Goal: Task Accomplishment & Management: Complete application form

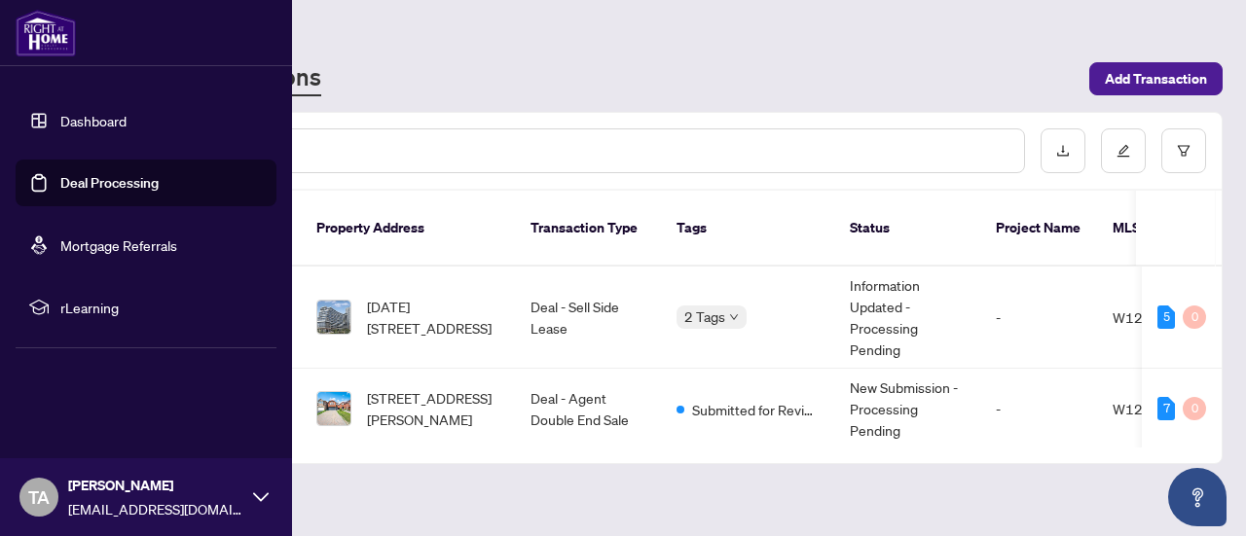
click at [90, 184] on link "Deal Processing" at bounding box center [109, 183] width 98 height 18
click at [110, 186] on link "Deal Processing" at bounding box center [109, 183] width 98 height 18
click at [105, 185] on link "Deal Processing" at bounding box center [109, 183] width 98 height 18
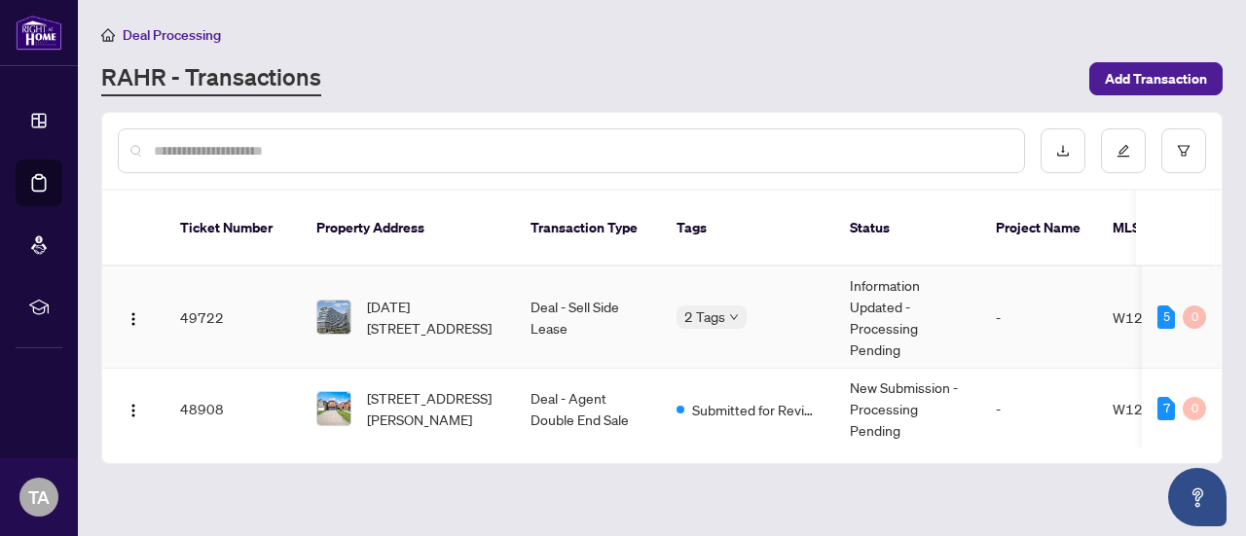
click at [893, 309] on td "Information Updated - Processing Pending" at bounding box center [907, 318] width 146 height 102
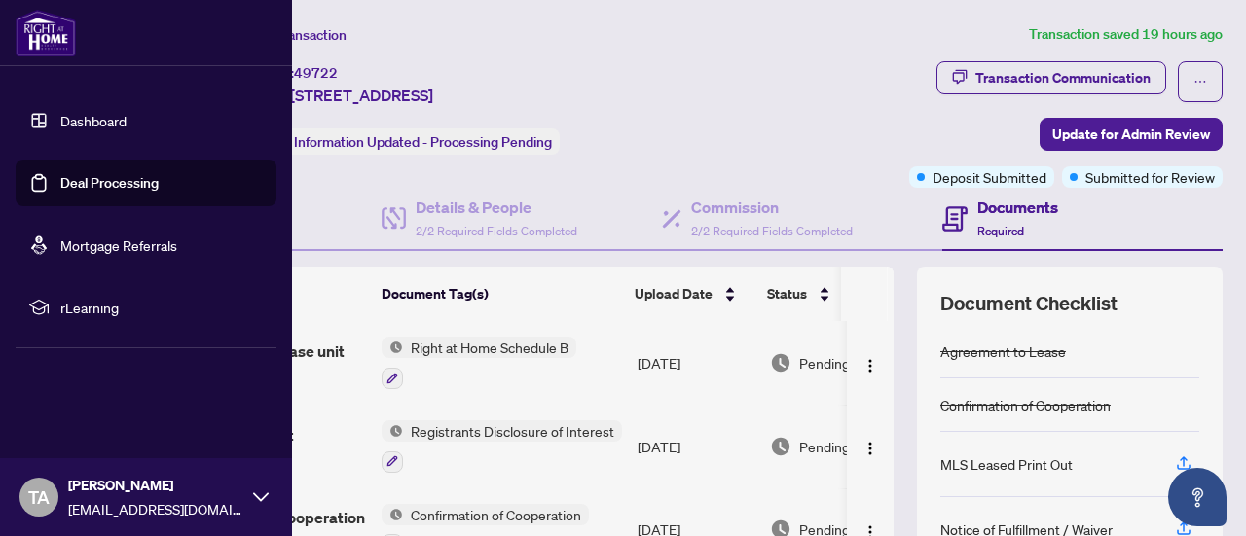
click at [88, 192] on link "Deal Processing" at bounding box center [109, 183] width 98 height 18
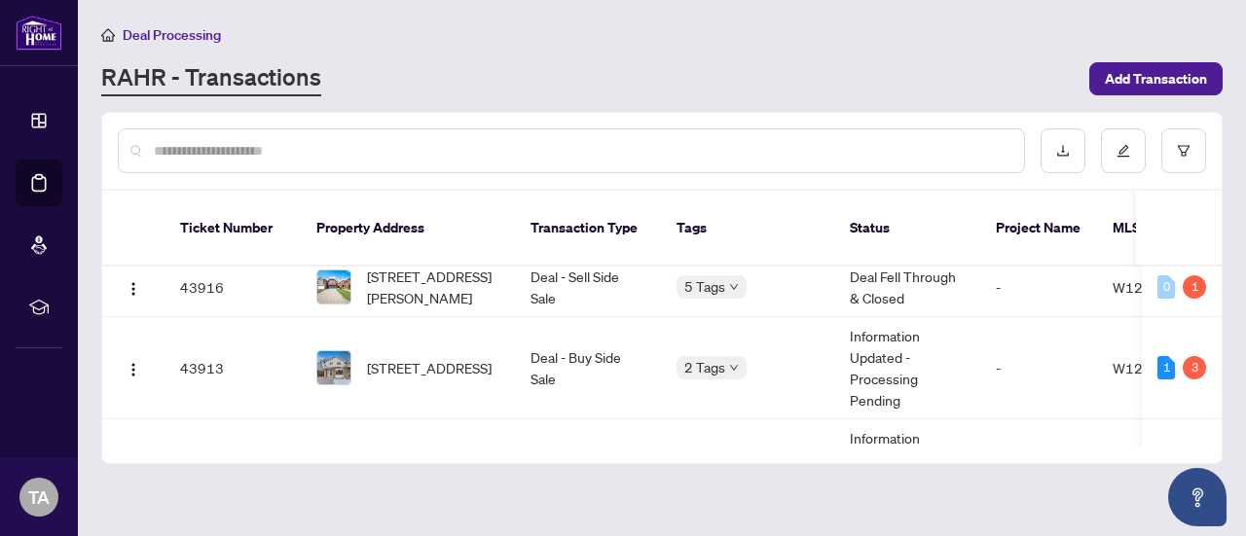
scroll to position [1073, 0]
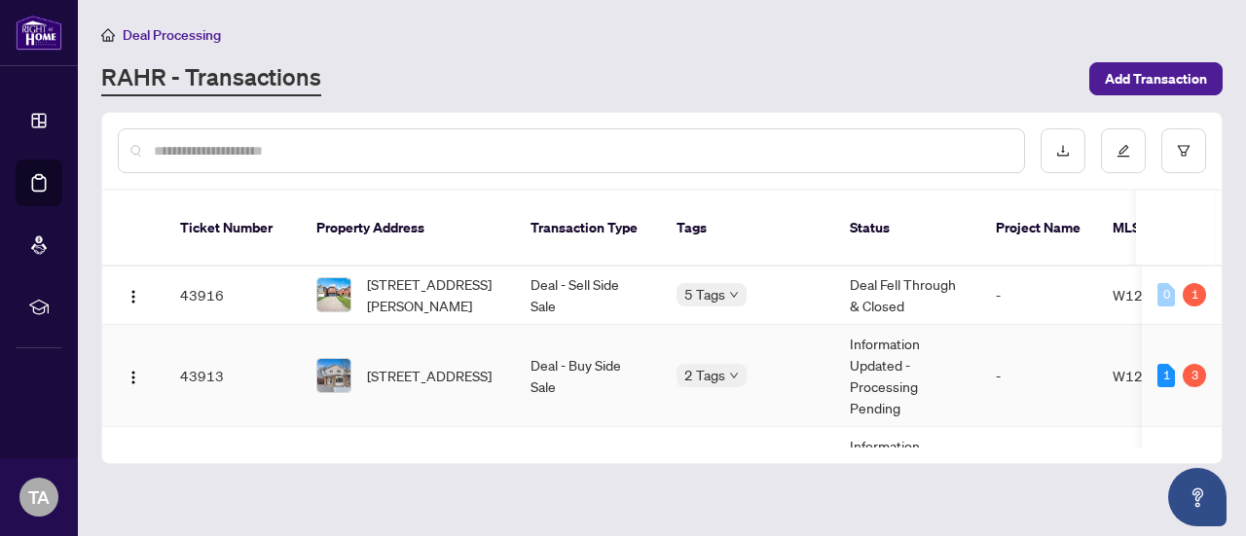
click at [566, 364] on td "Deal - Buy Side Sale" at bounding box center [588, 376] width 146 height 102
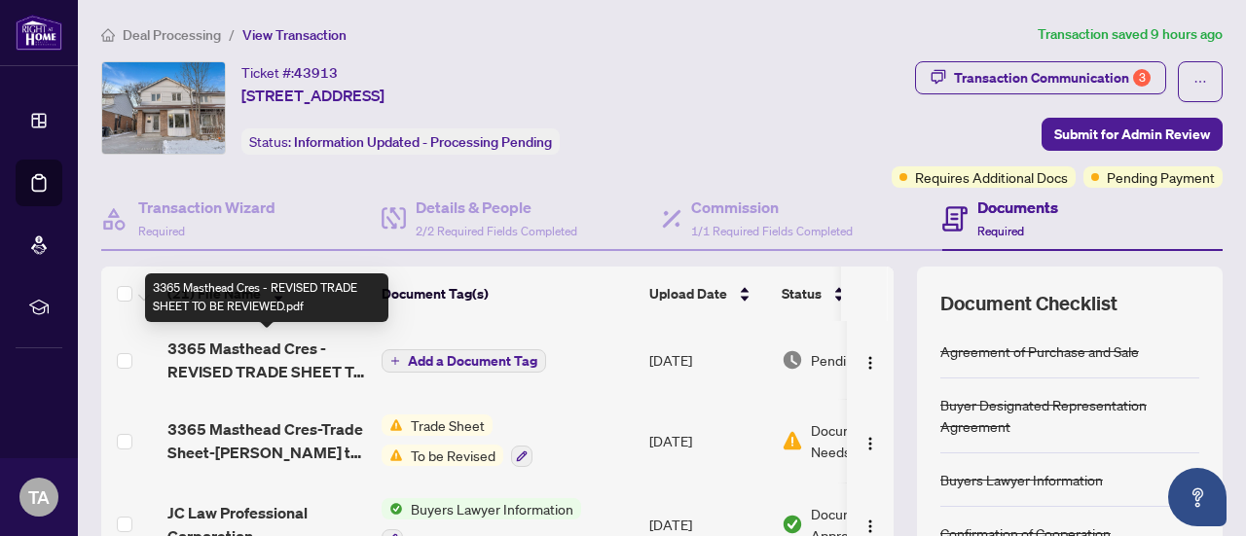
click at [324, 369] on span "3365 Masthead Cres - REVISED TRADE SHEET TO BE REVIEWED.pdf" at bounding box center [266, 360] width 199 height 47
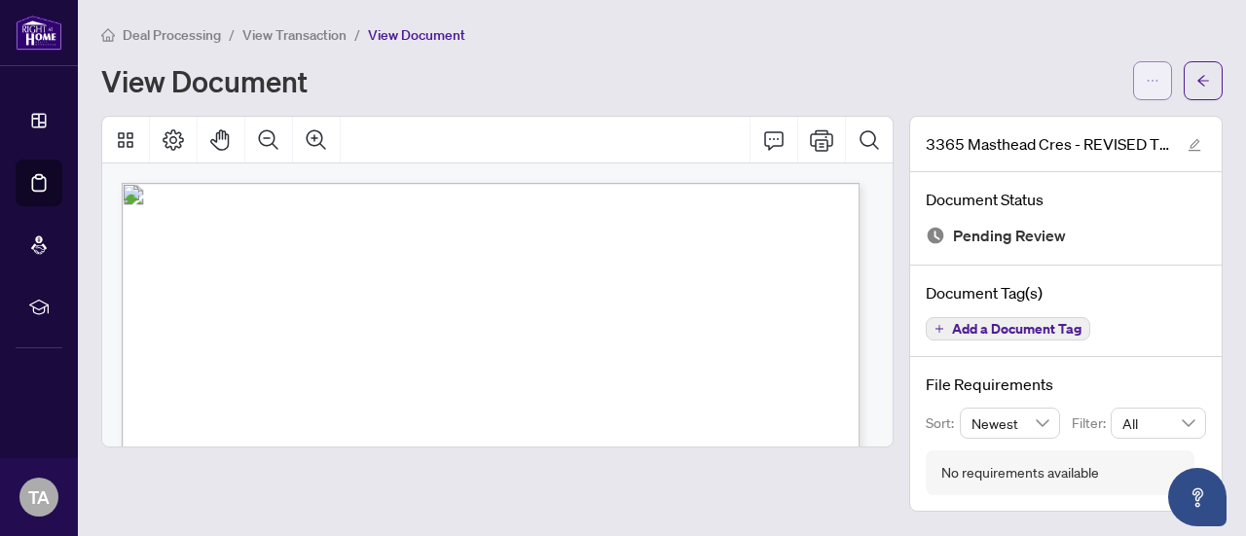
click at [1148, 80] on icon "ellipsis" at bounding box center [1153, 81] width 14 height 14
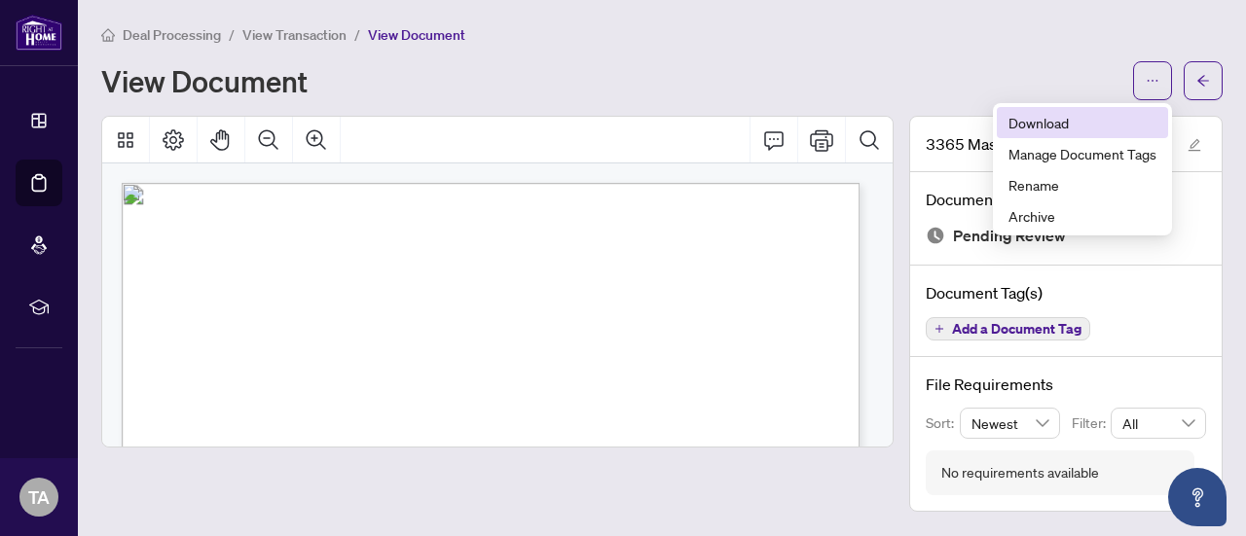
click at [1049, 123] on span "Download" at bounding box center [1082, 122] width 148 height 21
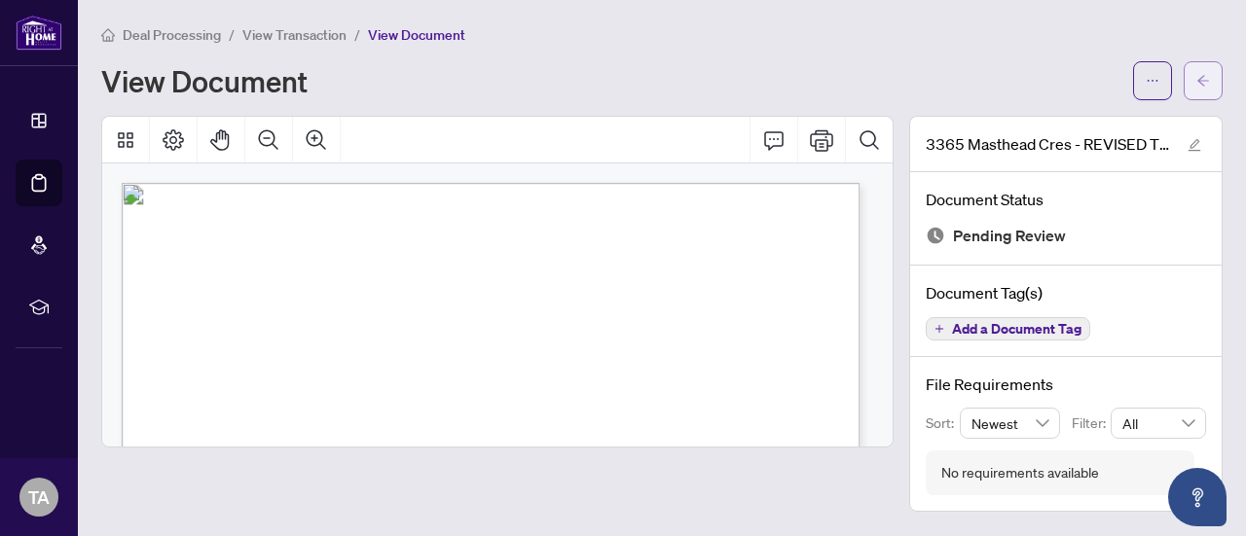
click at [1203, 83] on icon "arrow-left" at bounding box center [1203, 81] width 14 height 14
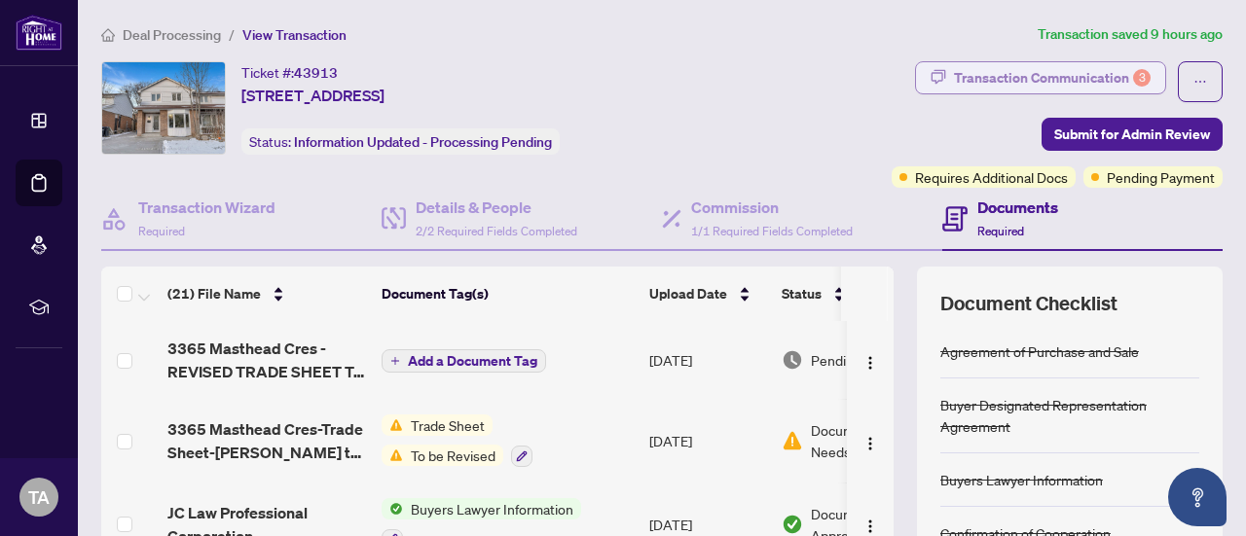
click at [1074, 81] on div "Transaction Communication 3" at bounding box center [1052, 77] width 197 height 31
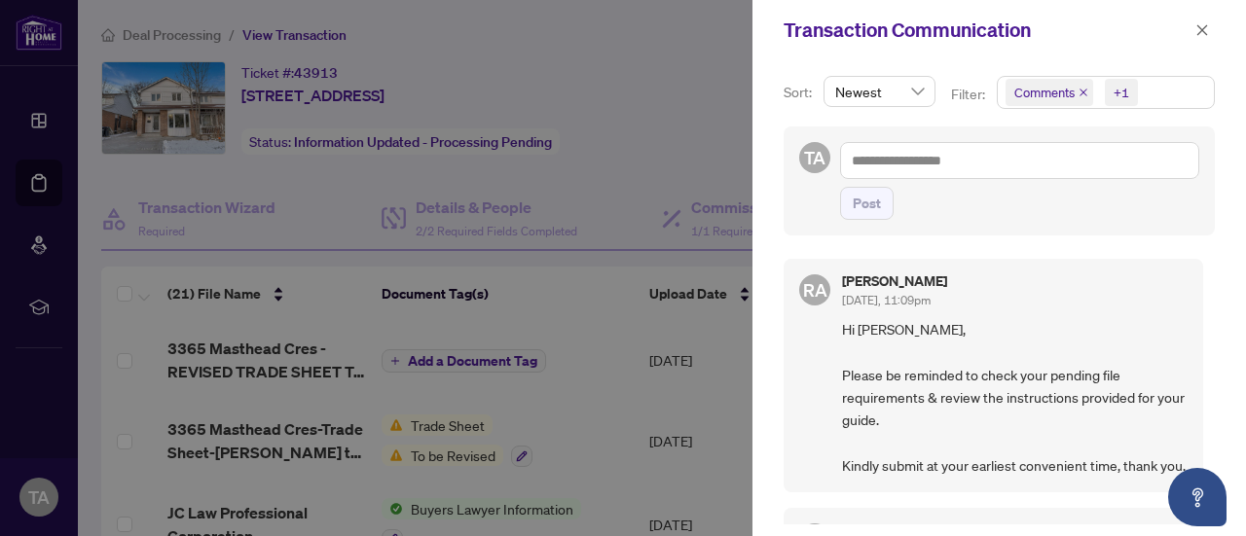
click at [1080, 93] on icon "close" at bounding box center [1083, 93] width 10 height 10
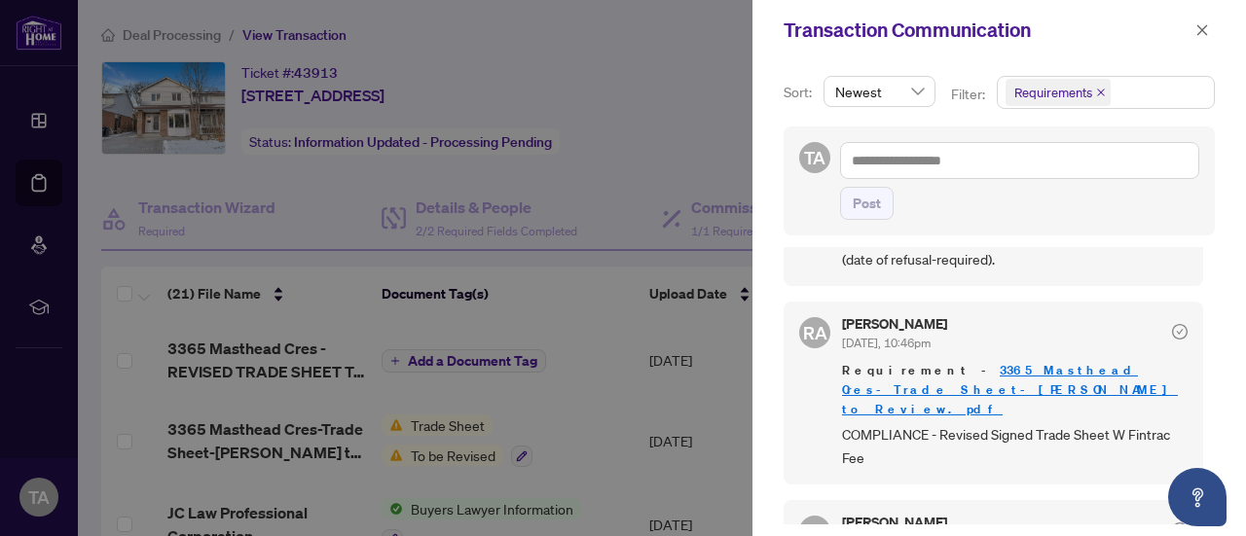
scroll to position [491, 0]
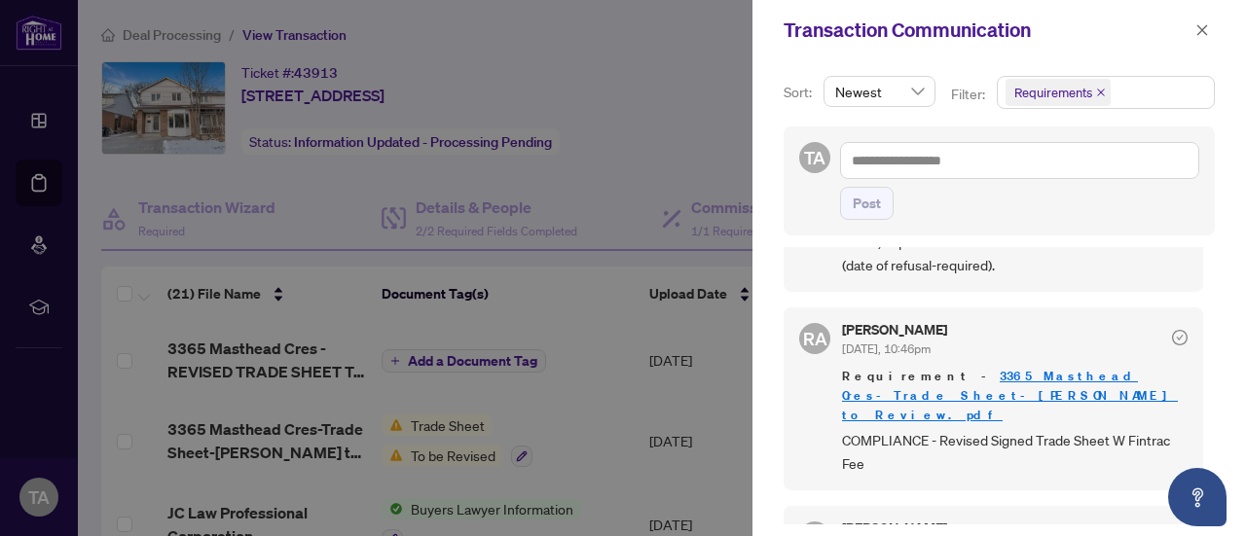
click at [568, 198] on div at bounding box center [623, 268] width 1246 height 536
click at [1201, 30] on icon "close" at bounding box center [1202, 30] width 14 height 14
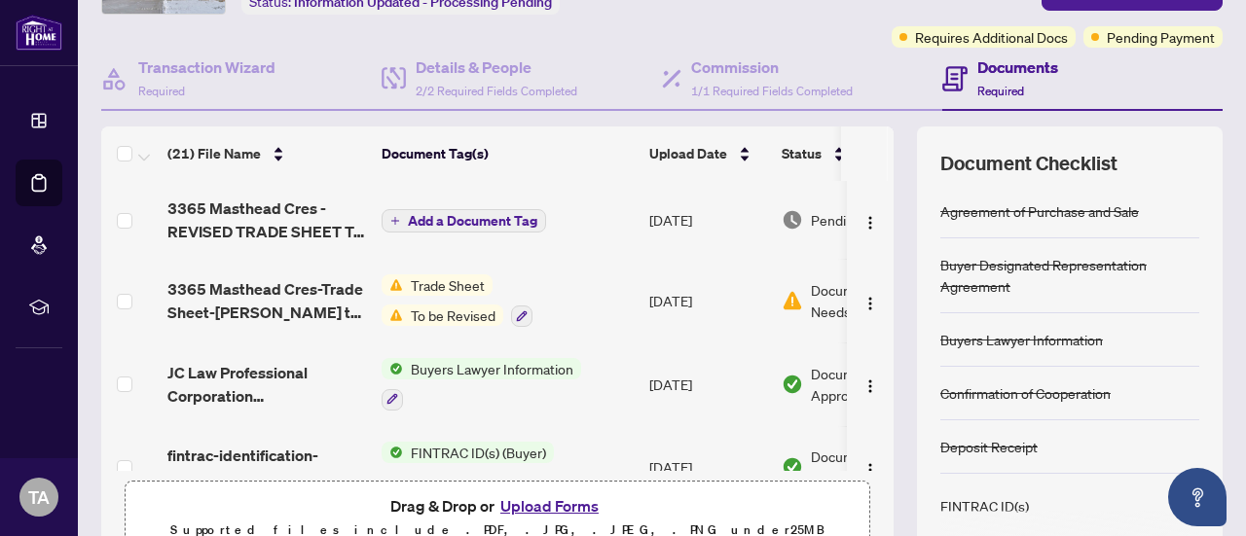
scroll to position [156, 0]
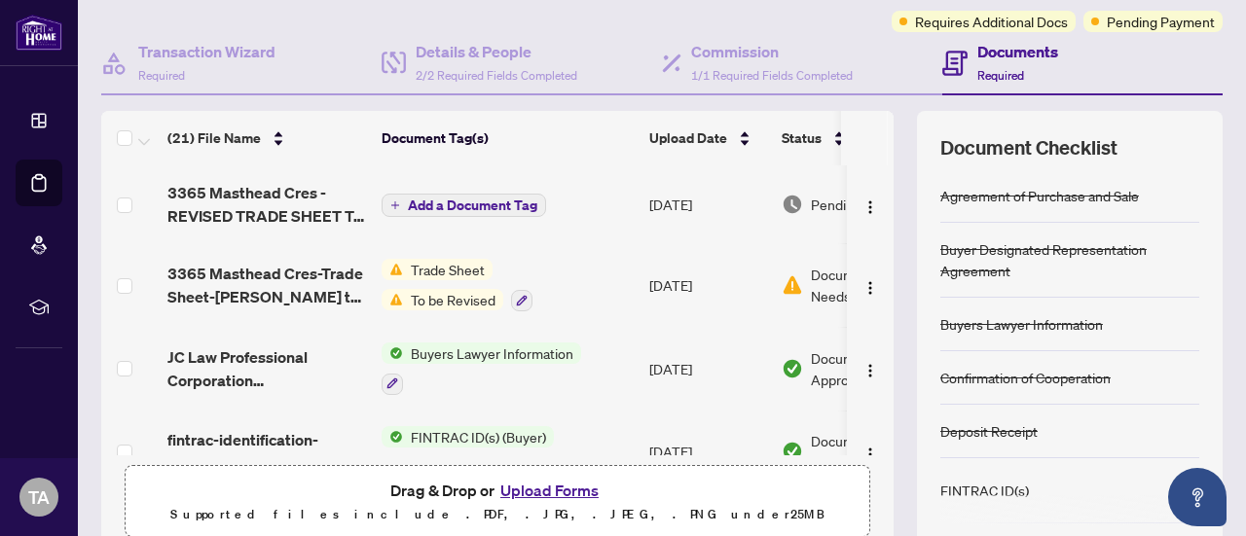
drag, startPoint x: 882, startPoint y: 174, endPoint x: 879, endPoint y: 225, distance: 50.7
click at [879, 225] on div "(21) File Name Document Tag(s) Upload Date Status 3365 Masthead Cres - REVISED …" at bounding box center [661, 330] width 1121 height 438
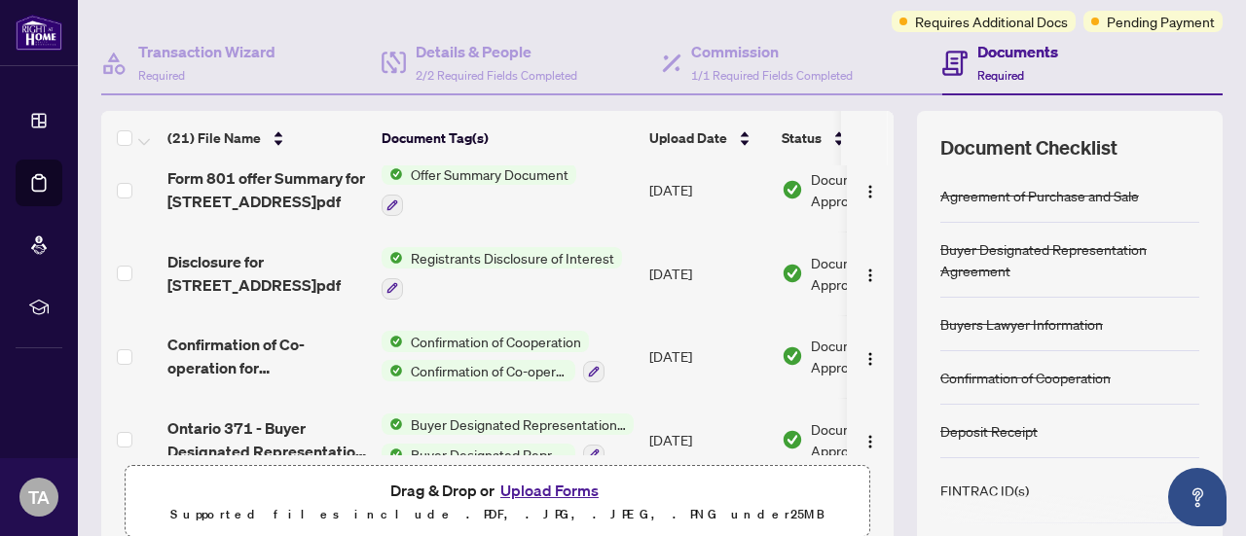
scroll to position [1430, 0]
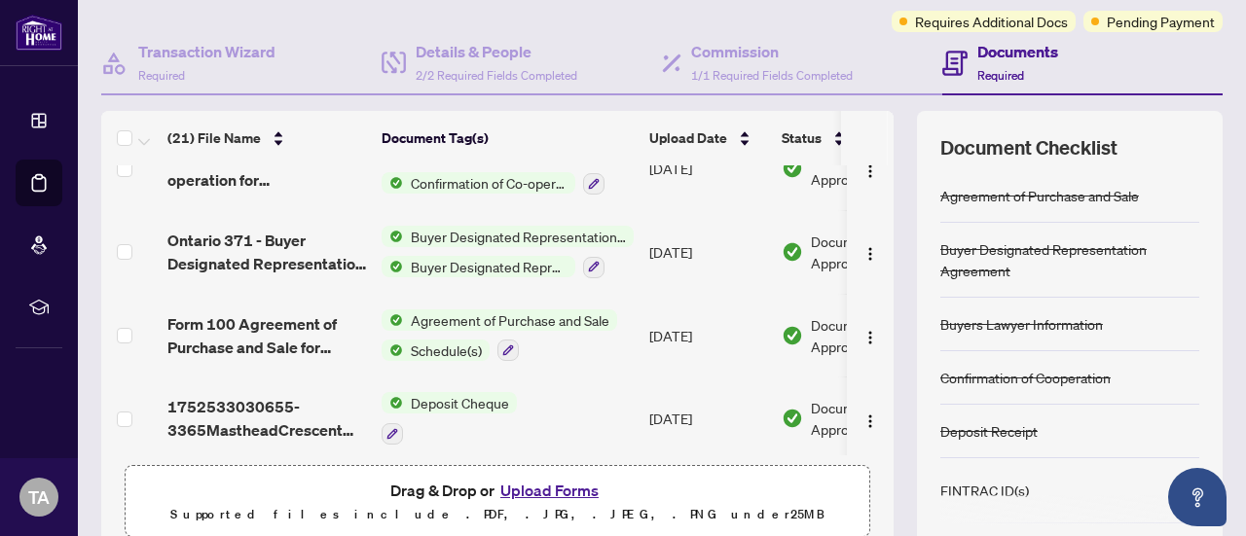
click at [547, 485] on button "Upload Forms" at bounding box center [549, 490] width 110 height 25
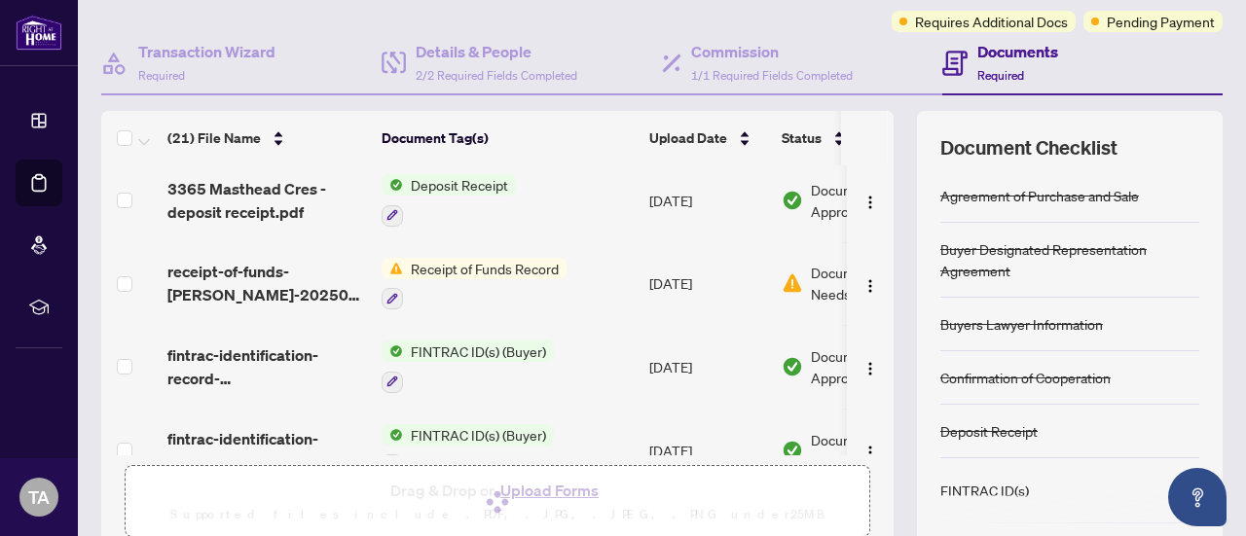
scroll to position [0, 0]
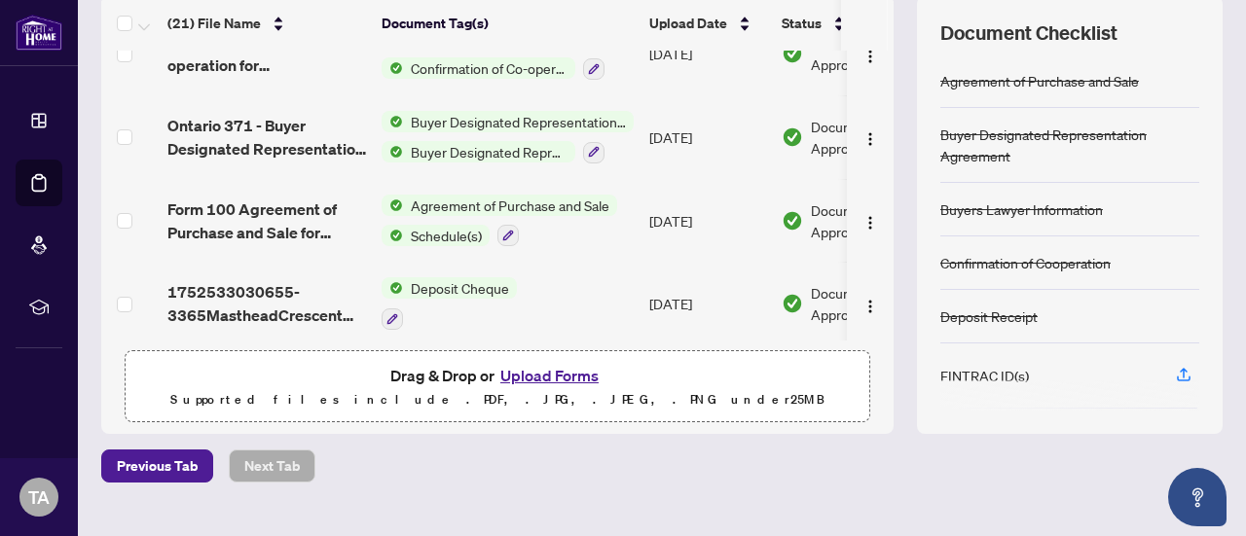
scroll to position [305, 0]
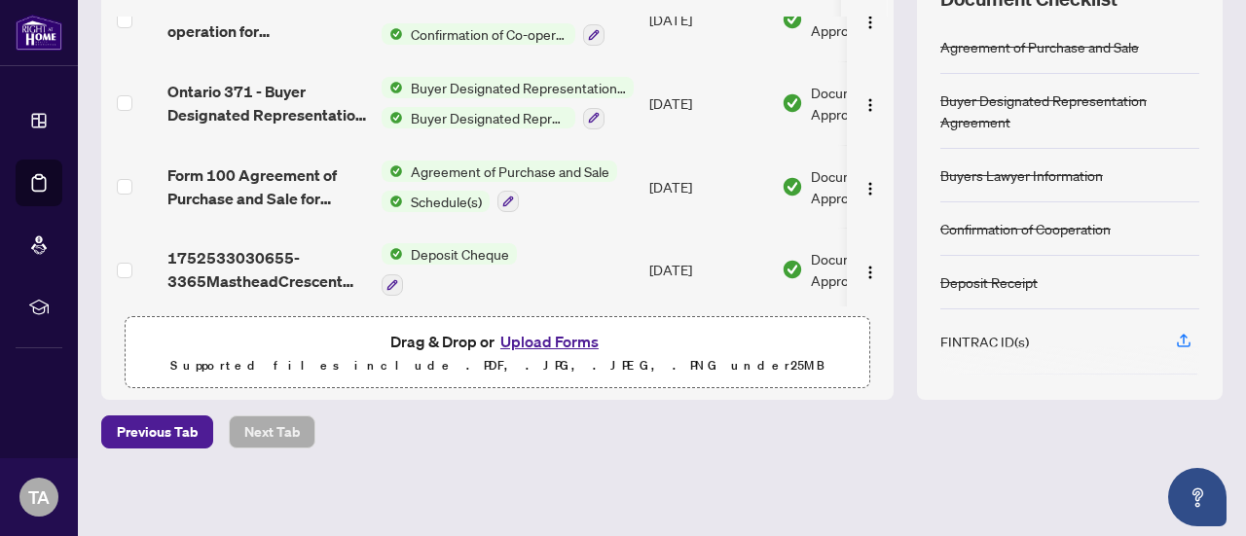
click at [534, 342] on button "Upload Forms" at bounding box center [549, 341] width 110 height 25
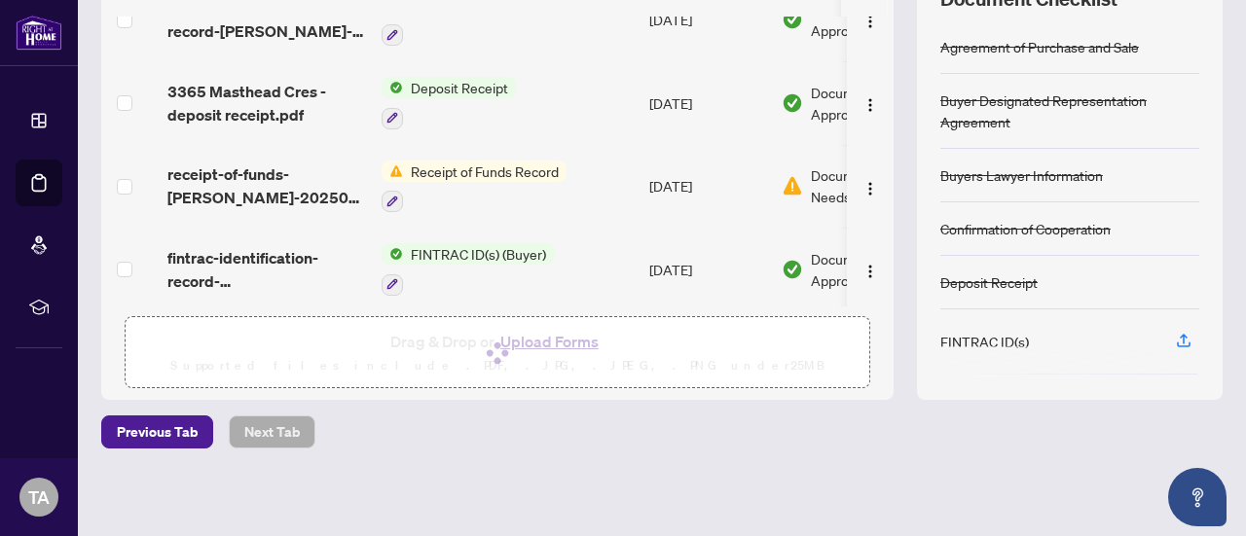
scroll to position [346, 0]
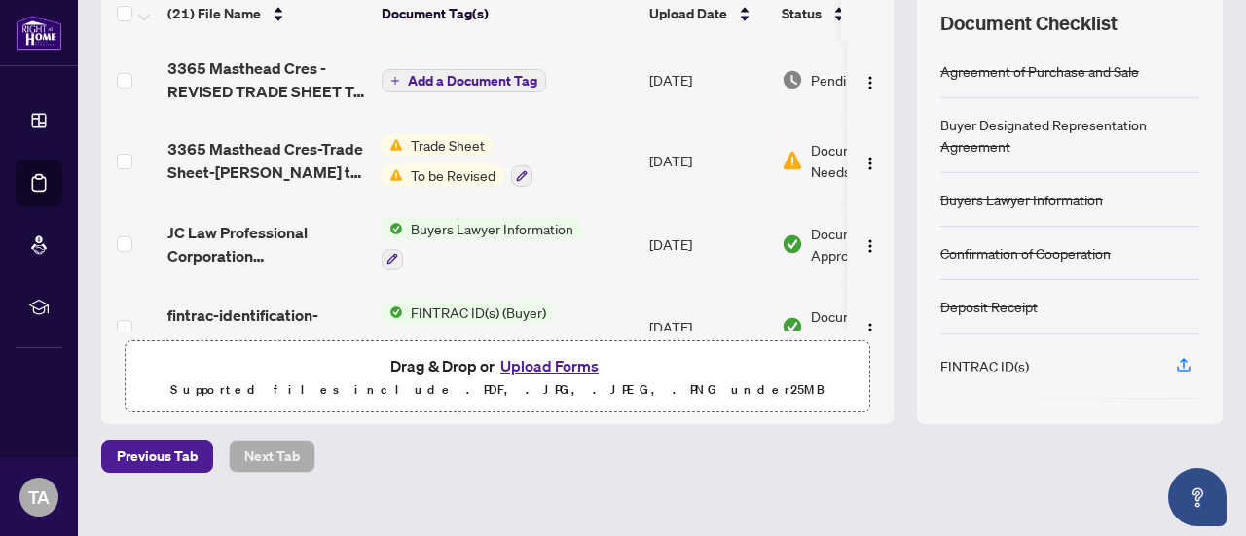
scroll to position [305, 0]
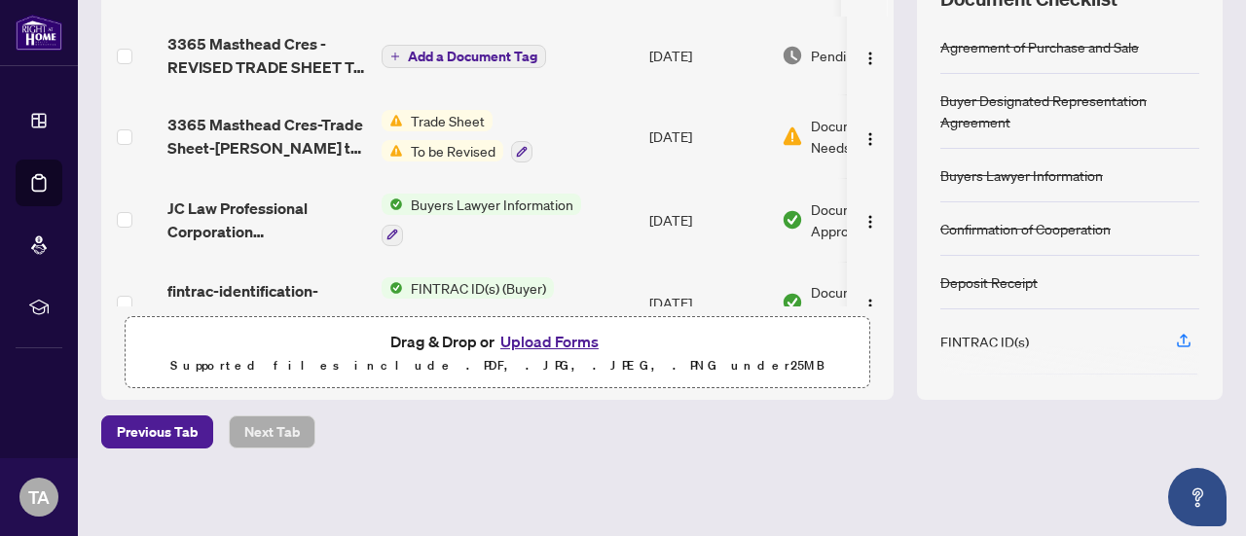
click at [560, 346] on button "Upload Forms" at bounding box center [549, 341] width 110 height 25
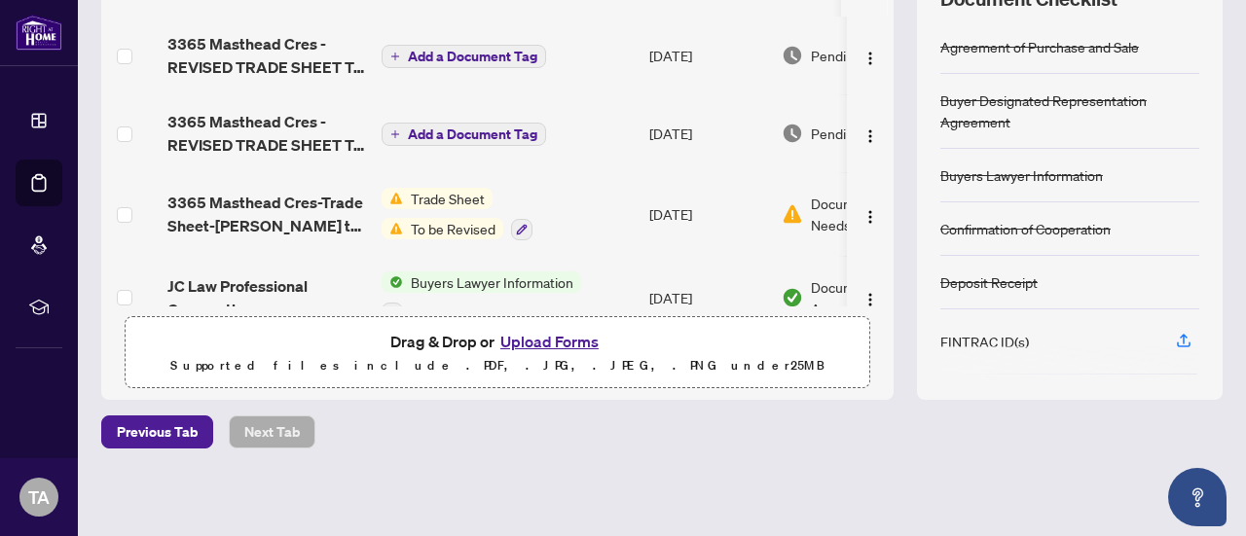
click at [412, 54] on span "Add a Document Tag" at bounding box center [472, 57] width 129 height 14
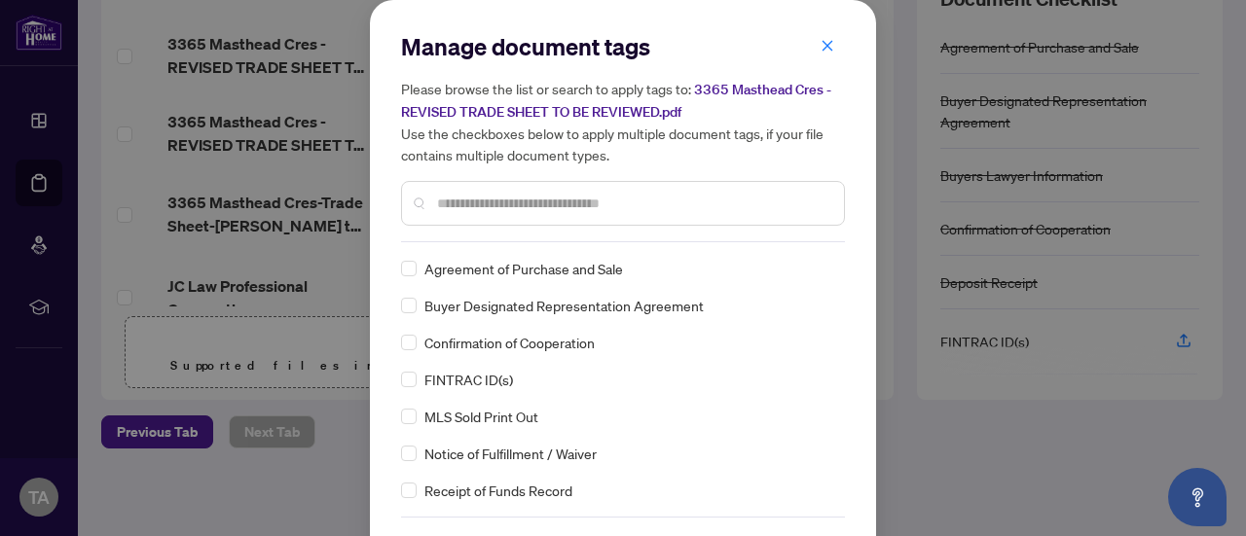
click at [487, 196] on input "text" at bounding box center [632, 203] width 391 height 21
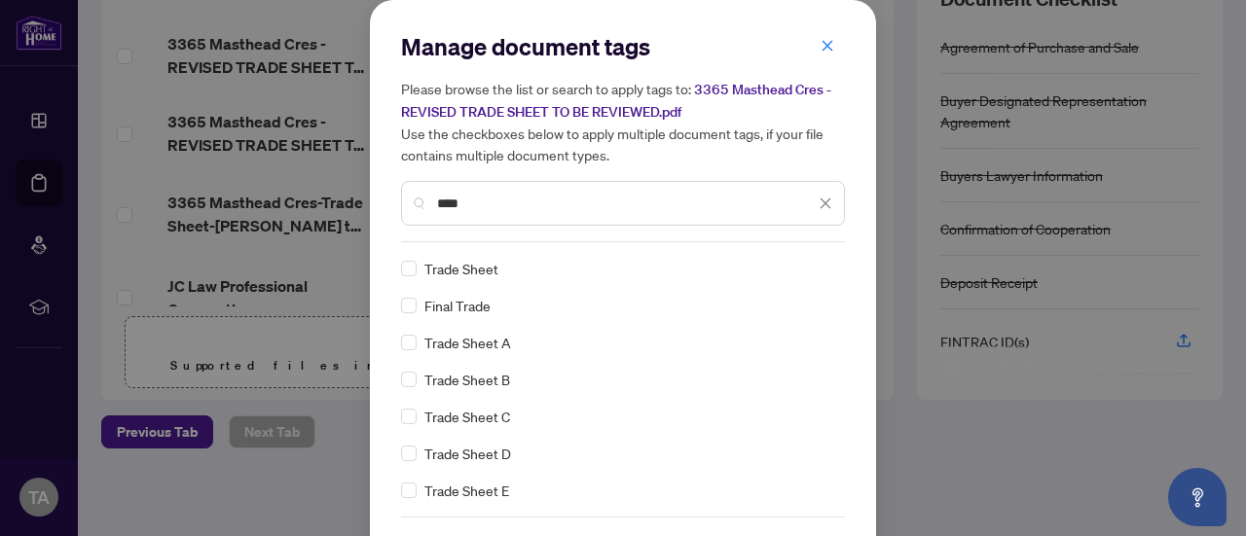
type input "****"
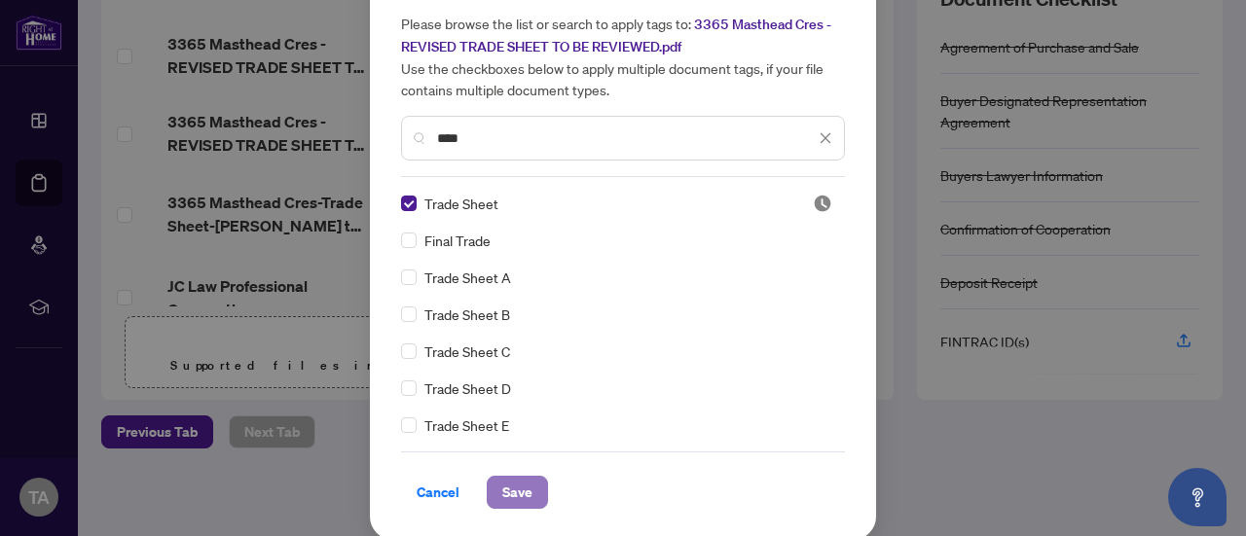
click at [502, 495] on span "Save" at bounding box center [517, 492] width 30 height 31
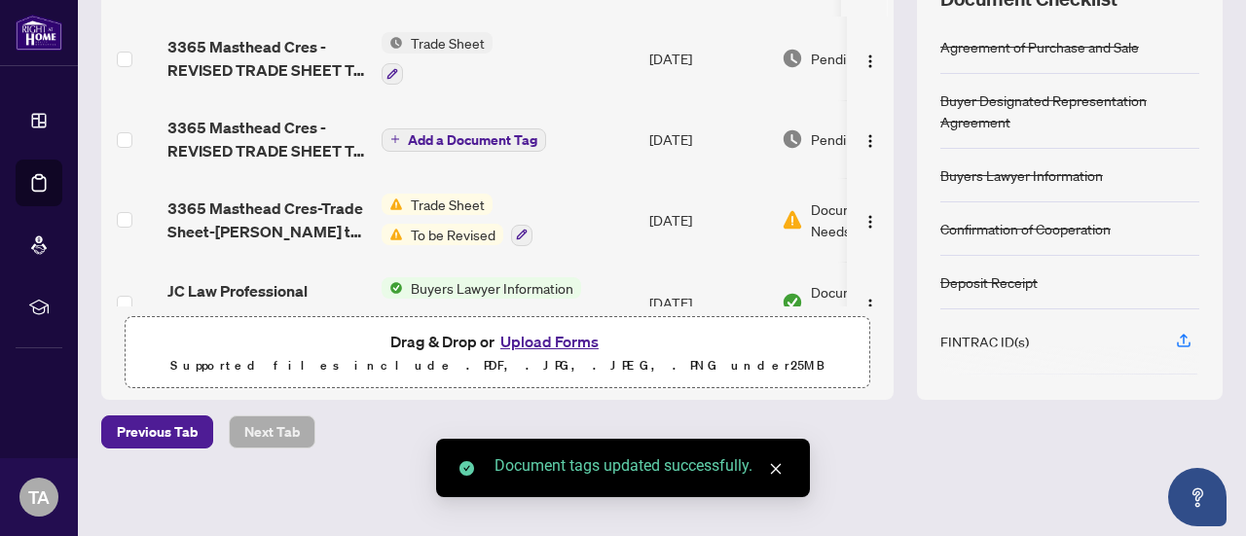
click at [533, 332] on button "Upload Forms" at bounding box center [549, 341] width 110 height 25
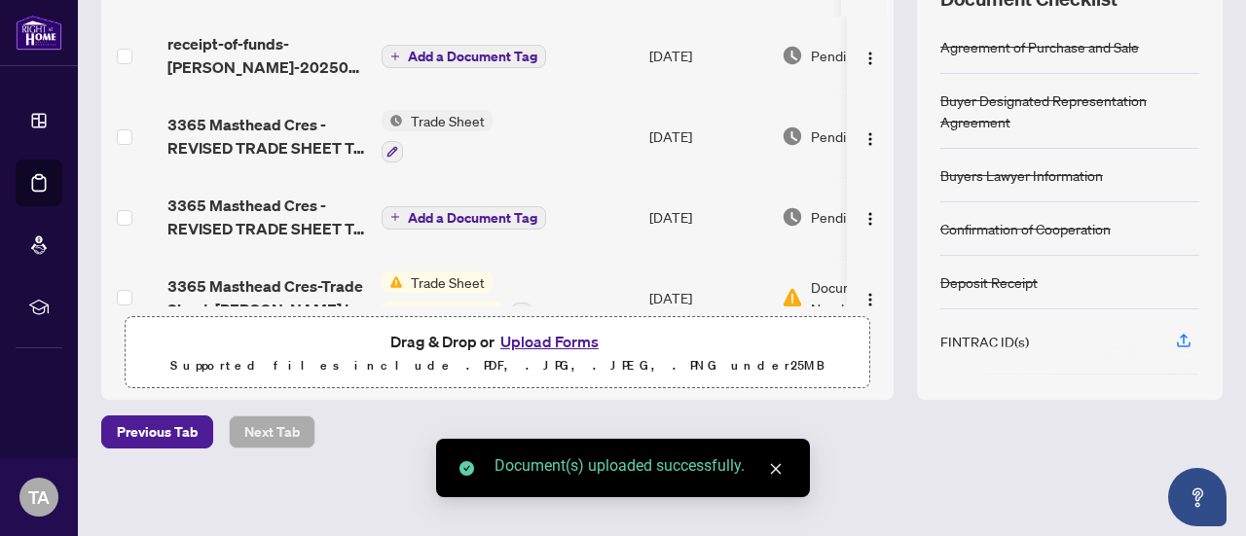
click at [488, 59] on span "Add a Document Tag" at bounding box center [472, 57] width 129 height 14
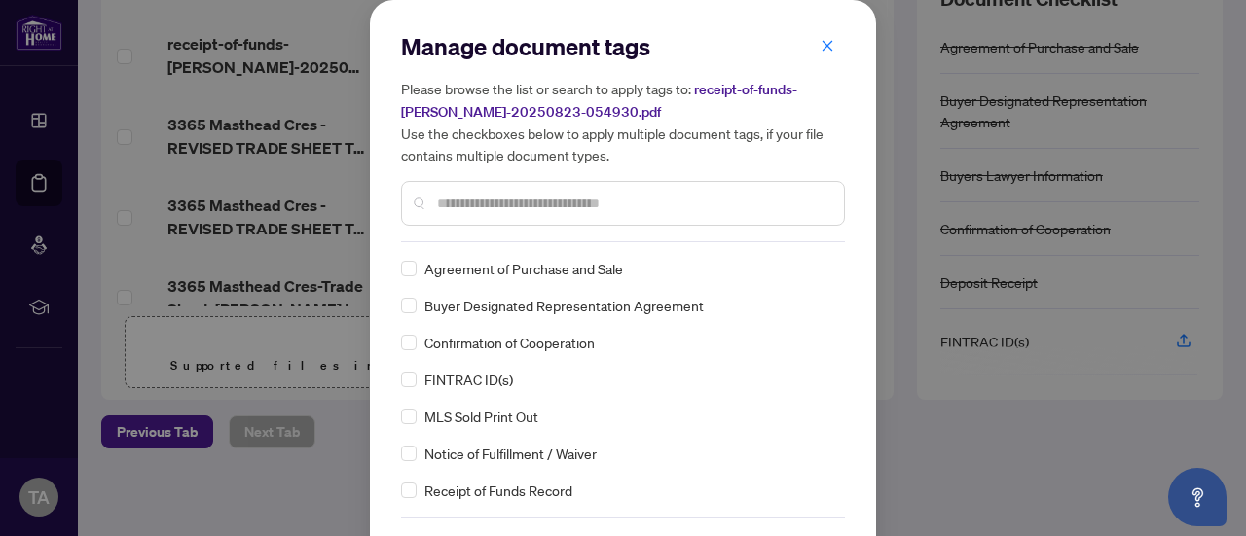
click at [513, 199] on input "text" at bounding box center [632, 203] width 391 height 21
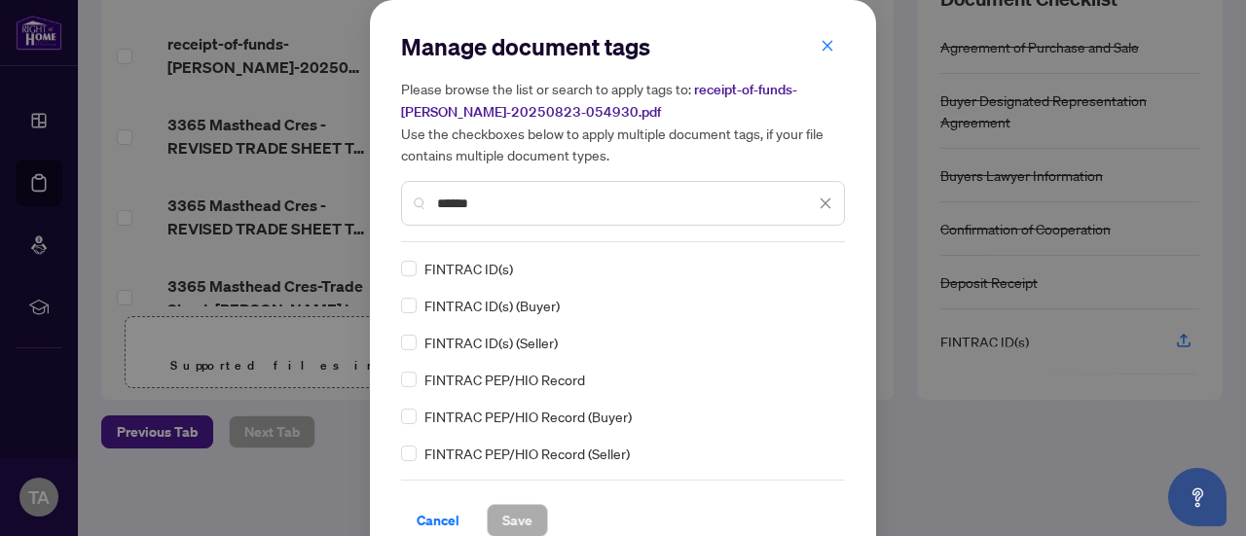
drag, startPoint x: 498, startPoint y: 199, endPoint x: 388, endPoint y: 203, distance: 110.1
click at [388, 203] on div "Manage document tags Please browse the list or search to apply tags to: receipt…" at bounding box center [623, 284] width 506 height 568
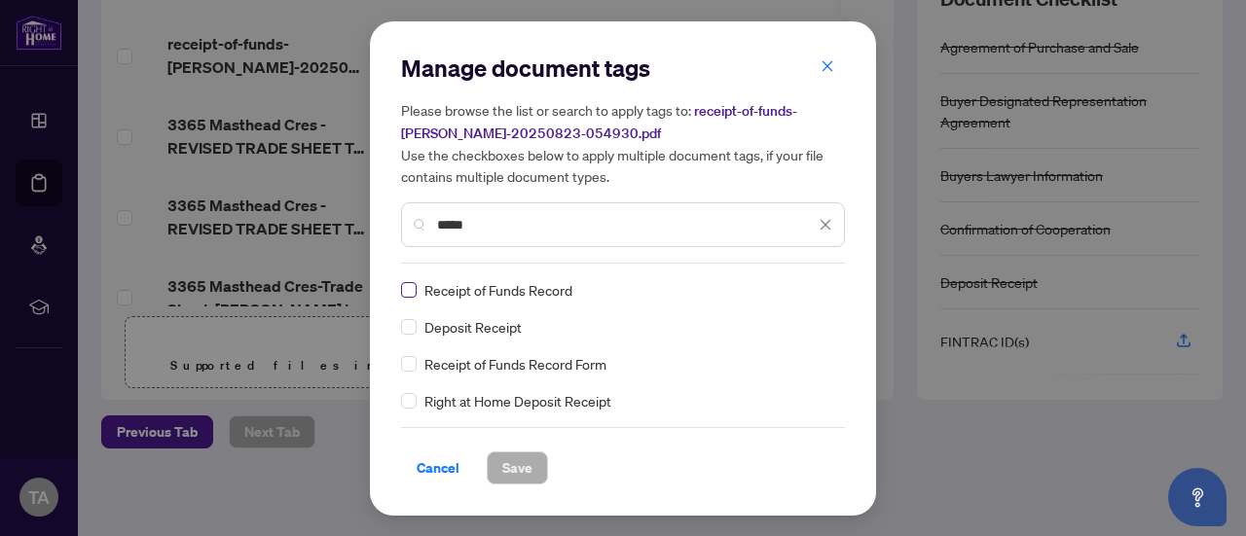
type input "*****"
click at [515, 480] on span "Save" at bounding box center [517, 468] width 30 height 31
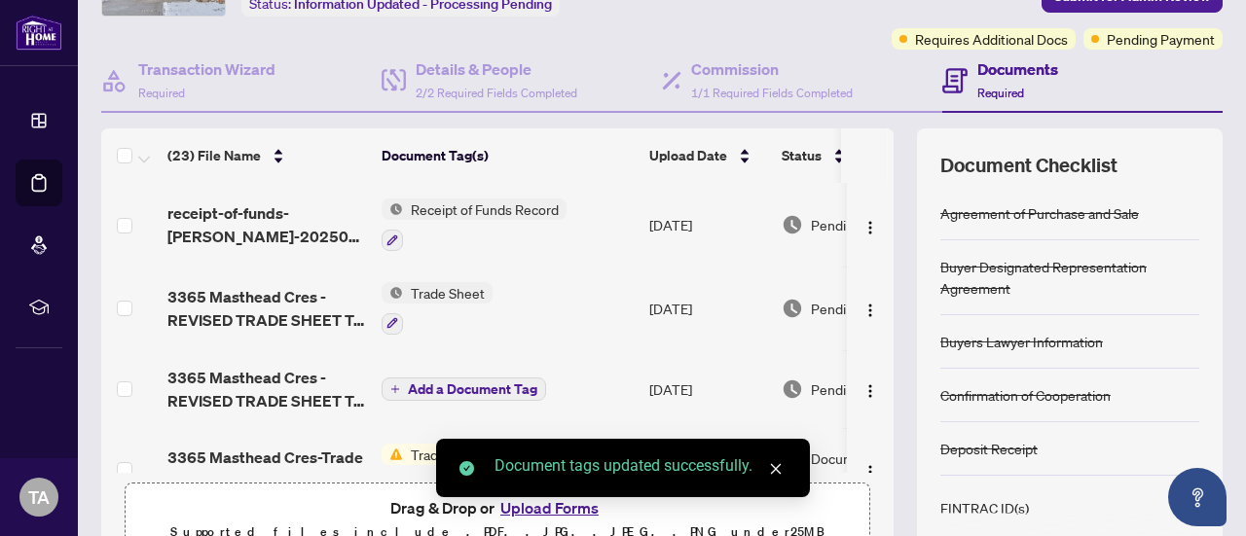
scroll to position [0, 0]
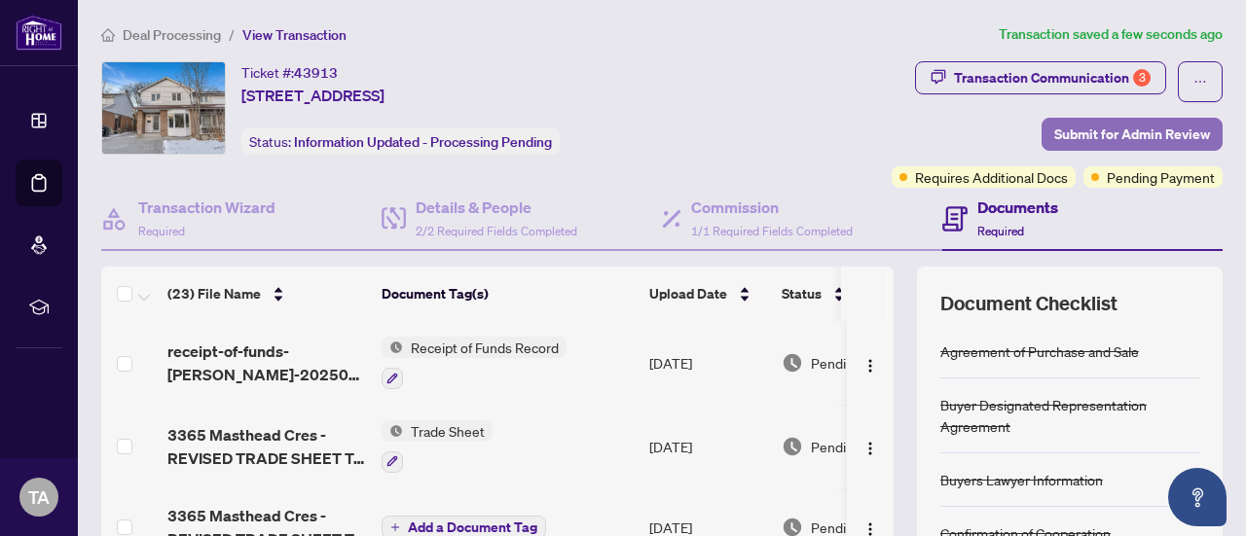
click at [1117, 127] on span "Submit for Admin Review" at bounding box center [1132, 134] width 156 height 31
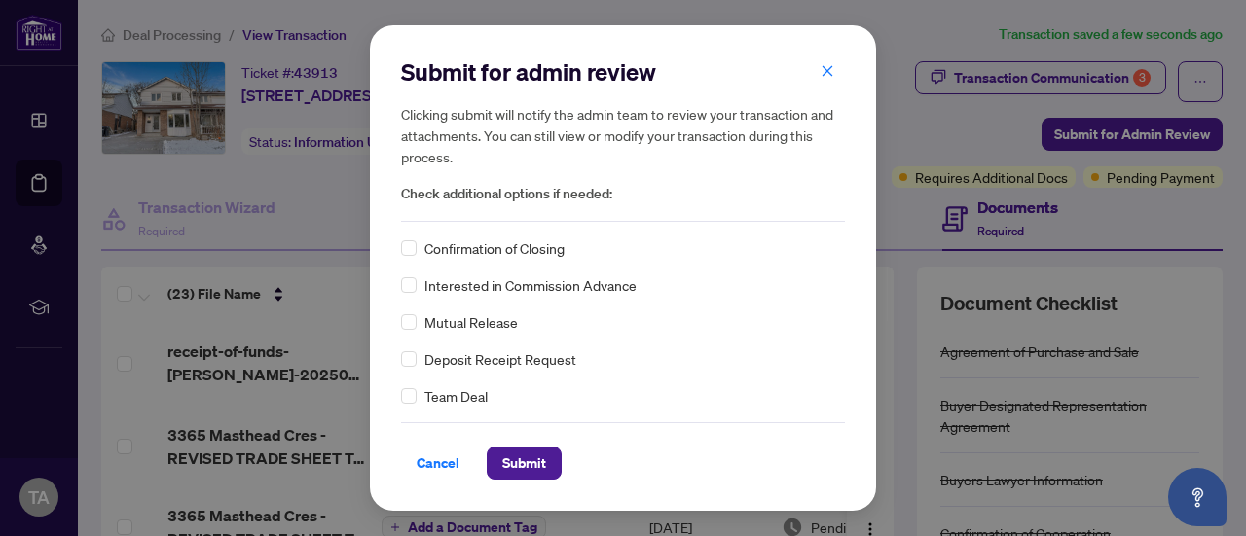
click at [475, 250] on span "Confirmation of Closing" at bounding box center [494, 247] width 140 height 21
click at [502, 460] on span "Submit" at bounding box center [524, 463] width 44 height 31
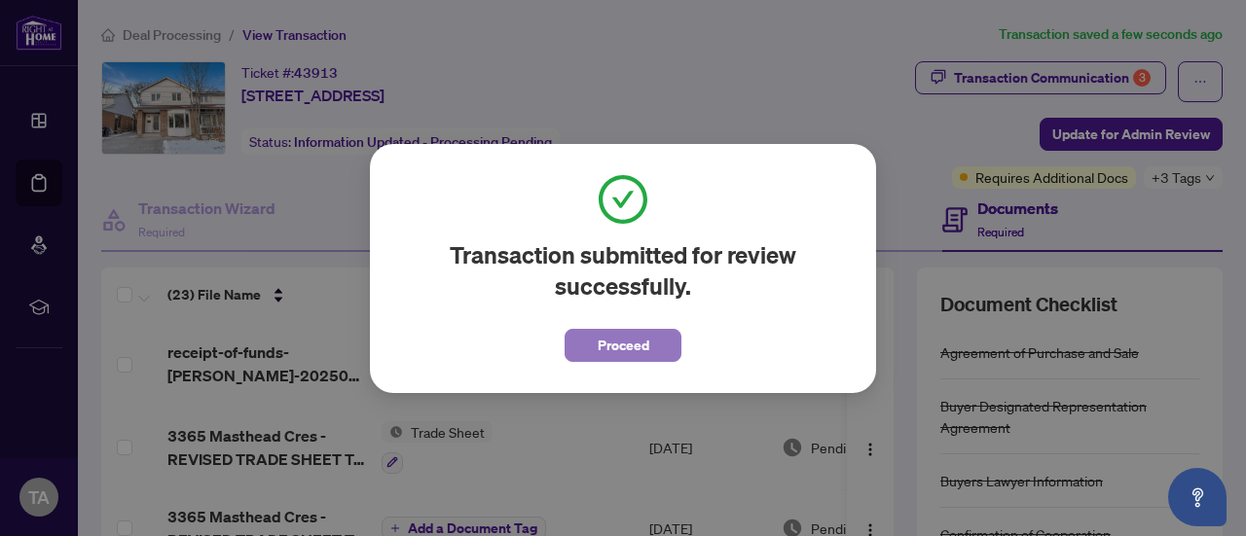
click at [612, 347] on span "Proceed" at bounding box center [624, 345] width 52 height 31
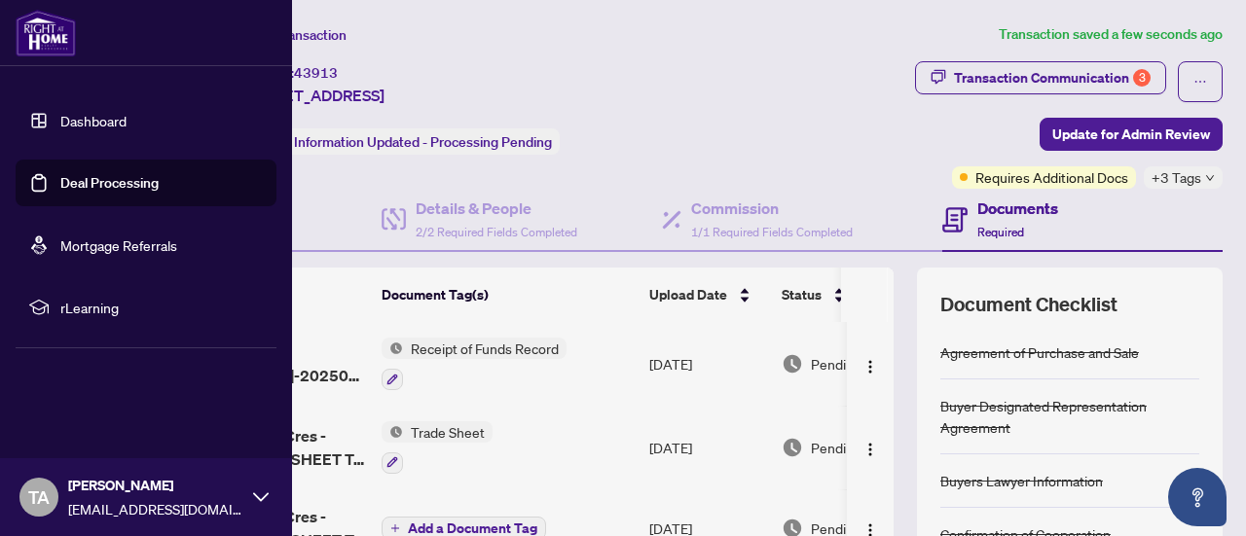
click at [85, 188] on link "Deal Processing" at bounding box center [109, 183] width 98 height 18
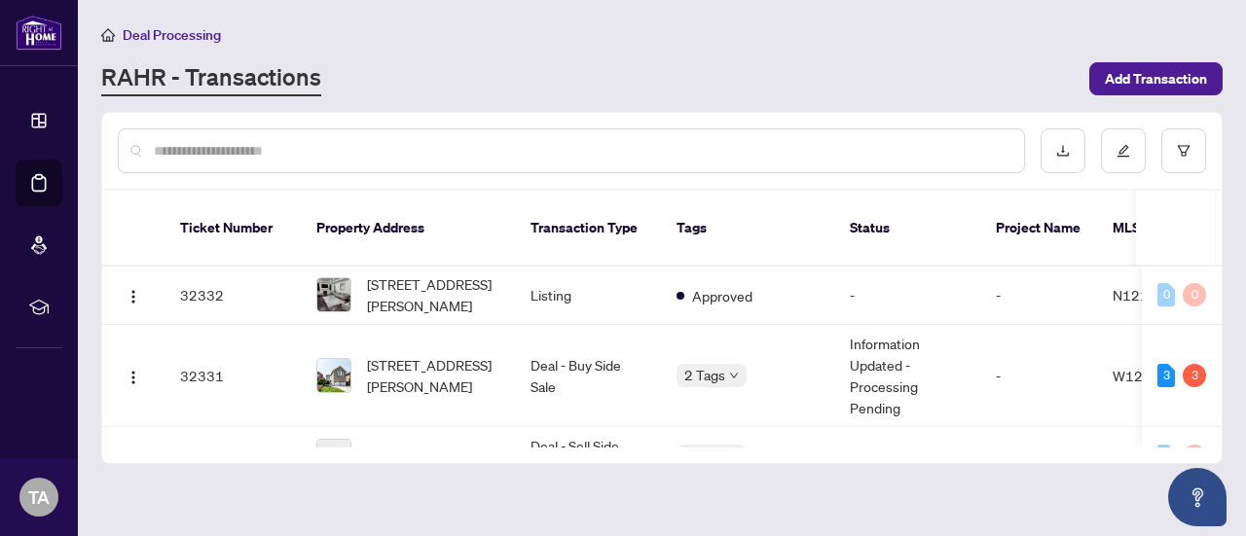
scroll to position [2331, 0]
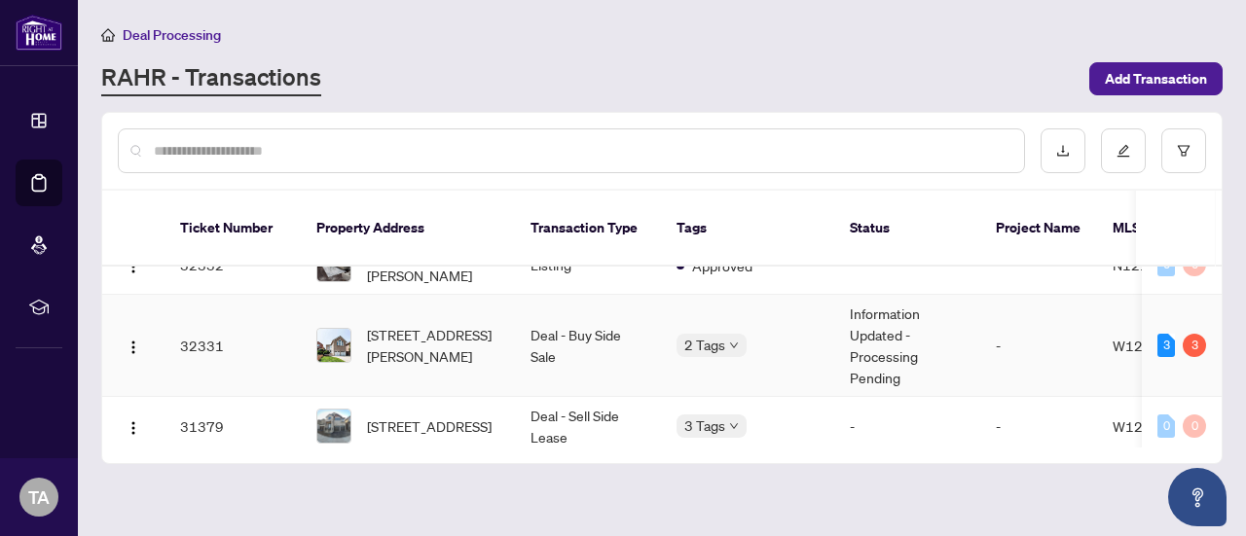
click at [504, 330] on td "5582 Mcfarren Blvd, Mississauga, Ontario L5M 5X8, Canada" at bounding box center [408, 346] width 214 height 102
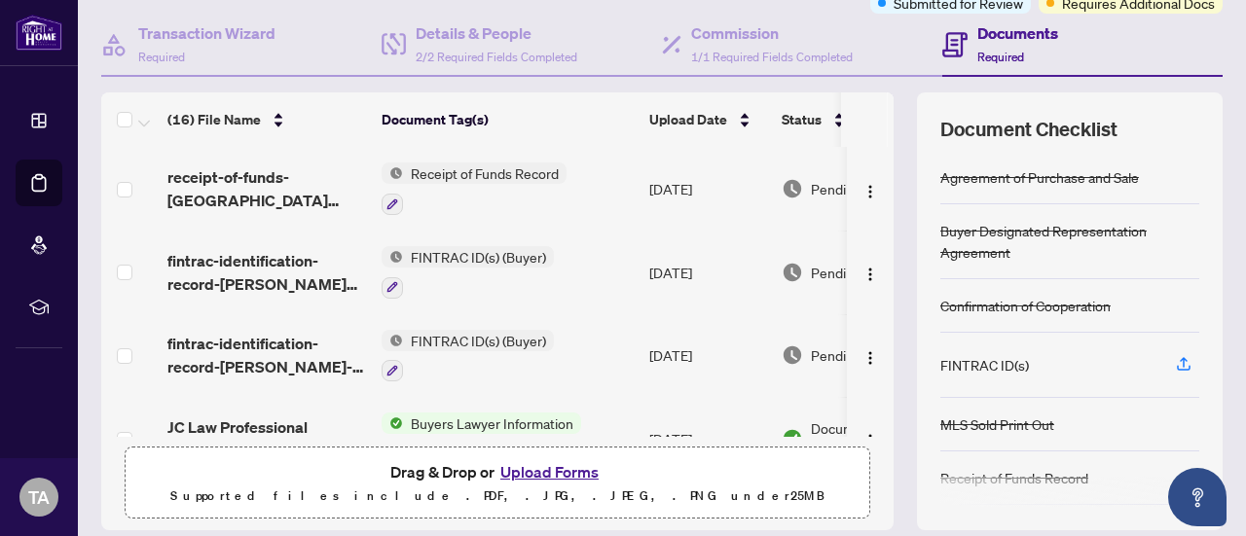
scroll to position [177, 0]
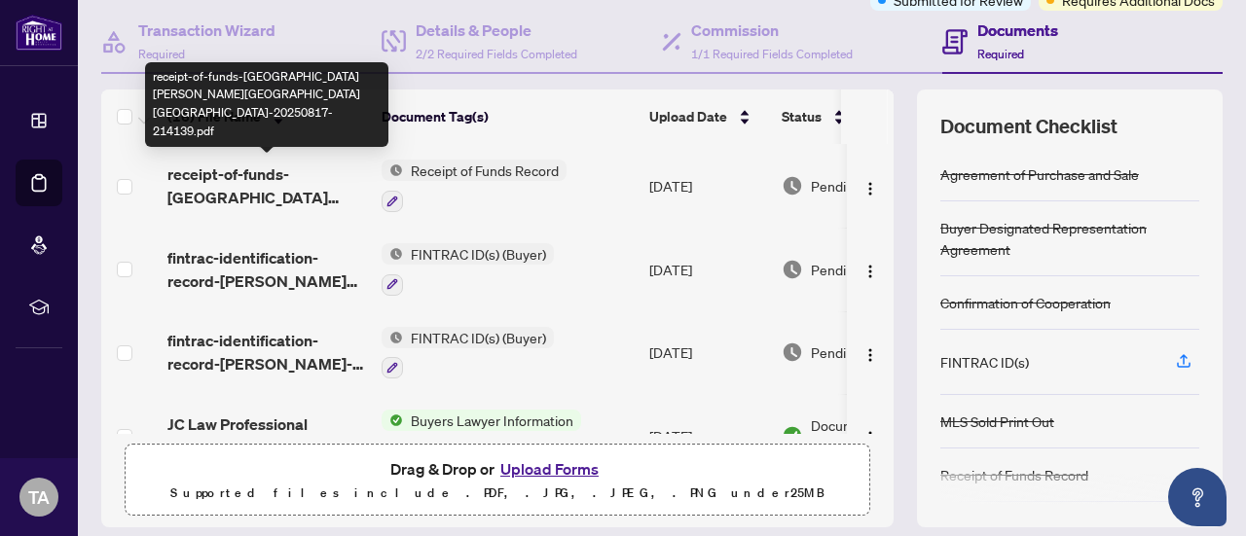
click at [288, 178] on span "receipt-of-funds-marawan-mounir-khairallah-20250817-214139.pdf" at bounding box center [266, 186] width 199 height 47
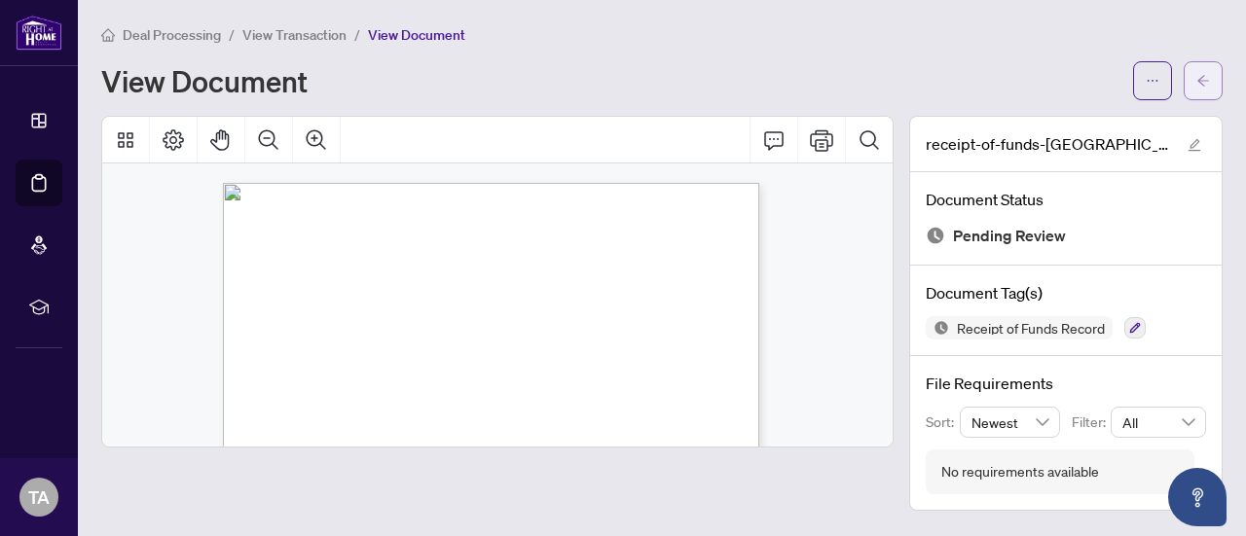
click at [1204, 83] on icon "arrow-left" at bounding box center [1203, 81] width 14 height 14
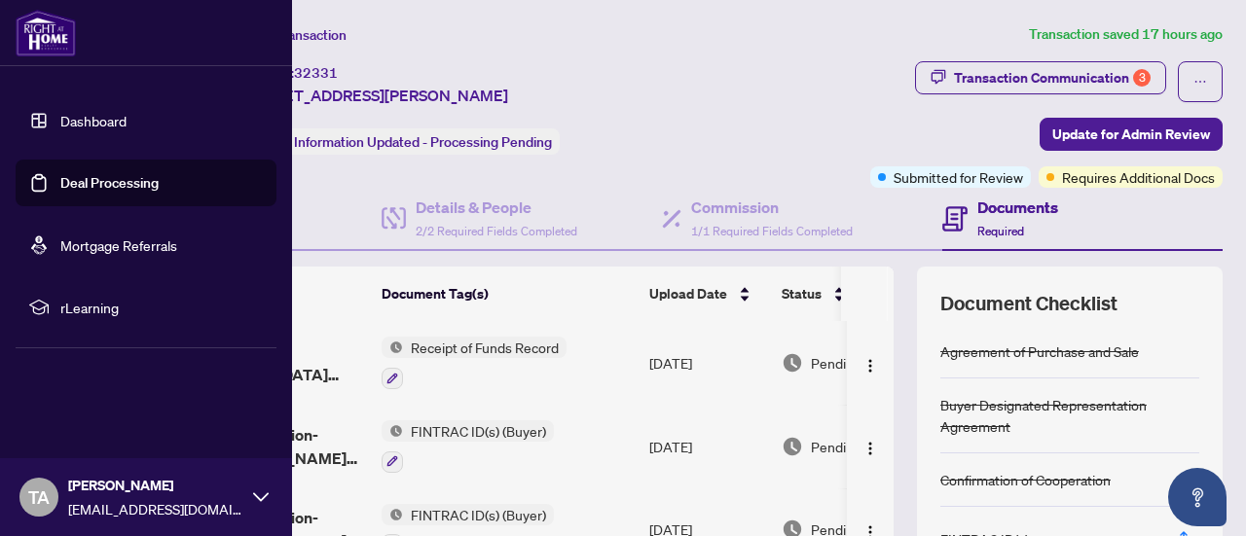
click at [103, 178] on link "Deal Processing" at bounding box center [109, 183] width 98 height 18
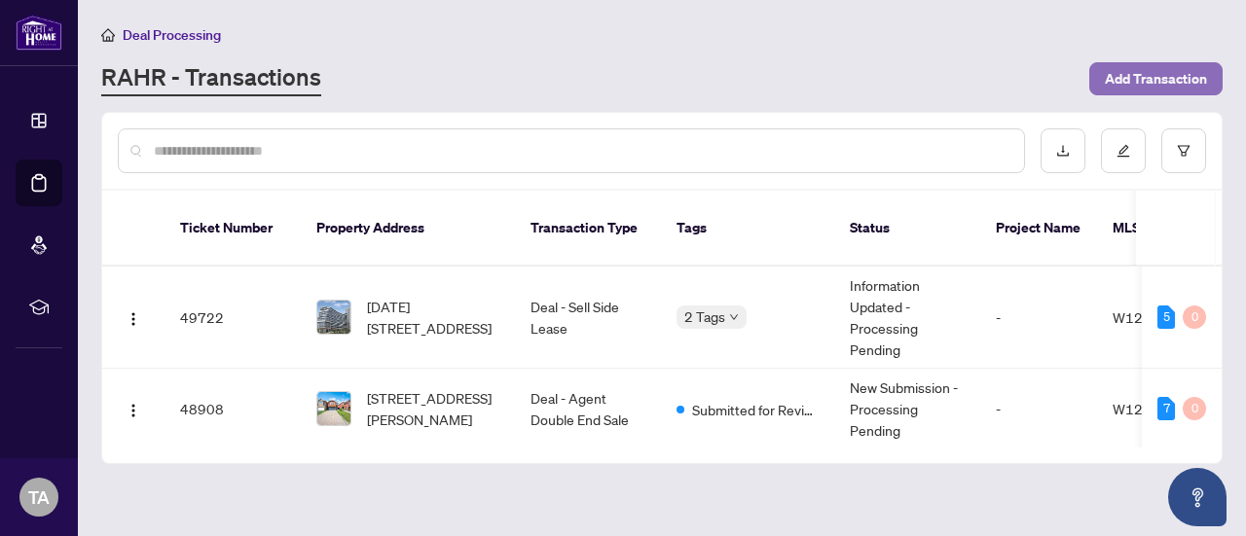
click at [1153, 82] on span "Add Transaction" at bounding box center [1156, 78] width 102 height 31
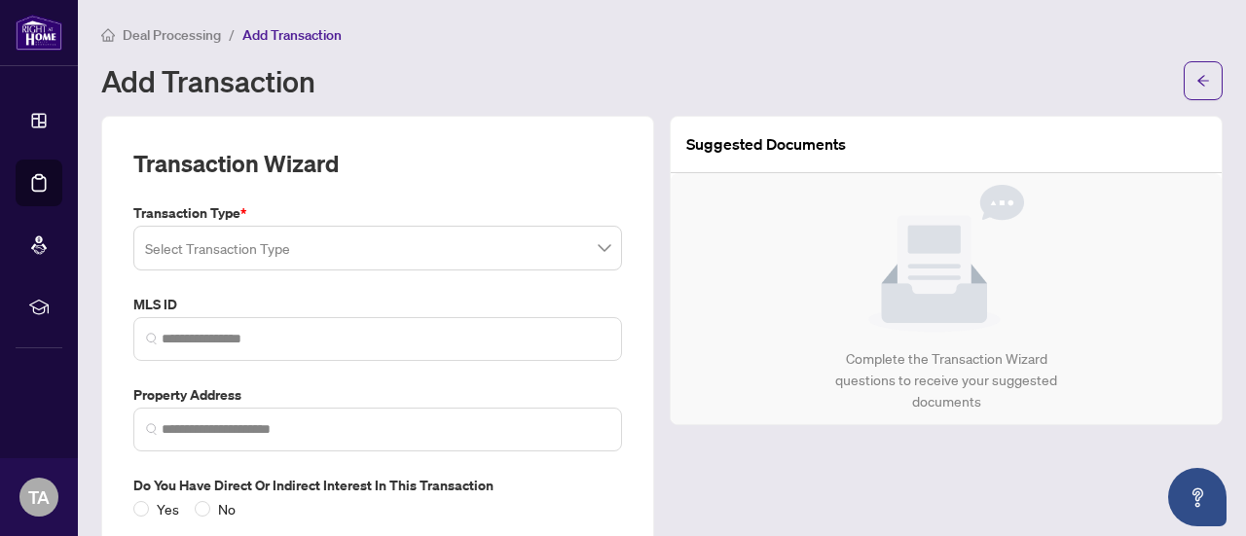
click at [587, 246] on span at bounding box center [377, 248] width 465 height 37
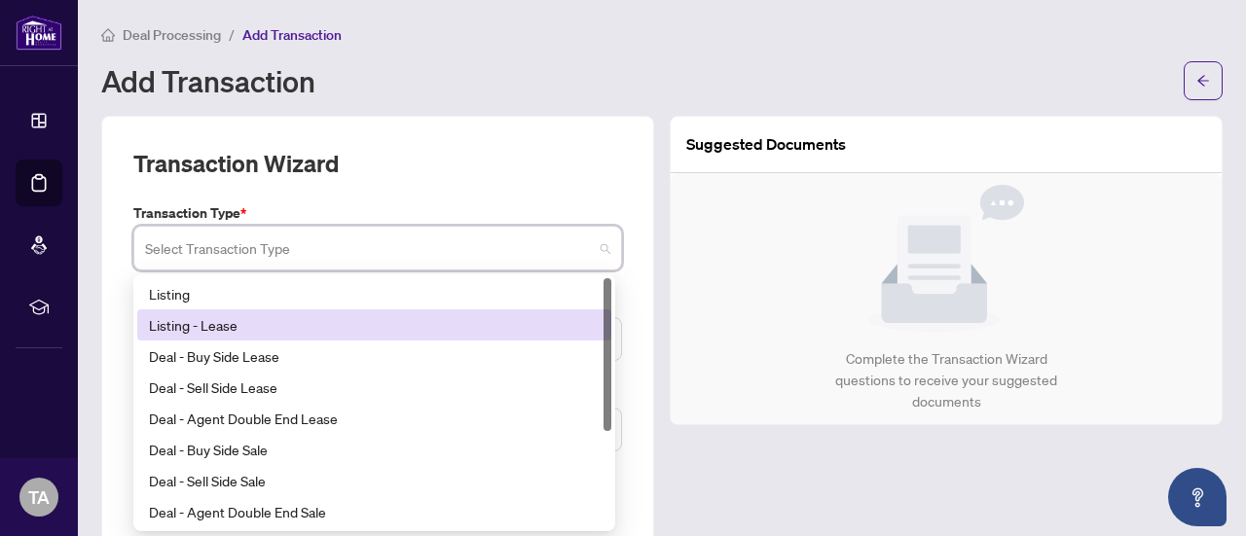
click at [471, 330] on div "Listing - Lease" at bounding box center [374, 324] width 451 height 21
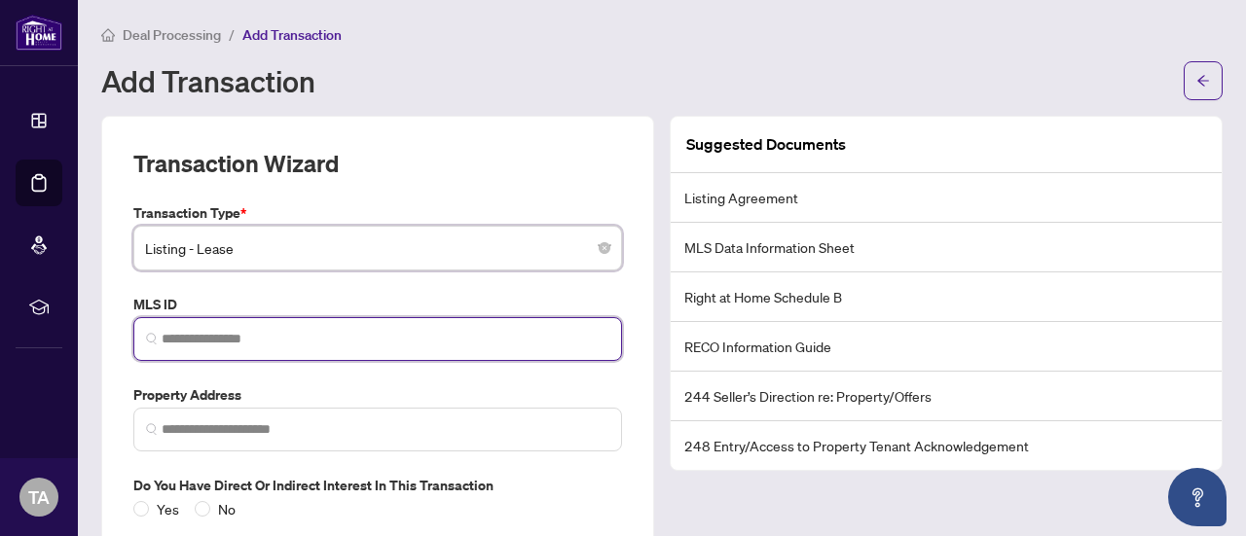
click at [360, 340] on input "search" at bounding box center [386, 339] width 448 height 20
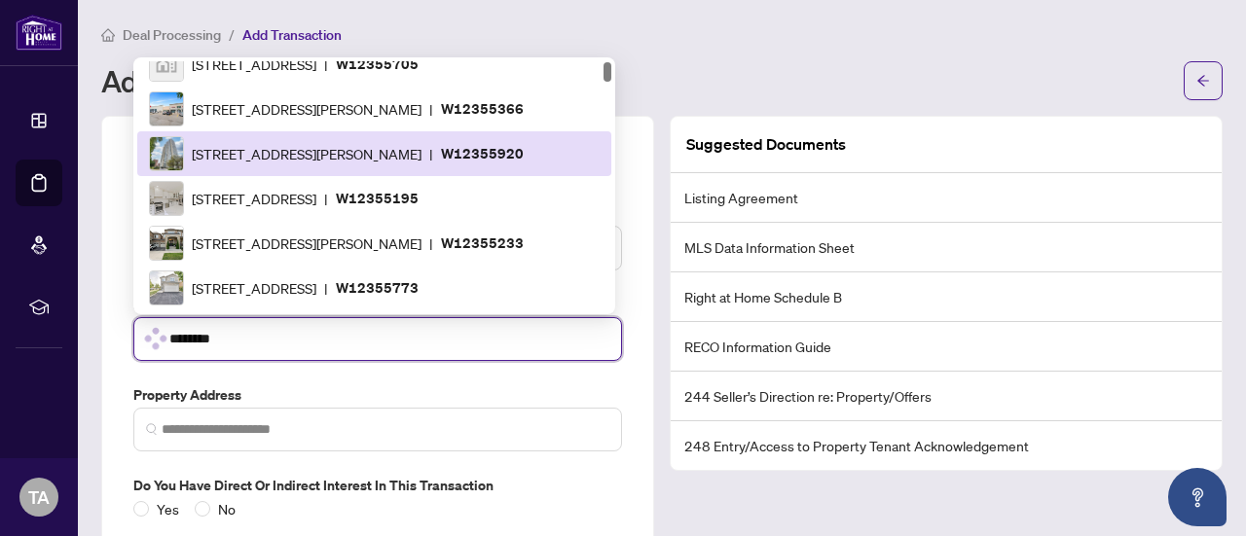
scroll to position [2875, 0]
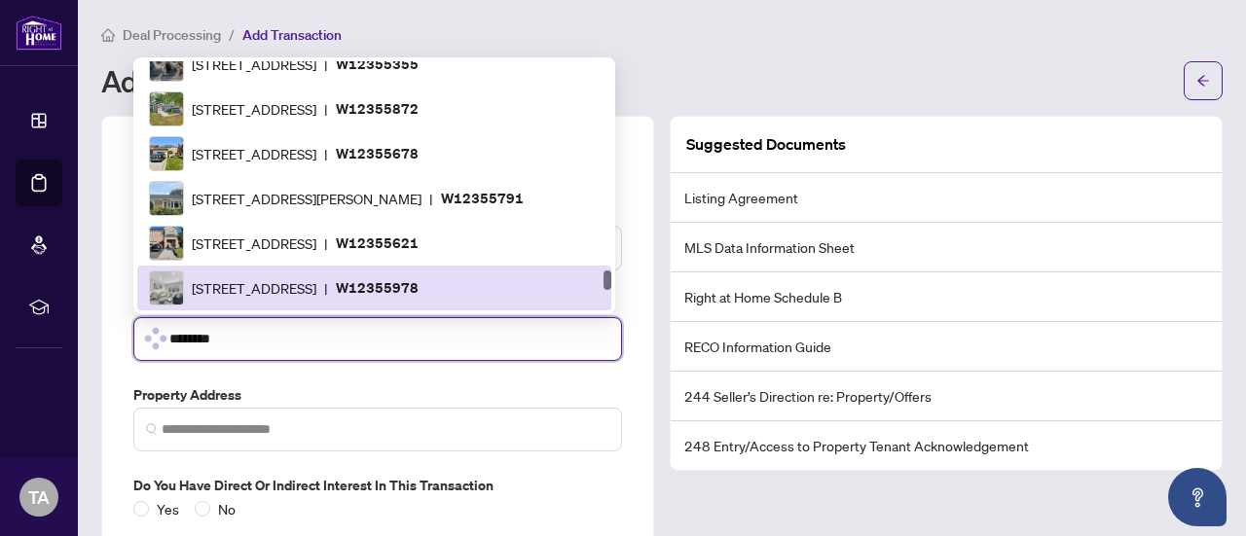
type input "*********"
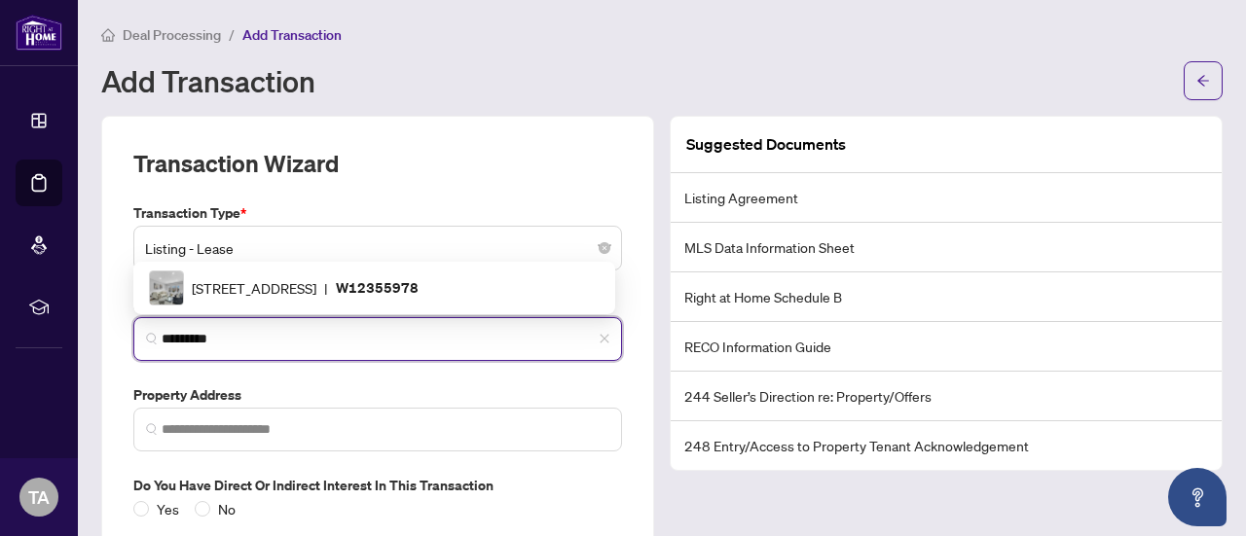
scroll to position [0, 0]
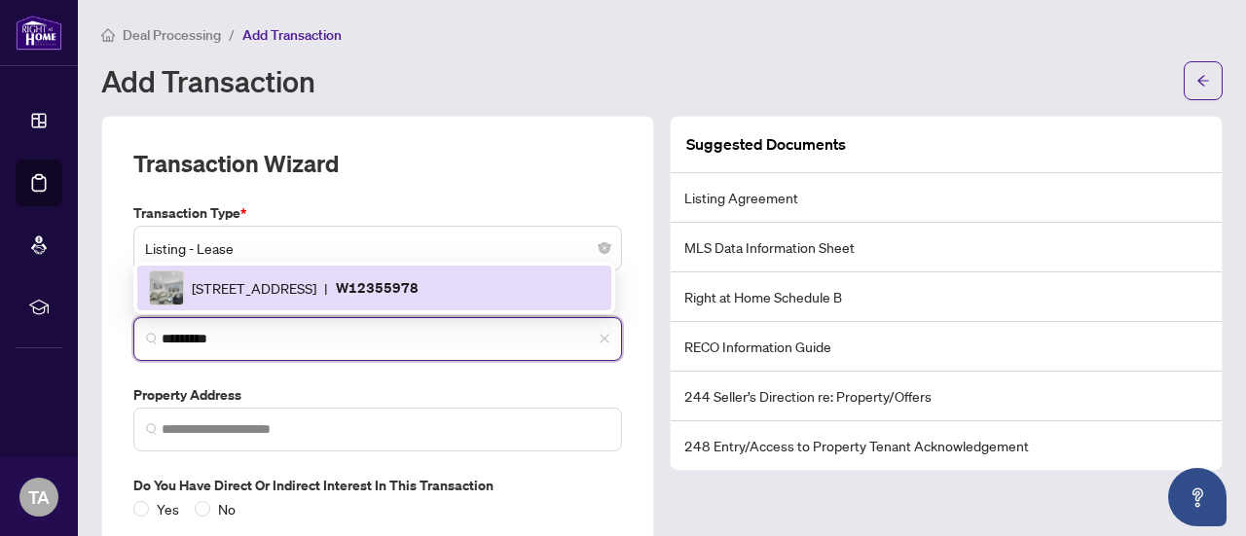
click at [370, 297] on div "3365 Masthead Cres, Mississauga, Ontario L5L 1G9, Canada | W12355978" at bounding box center [374, 288] width 451 height 35
type input "**********"
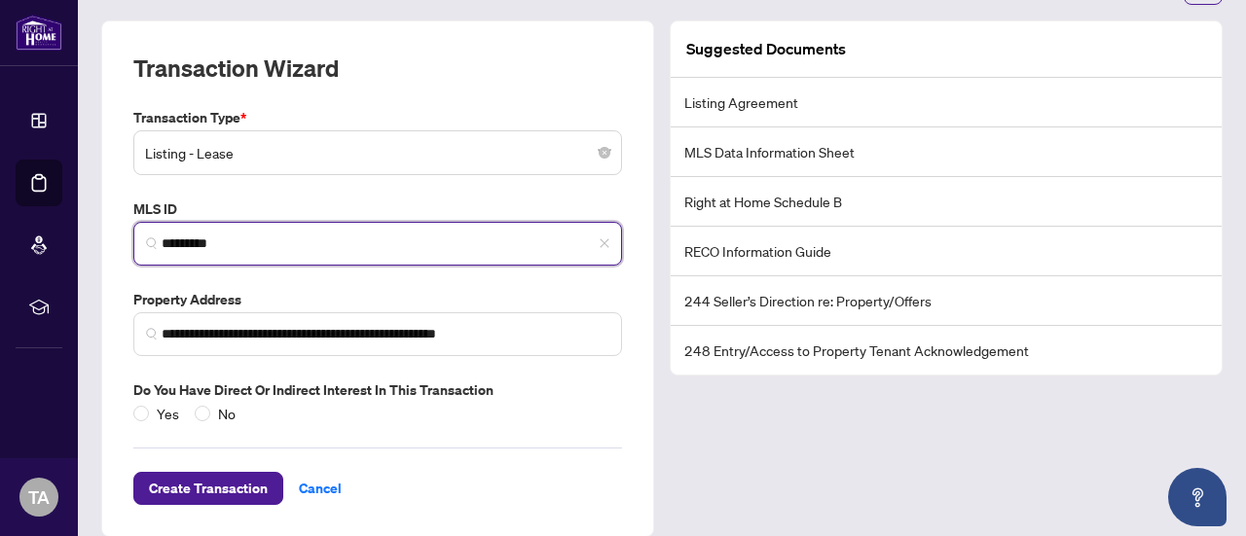
scroll to position [115, 0]
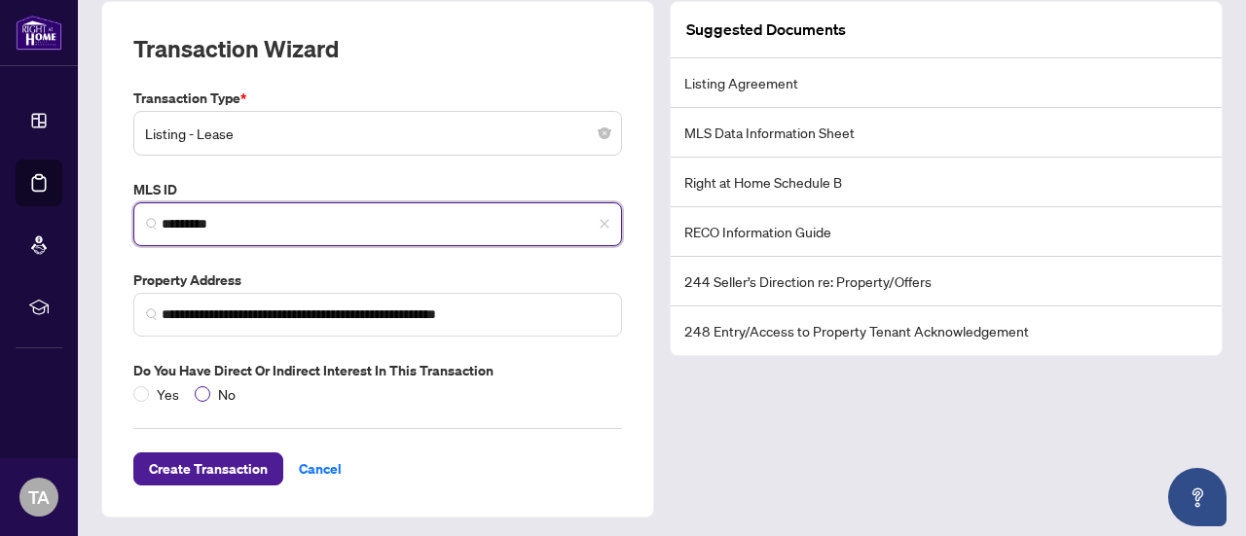
type input "*********"
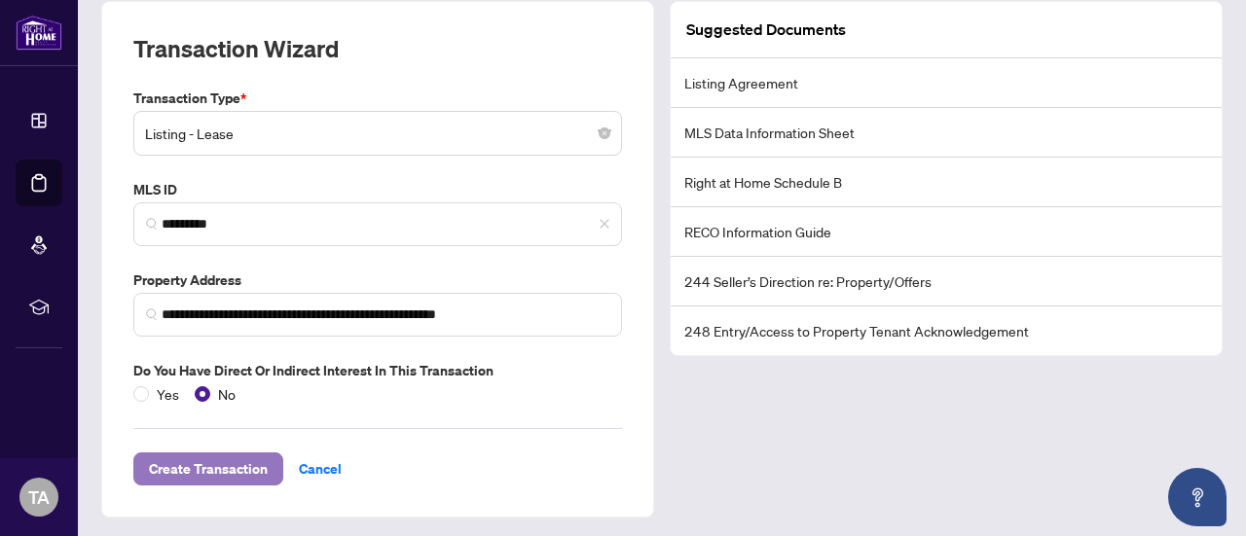
click at [232, 465] on span "Create Transaction" at bounding box center [208, 469] width 119 height 31
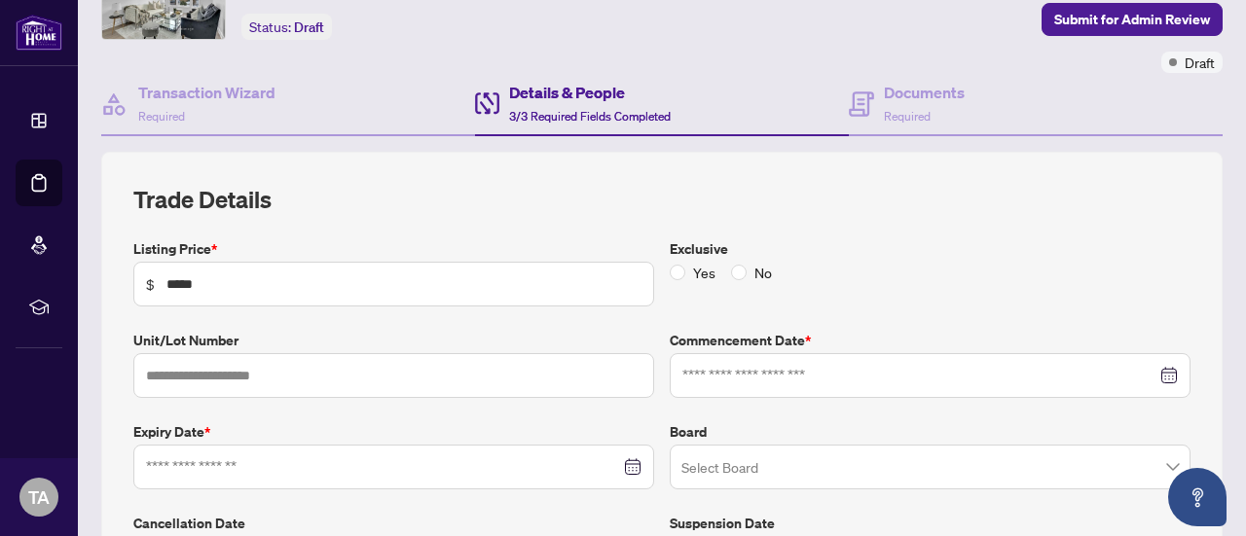
type input "**********"
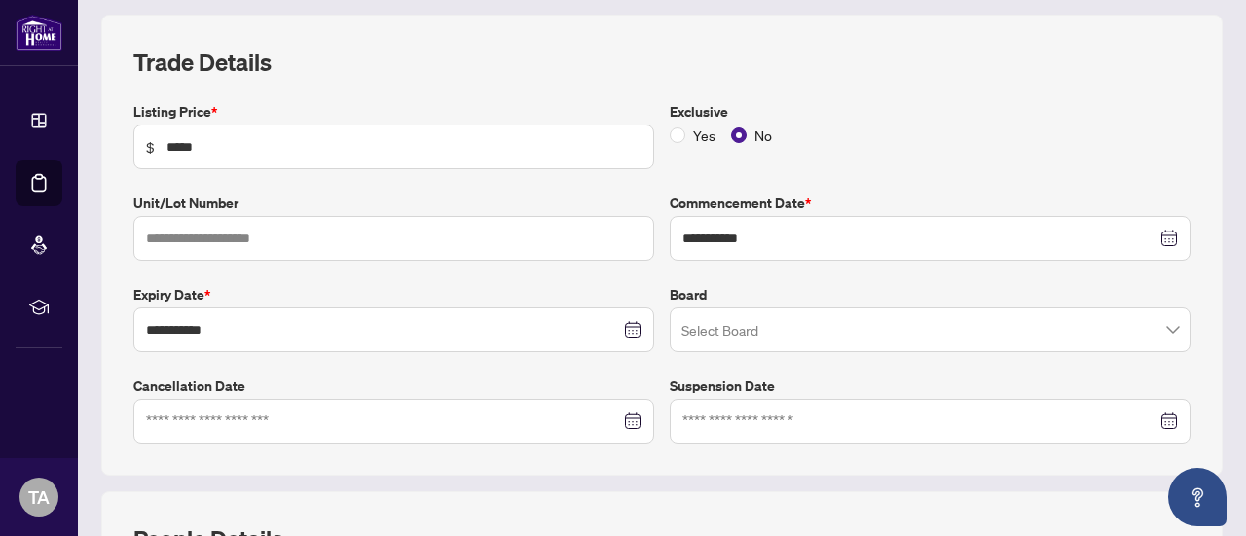
scroll to position [286, 0]
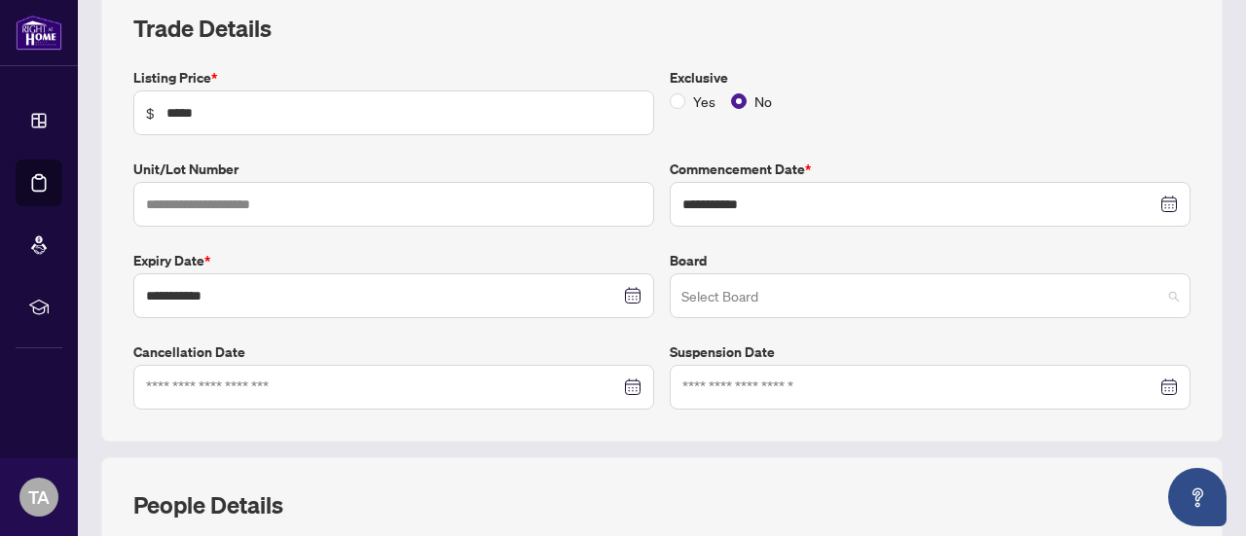
click at [1157, 292] on span at bounding box center [929, 295] width 497 height 37
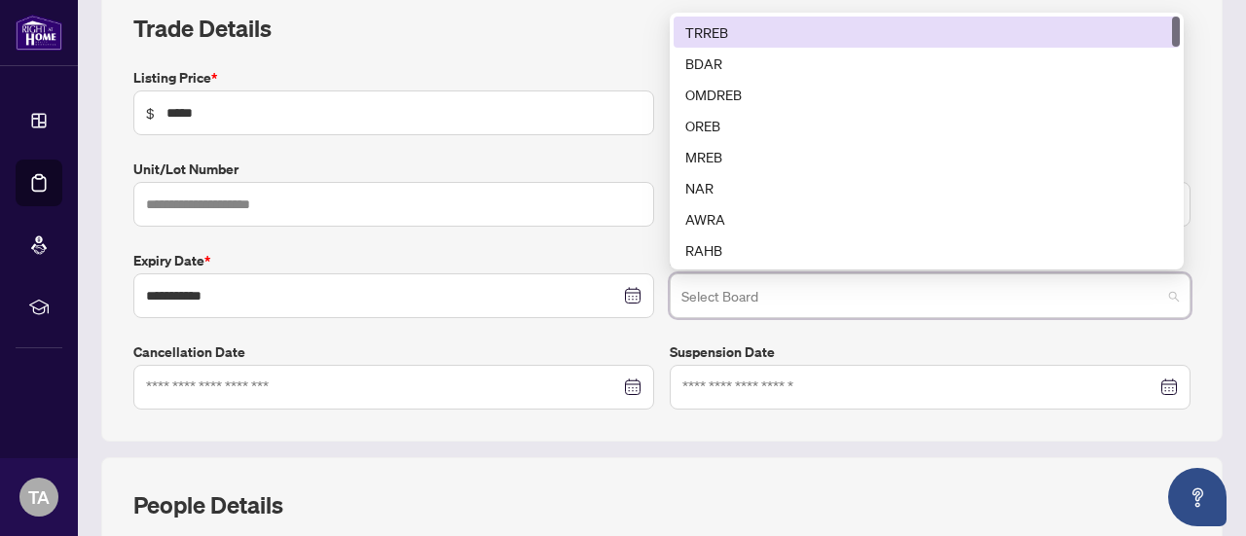
click at [895, 25] on div "TRREB" at bounding box center [926, 31] width 483 height 21
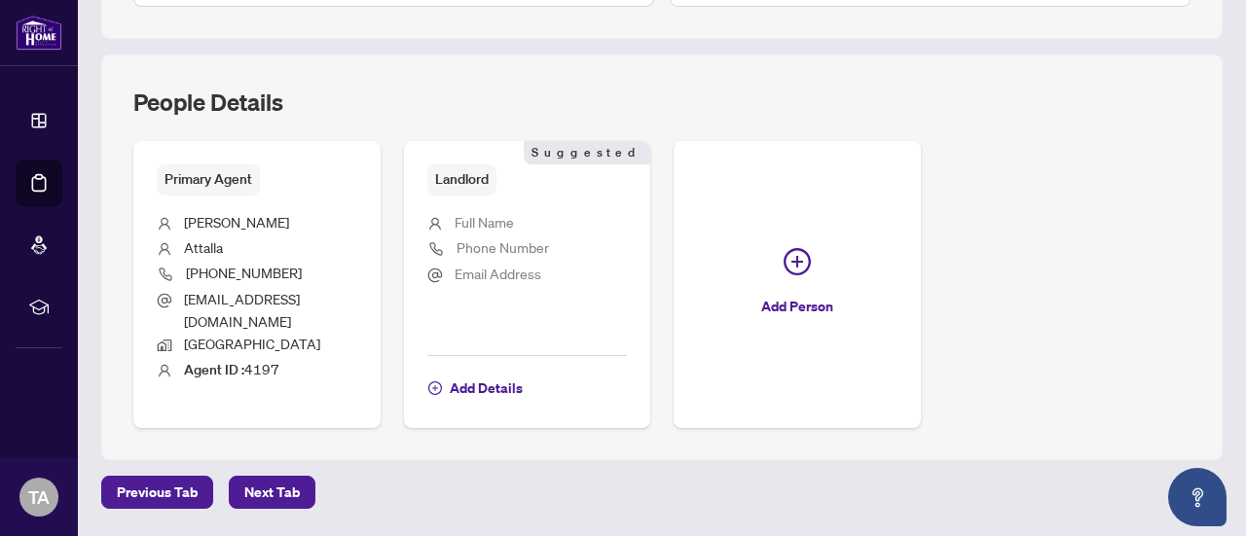
scroll to position [726, 0]
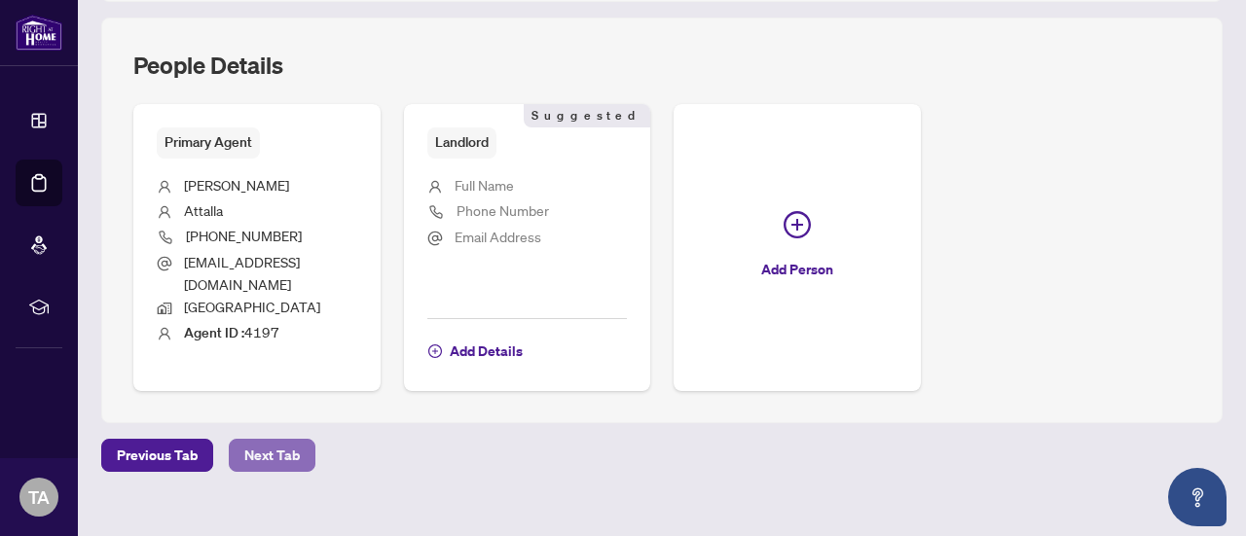
click at [274, 440] on span "Next Tab" at bounding box center [271, 455] width 55 height 31
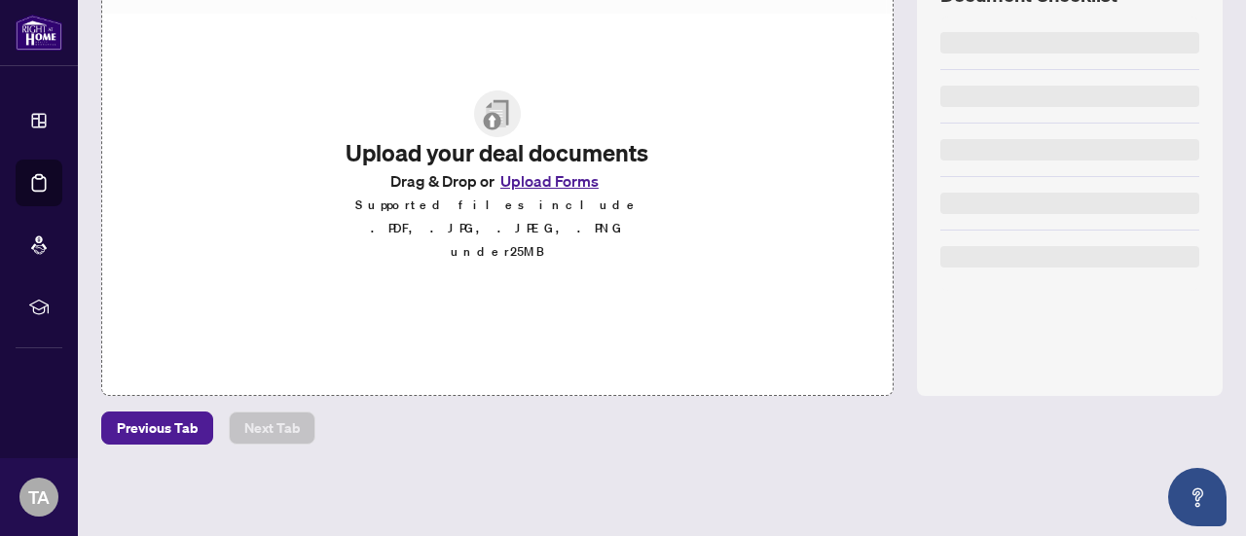
scroll to position [305, 0]
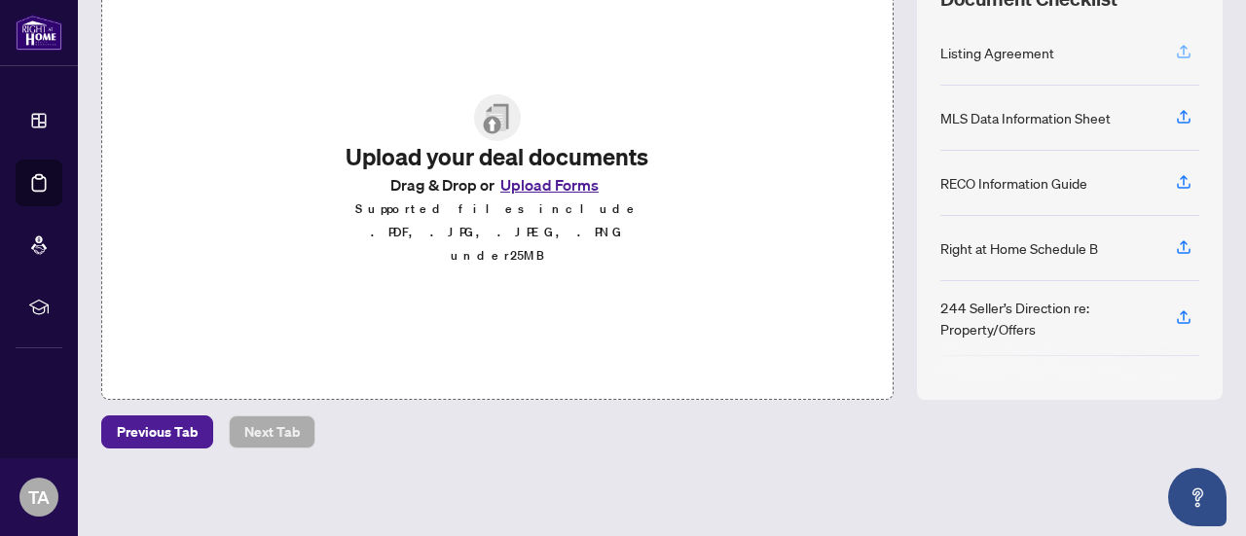
click at [1175, 49] on icon "button" at bounding box center [1184, 52] width 18 height 18
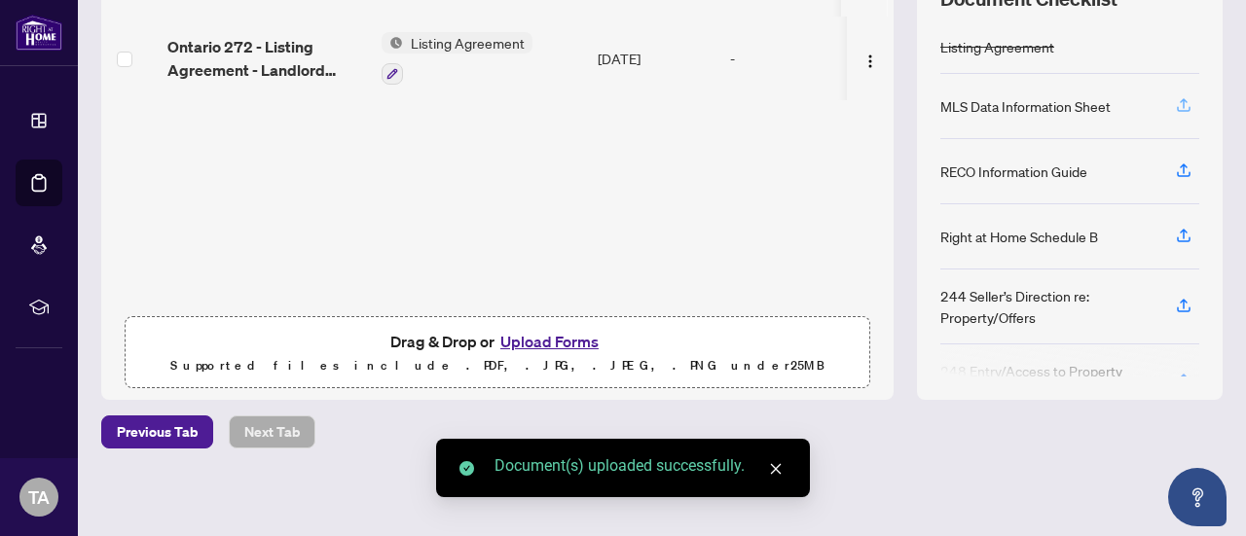
click at [1175, 98] on icon "button" at bounding box center [1184, 105] width 18 height 18
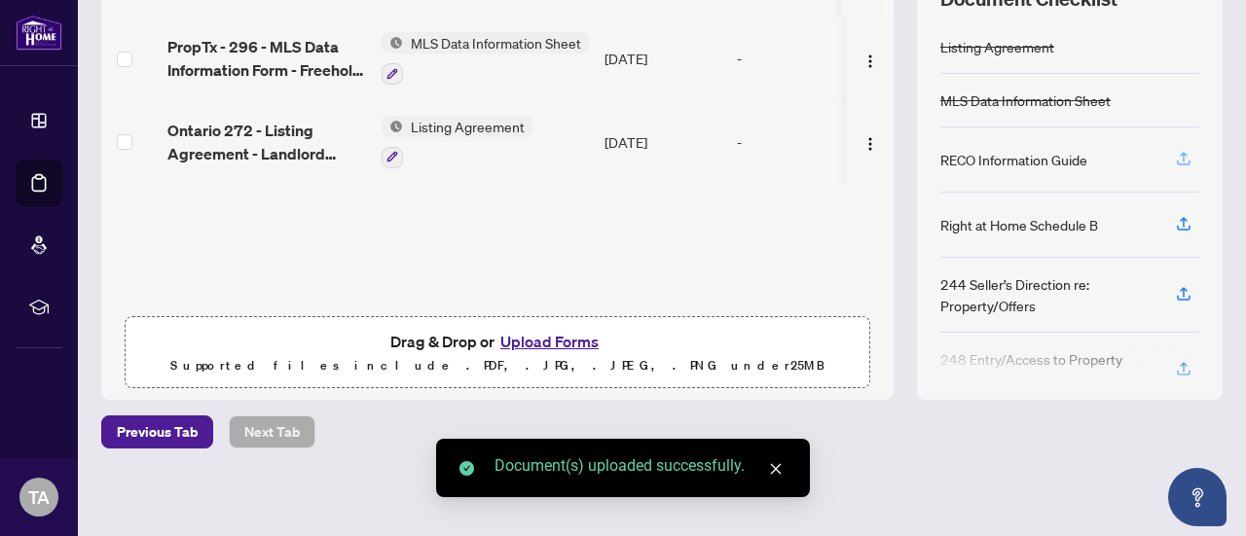
click at [1175, 161] on icon "button" at bounding box center [1184, 159] width 18 height 18
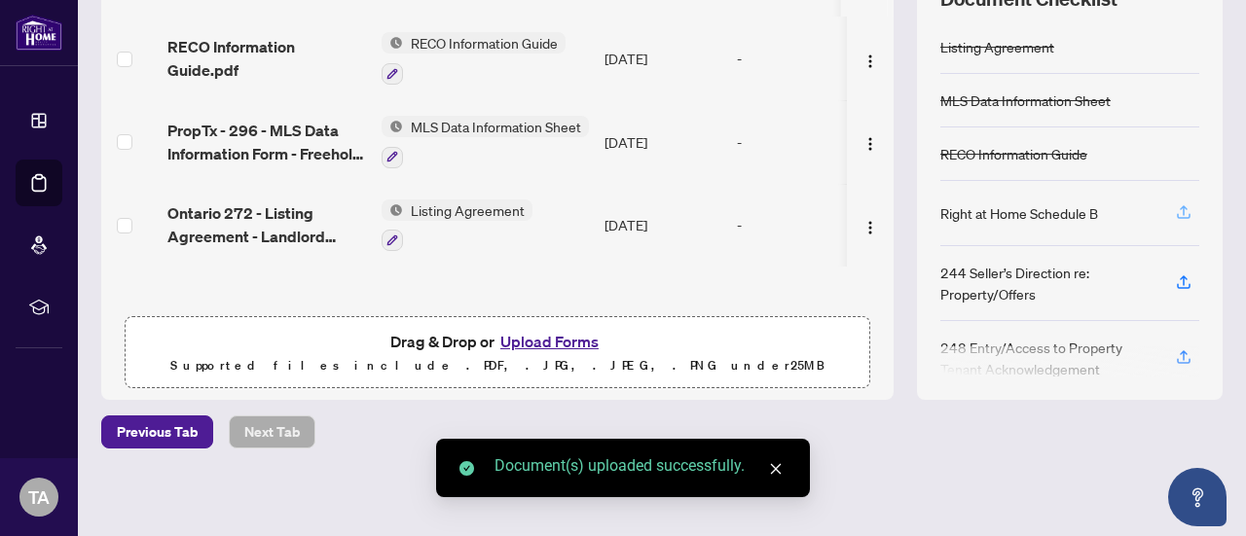
click at [1175, 207] on icon "button" at bounding box center [1184, 212] width 18 height 18
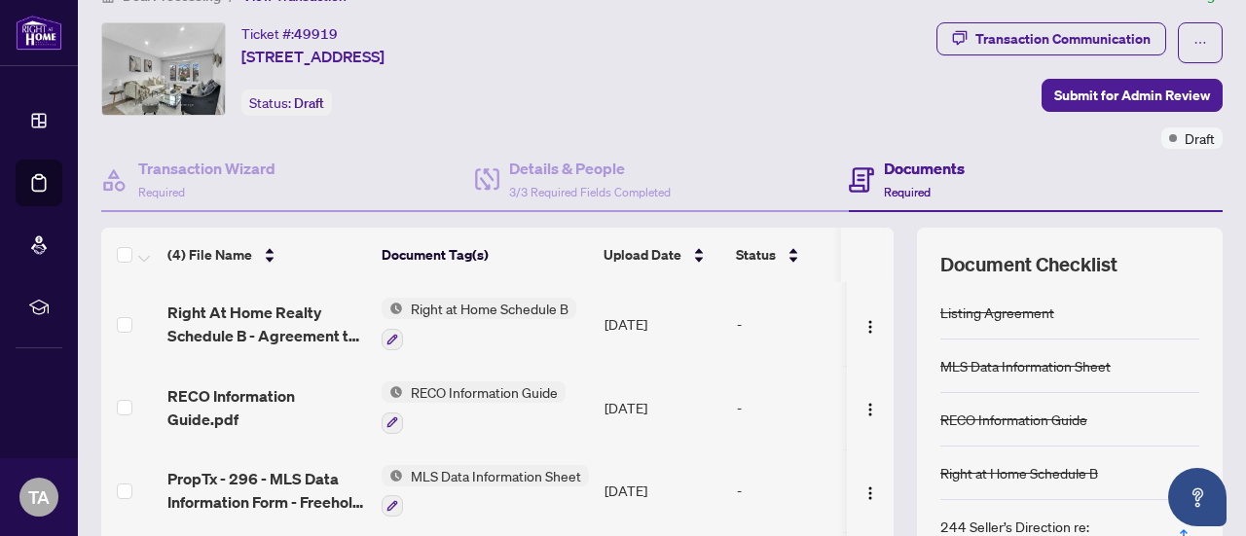
scroll to position [0, 0]
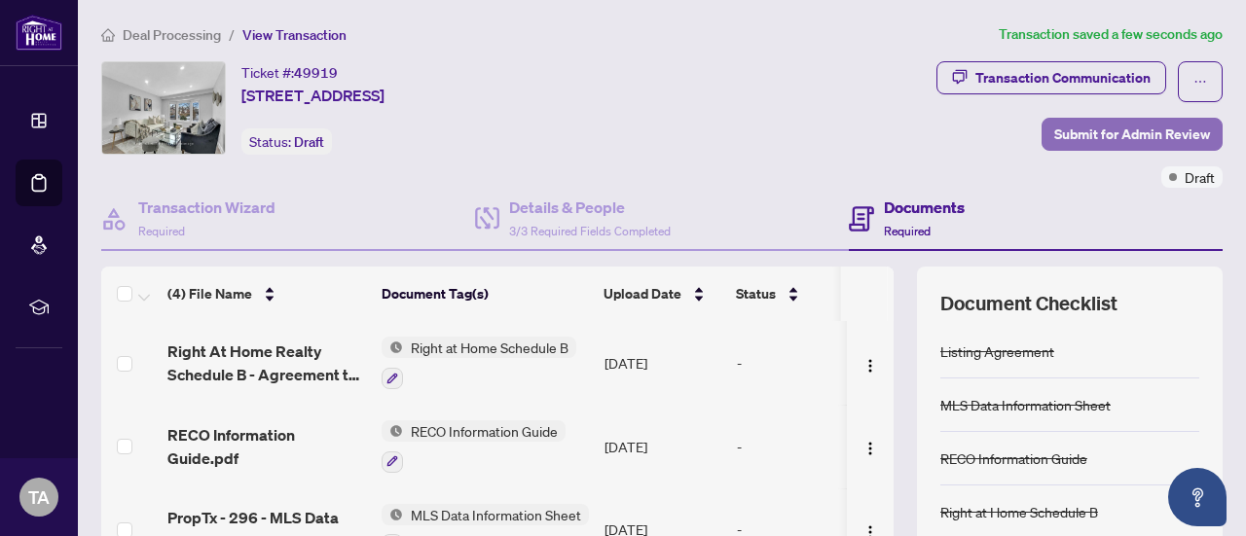
click at [1130, 135] on span "Submit for Admin Review" at bounding box center [1132, 134] width 156 height 31
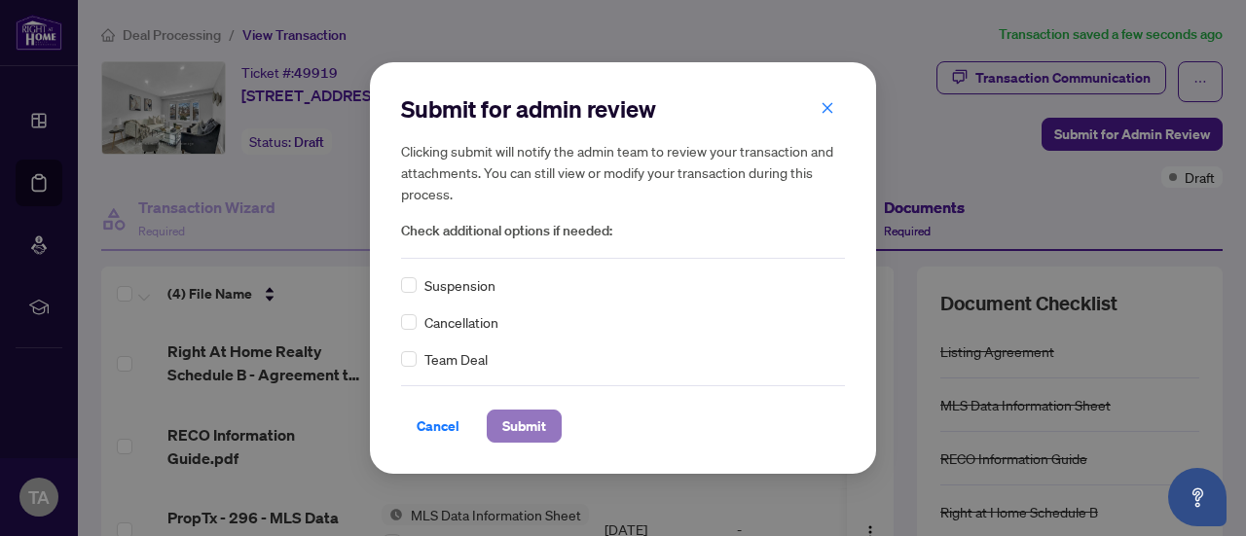
click at [503, 421] on span "Submit" at bounding box center [524, 426] width 44 height 31
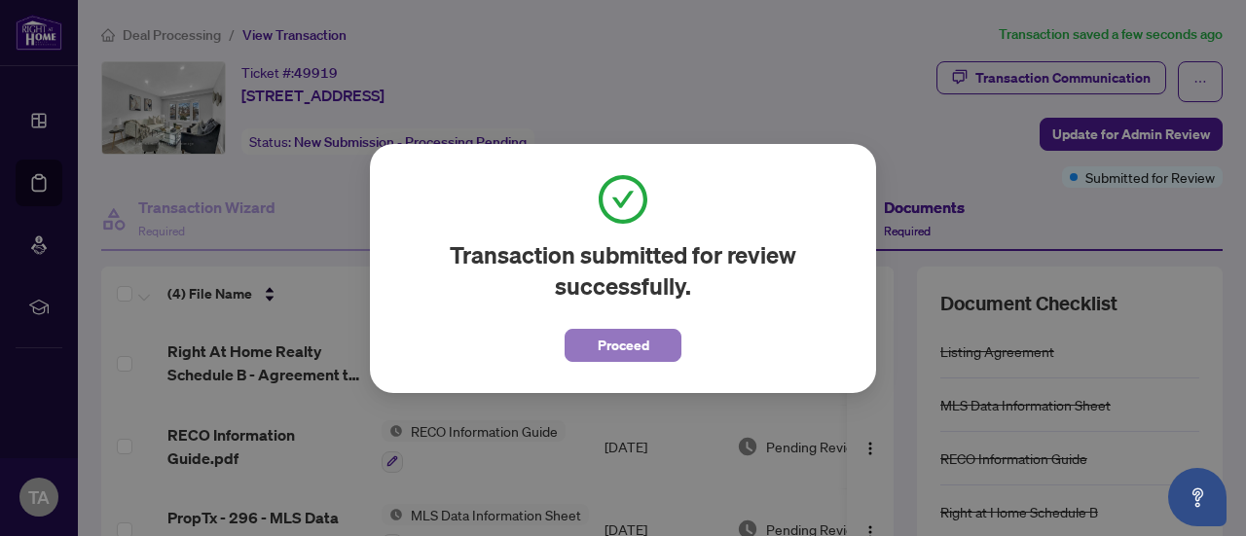
click at [623, 340] on span "Proceed" at bounding box center [624, 345] width 52 height 31
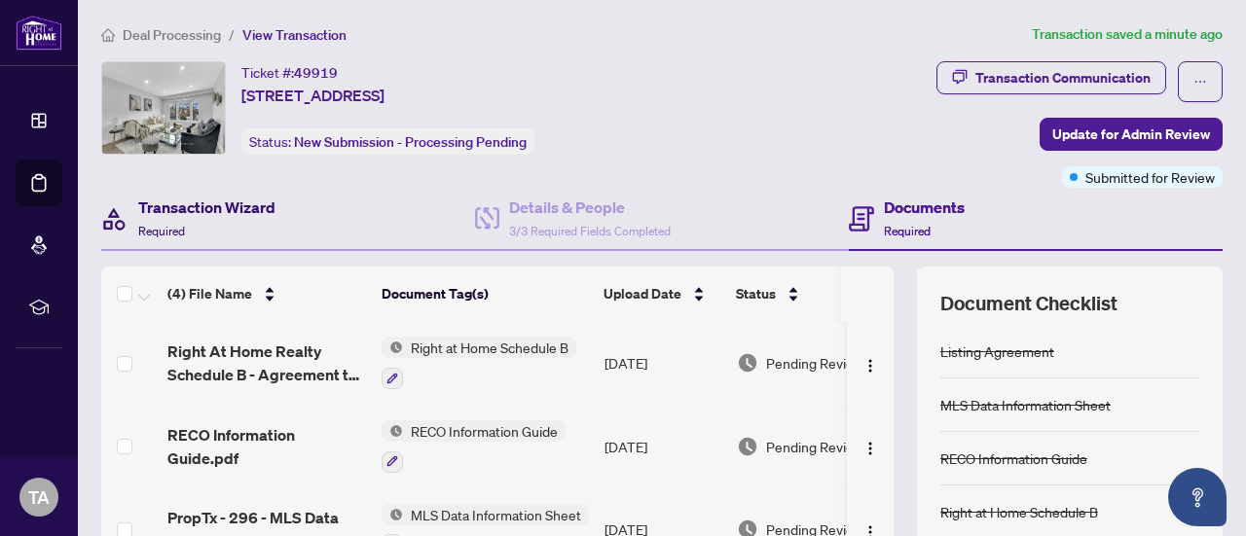
click at [181, 197] on h4 "Transaction Wizard" at bounding box center [206, 207] width 137 height 23
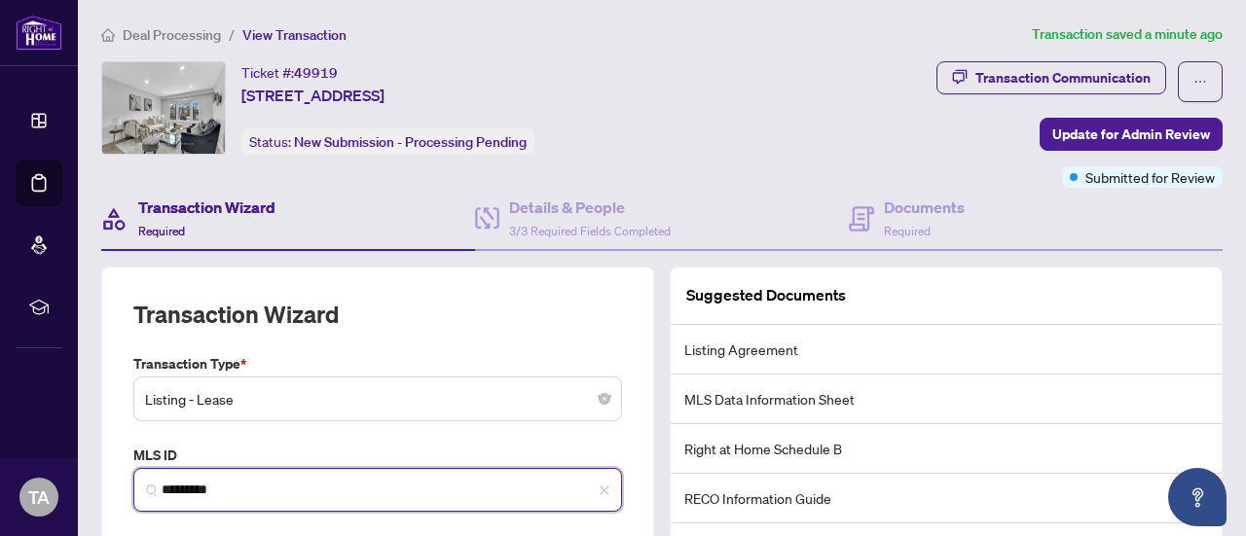
drag, startPoint x: 251, startPoint y: 491, endPoint x: 164, endPoint y: 486, distance: 86.8
click at [164, 486] on input "*********" at bounding box center [386, 490] width 448 height 20
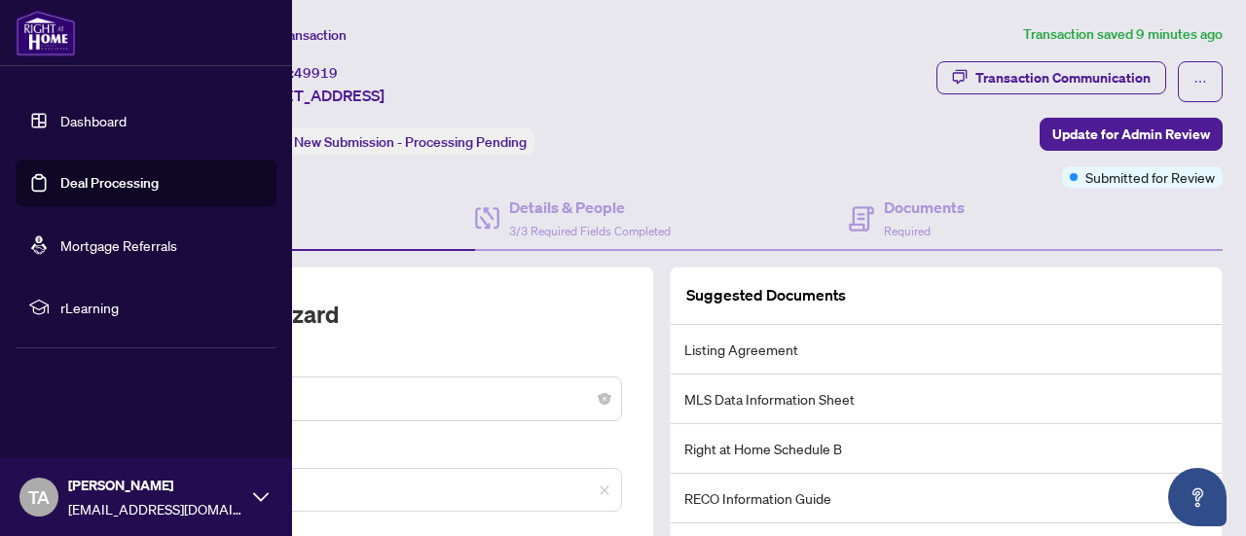
click at [101, 191] on link "Deal Processing" at bounding box center [109, 183] width 98 height 18
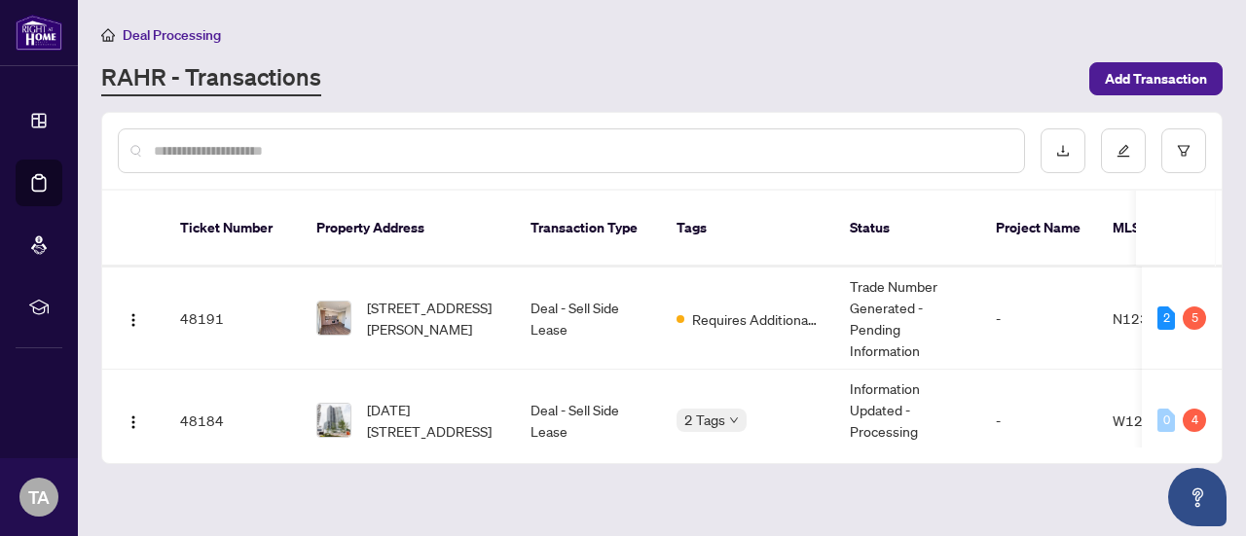
scroll to position [253, 0]
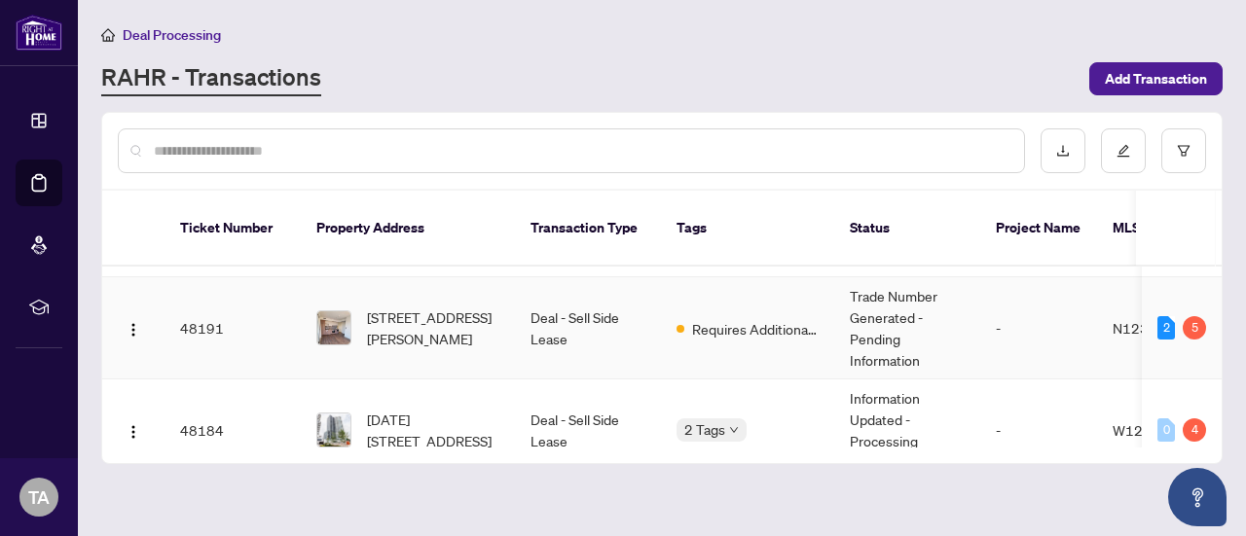
click at [888, 298] on td "Trade Number Generated - Pending Information" at bounding box center [907, 328] width 146 height 102
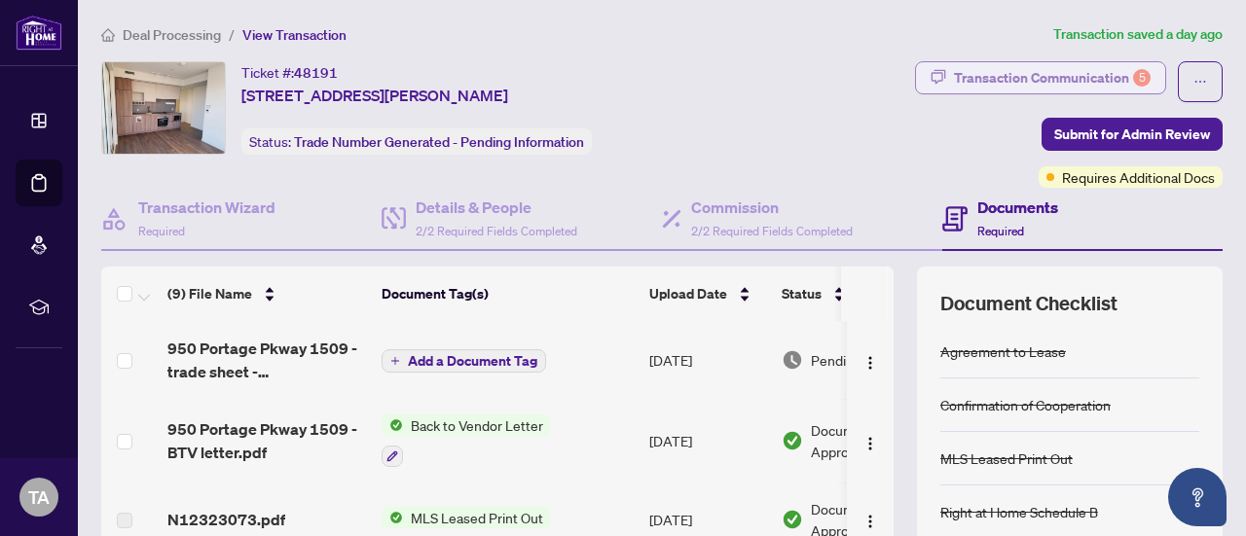
click at [1035, 75] on div "Transaction Communication 5" at bounding box center [1052, 77] width 197 height 31
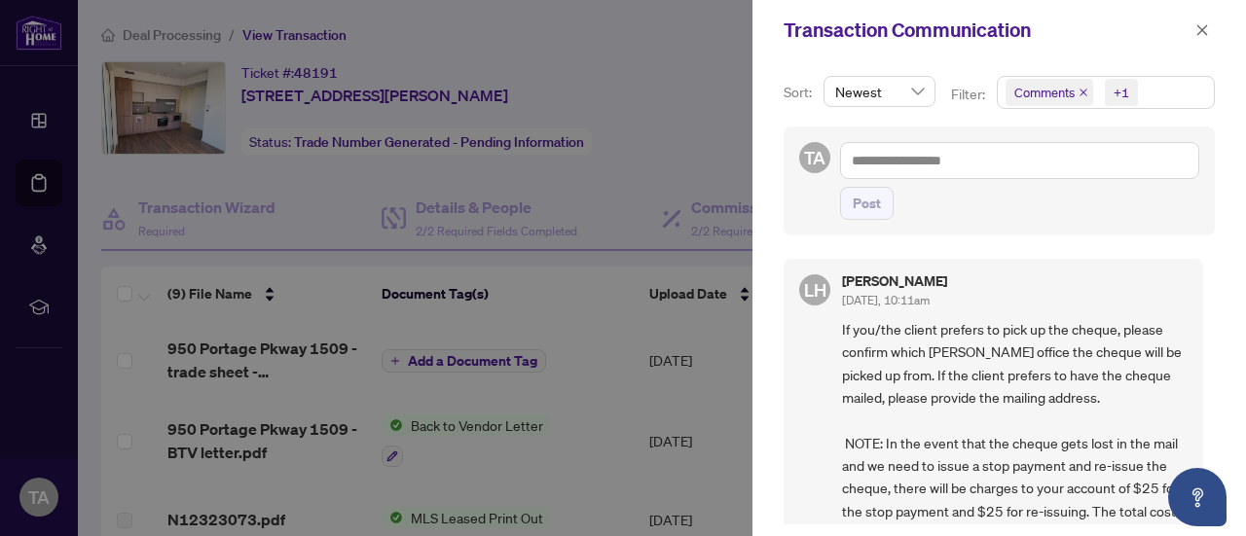
click at [1080, 91] on icon "close" at bounding box center [1083, 93] width 10 height 10
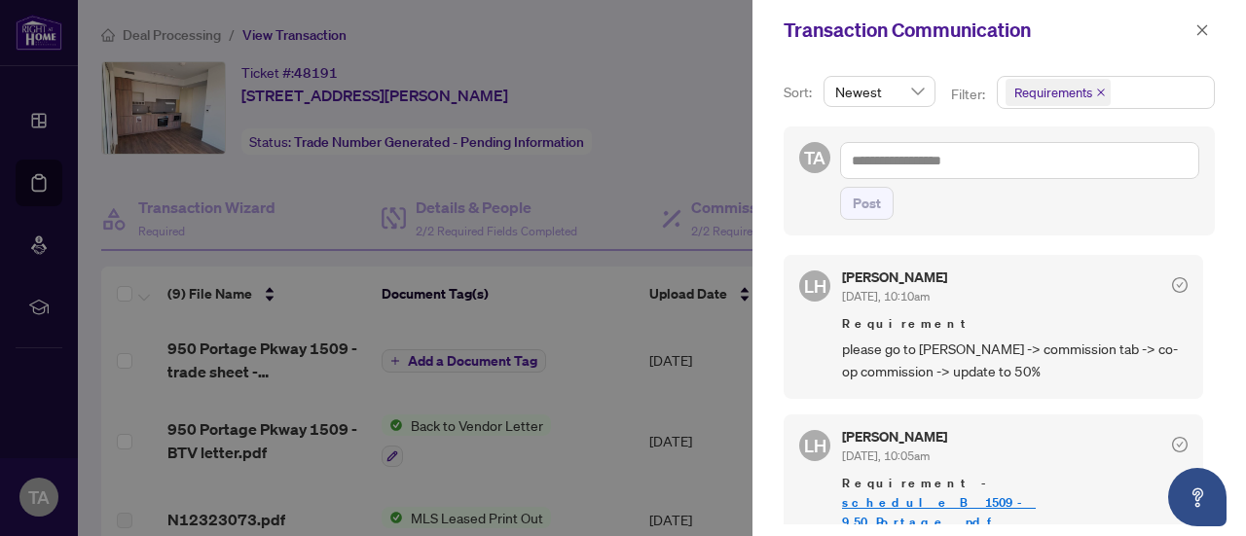
scroll to position [417, 0]
click at [689, 225] on div at bounding box center [623, 268] width 1246 height 536
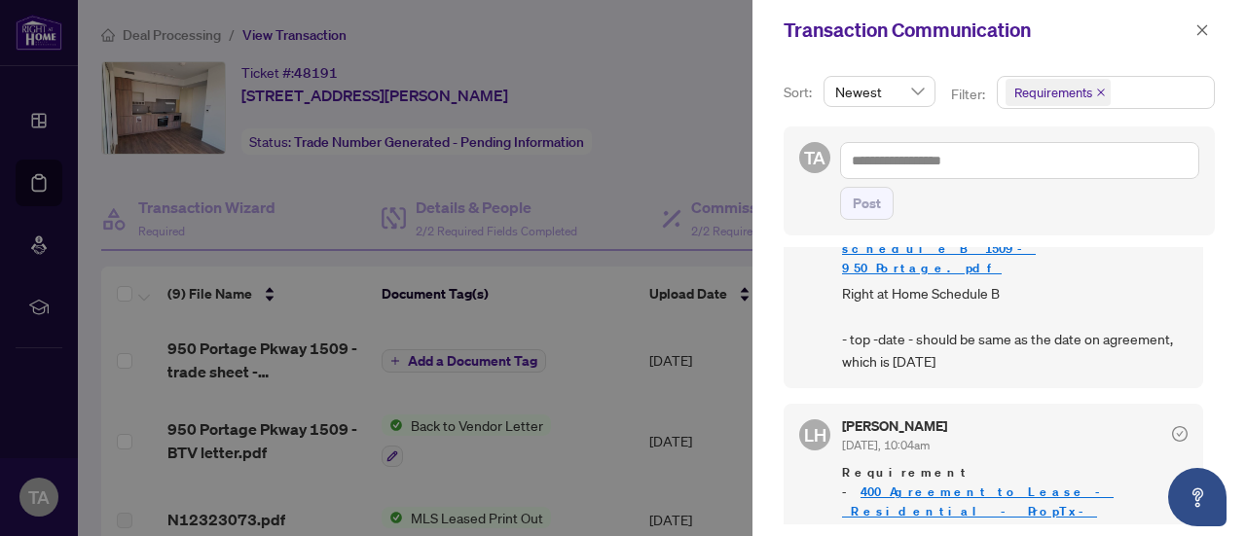
scroll to position [673, 0]
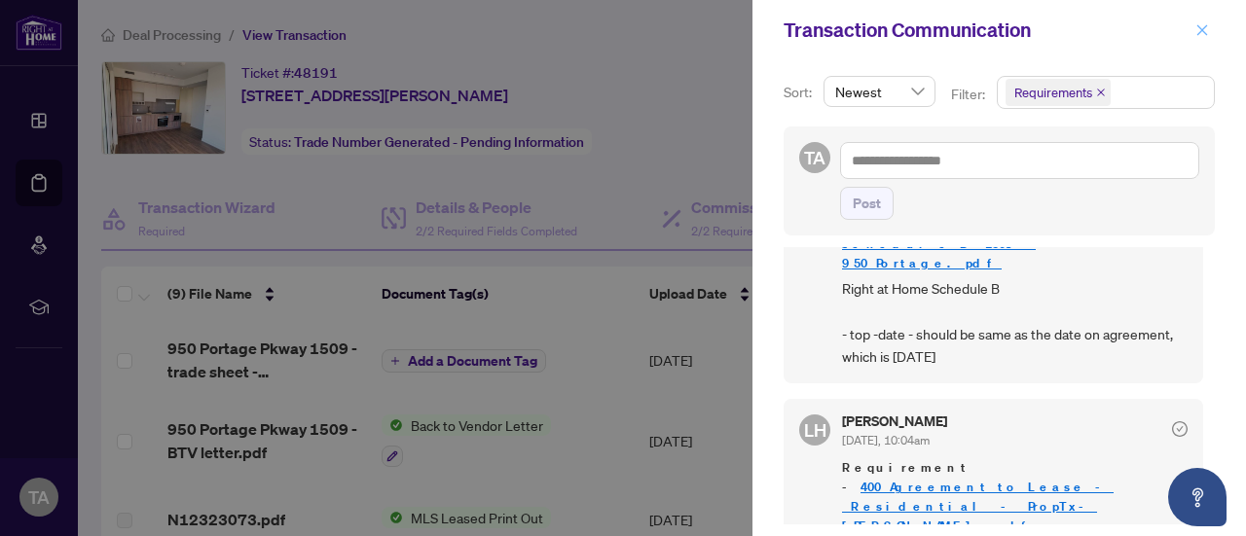
click at [1199, 30] on icon "close" at bounding box center [1202, 30] width 14 height 14
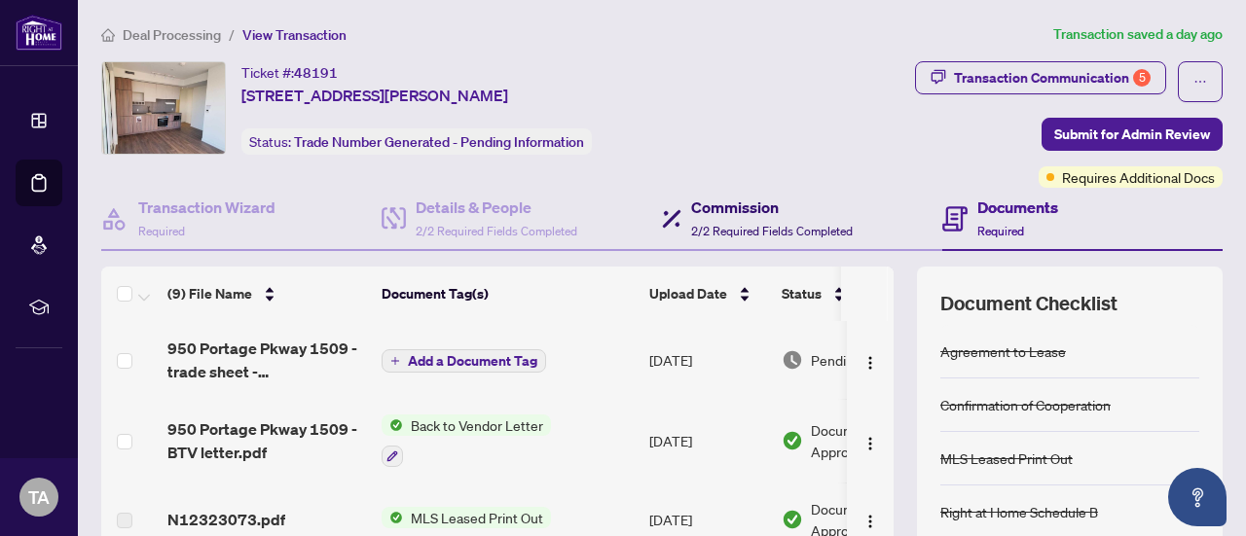
click at [721, 224] on span "2/2 Required Fields Completed" at bounding box center [772, 231] width 162 height 15
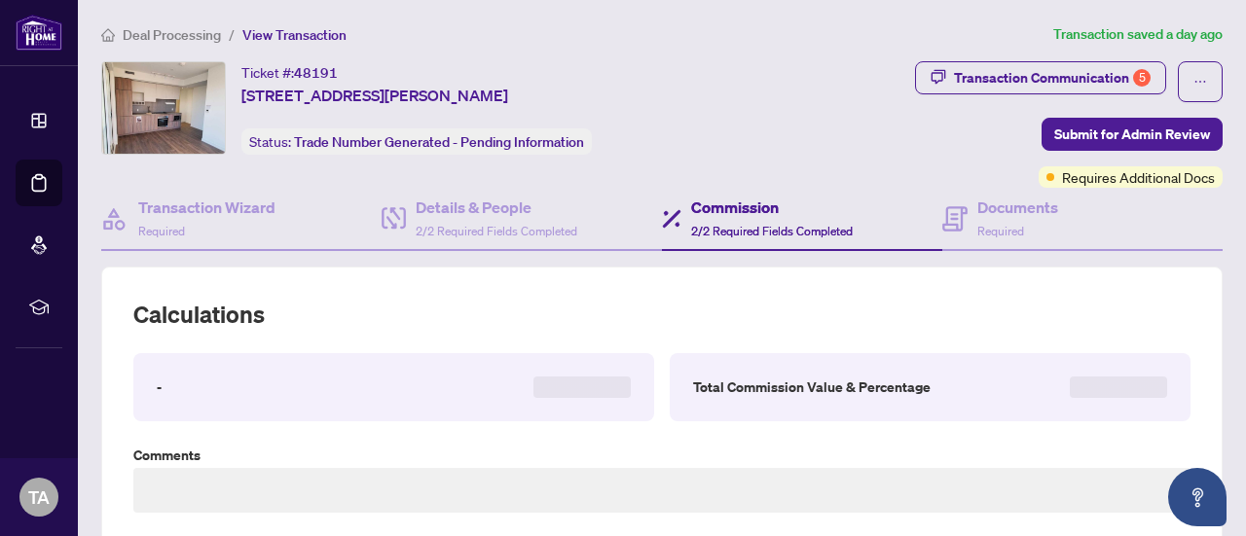
type textarea "**********"
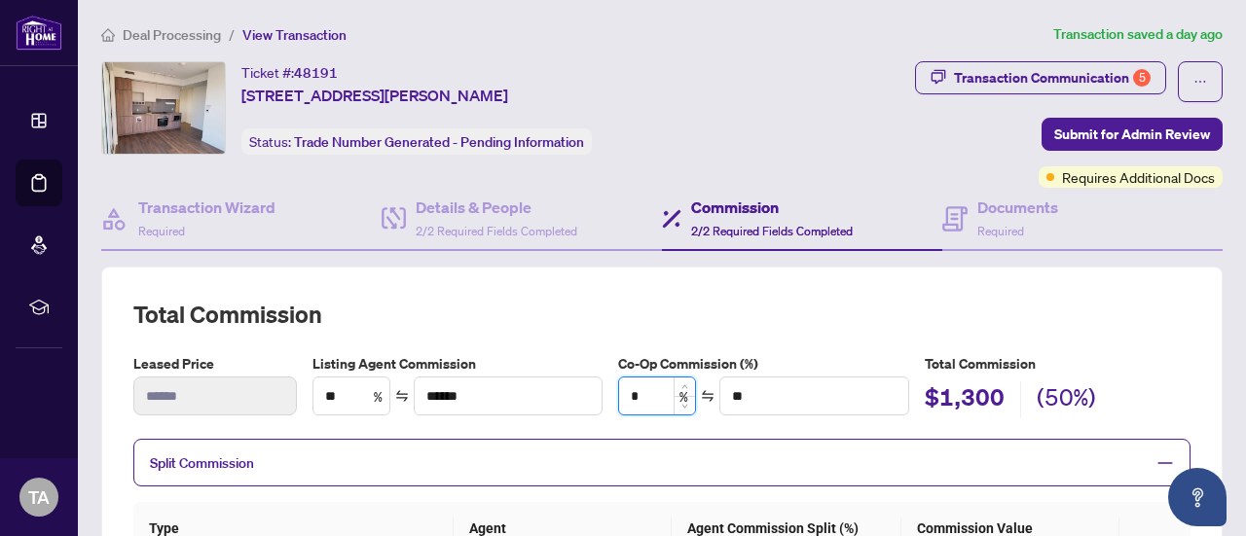
click at [649, 407] on input "*" at bounding box center [657, 396] width 76 height 37
drag, startPoint x: 649, startPoint y: 407, endPoint x: 586, endPoint y: 381, distance: 68.5
click at [586, 381] on div "Listing Agent Commission ** % ****** Co-Op Commission (%) * % ** Total Commissi…" at bounding box center [751, 385] width 893 height 65
type input "*"
type input "****"
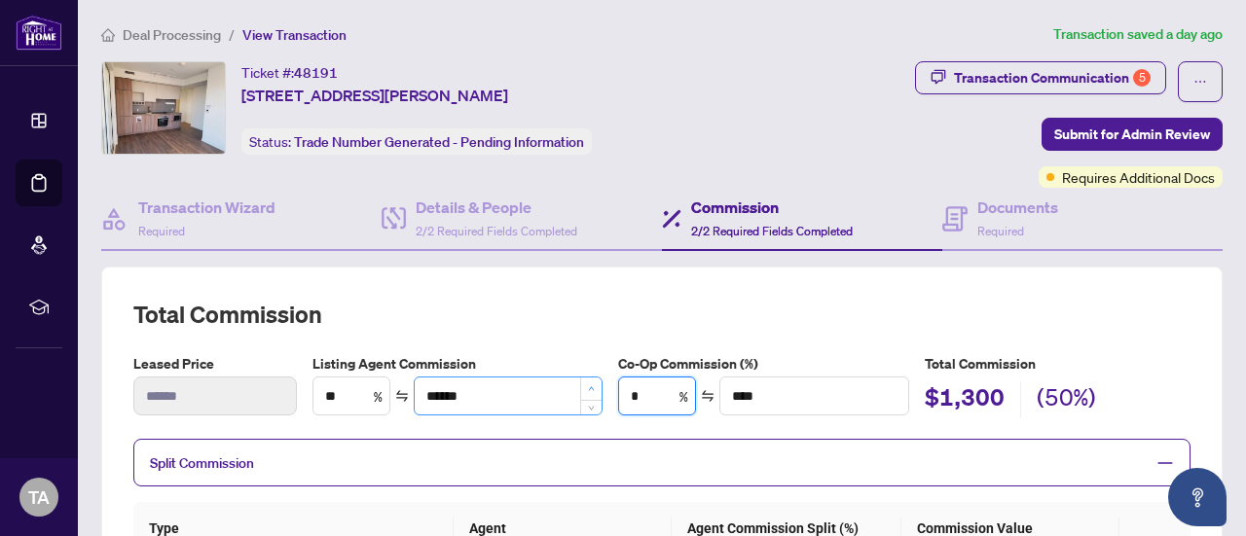
type input "**"
type input "******"
type input "**"
click at [776, 317] on h2 "Total Commission" at bounding box center [661, 314] width 1057 height 31
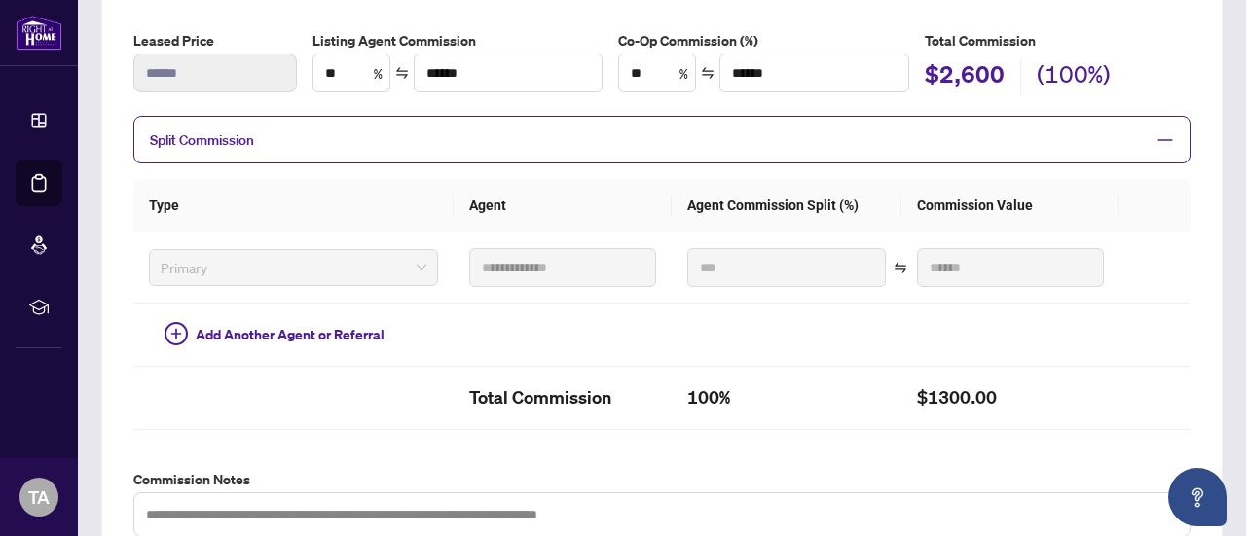
scroll to position [314, 0]
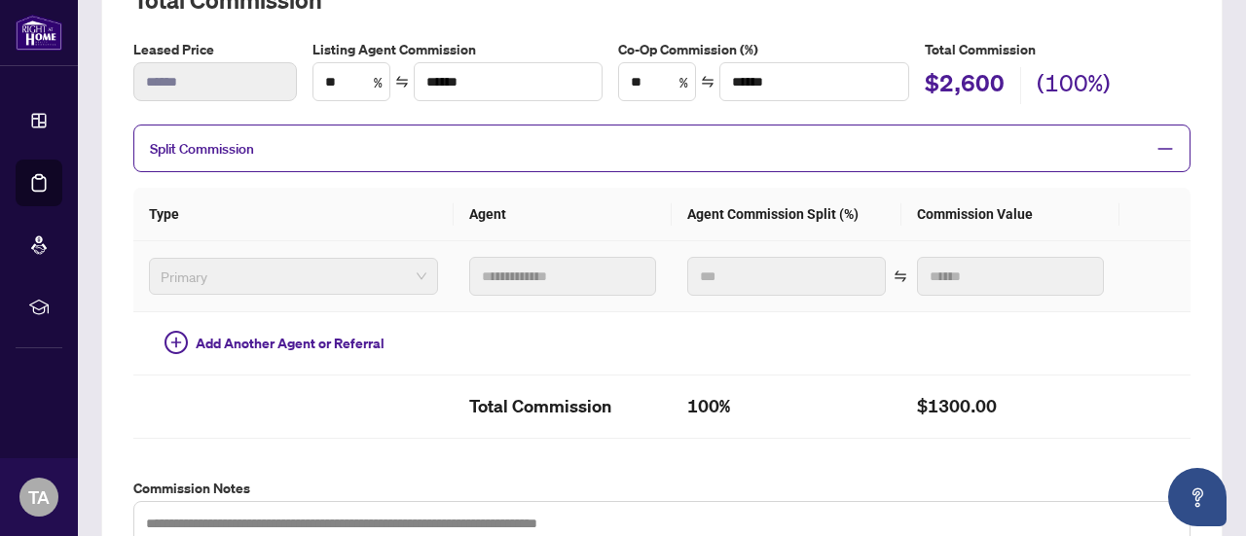
click at [294, 281] on span "Primary" at bounding box center [294, 276] width 266 height 29
click at [402, 269] on span "Primary" at bounding box center [294, 276] width 266 height 29
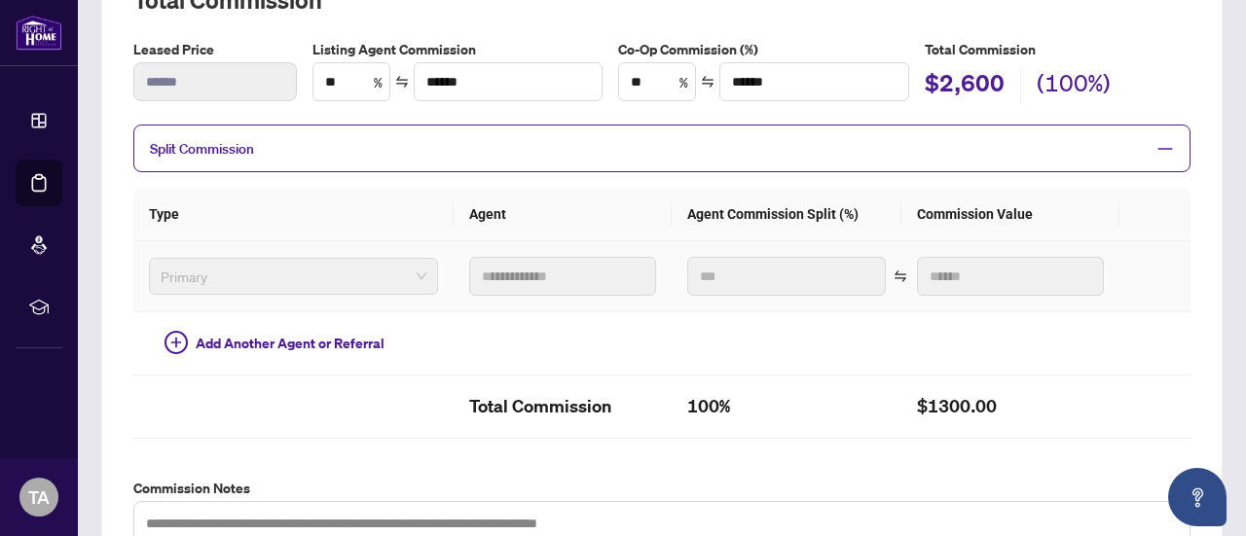
click at [402, 269] on span "Primary" at bounding box center [294, 276] width 266 height 29
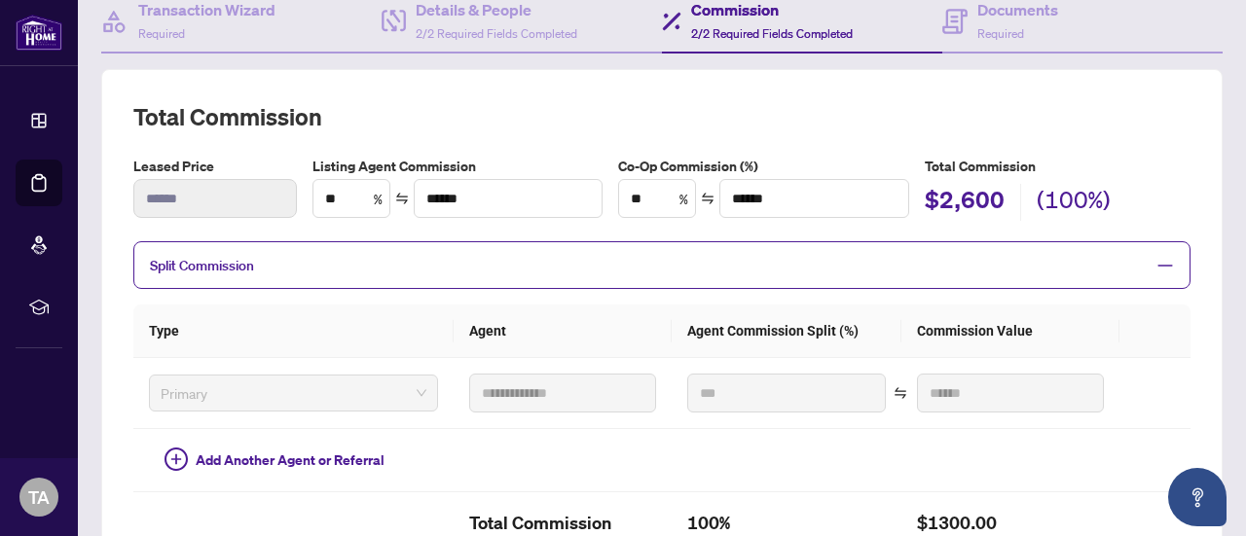
scroll to position [200, 0]
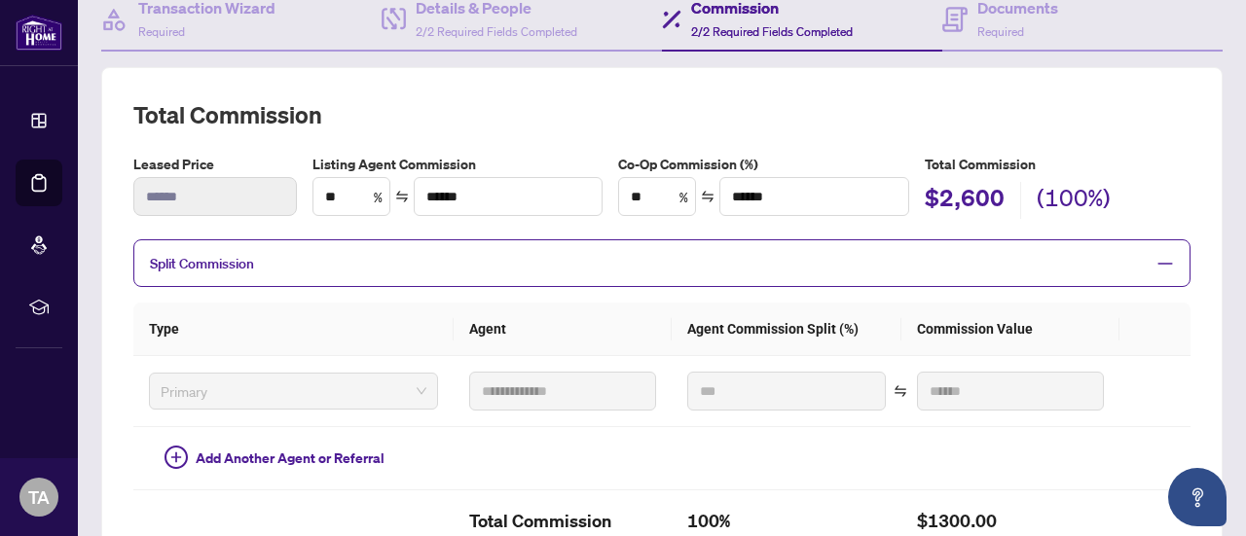
click at [1123, 252] on span "Split Commission" at bounding box center [647, 263] width 995 height 22
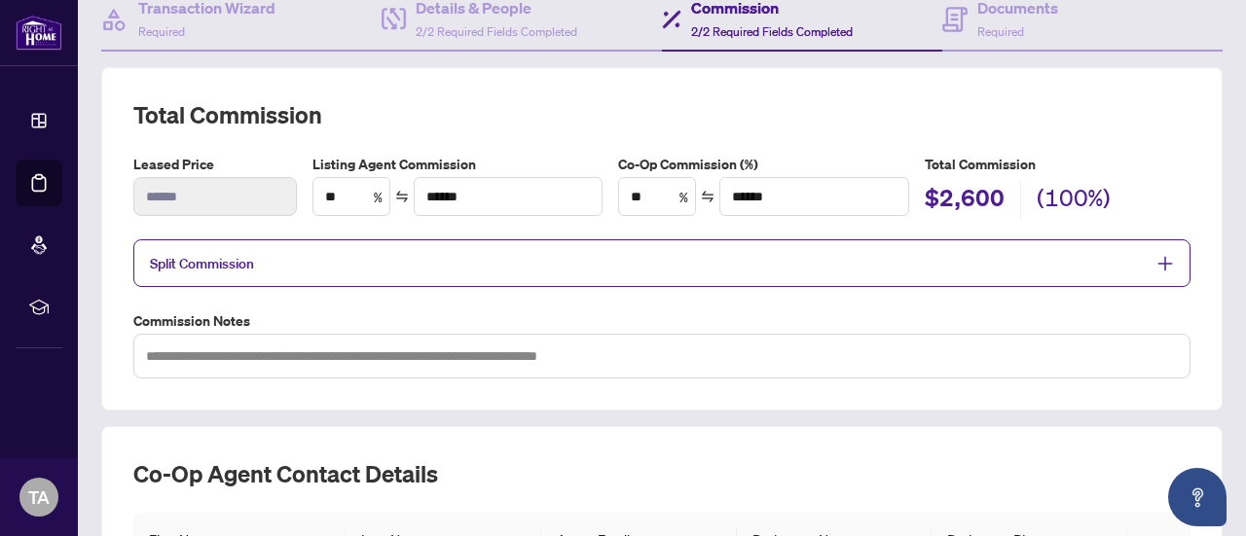
click at [1123, 252] on span "Split Commission" at bounding box center [647, 263] width 995 height 22
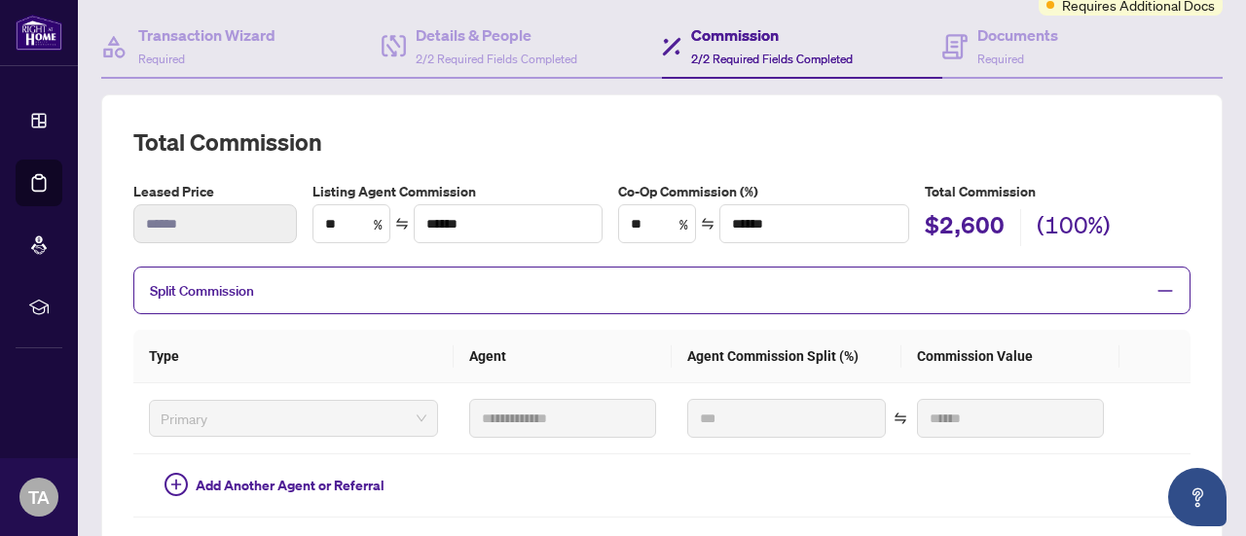
scroll to position [0, 0]
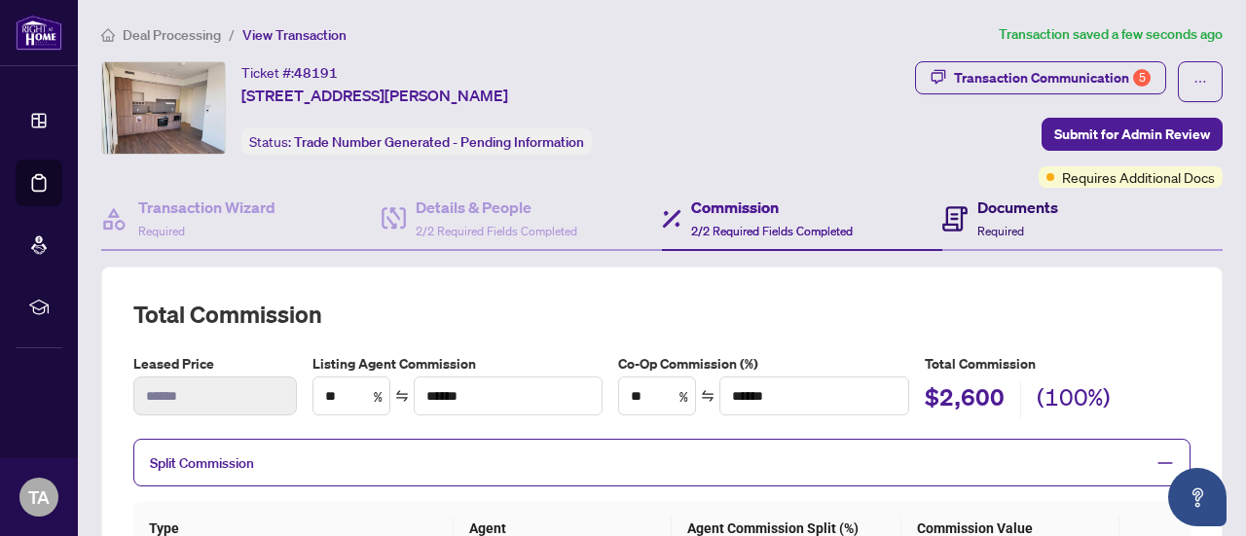
click at [979, 224] on span "Required" at bounding box center [1000, 231] width 47 height 15
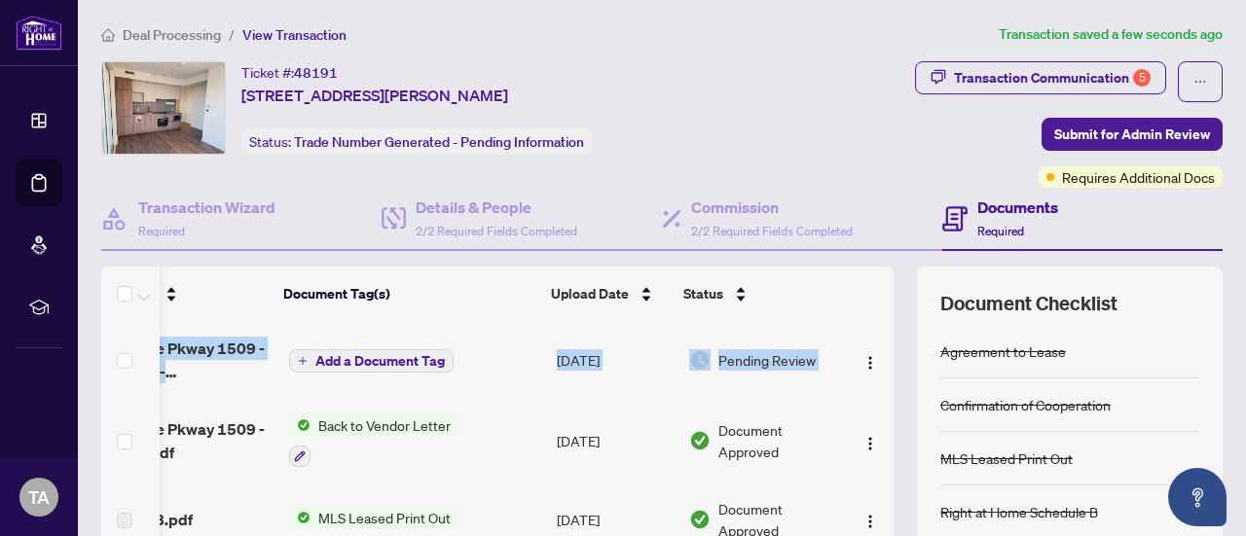
scroll to position [0, 113]
drag, startPoint x: 871, startPoint y: 361, endPoint x: 878, endPoint y: 379, distance: 18.8
click at [878, 379] on div "(9) File Name Document Tag(s) Upload Date Status 950 Portage Pkway 1509 - trade…" at bounding box center [661, 486] width 1121 height 438
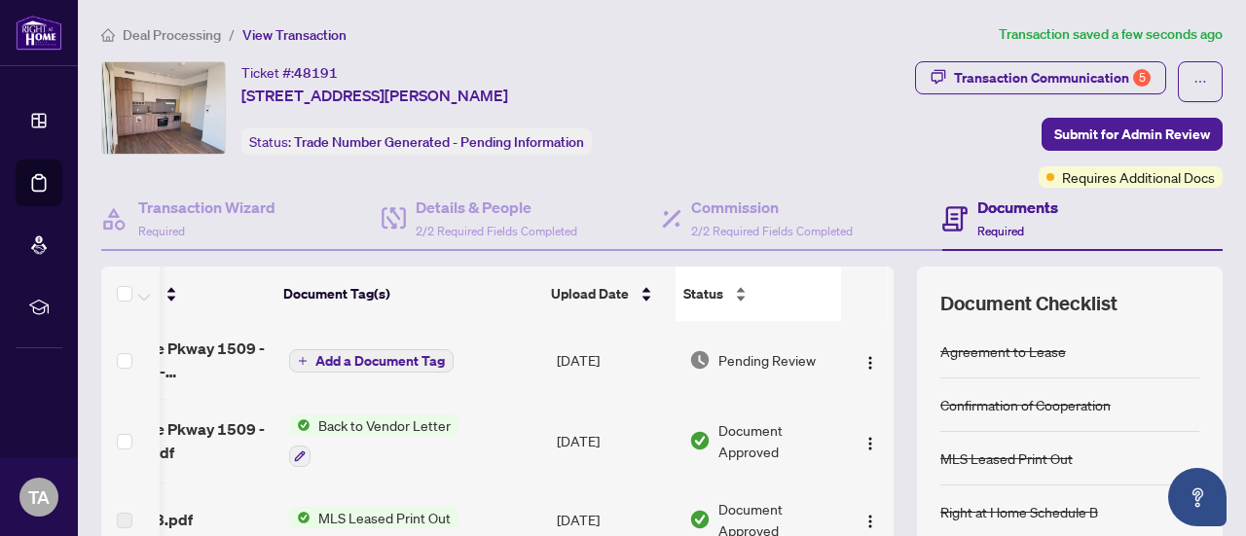
click at [747, 305] on div "Status" at bounding box center [758, 293] width 150 height 21
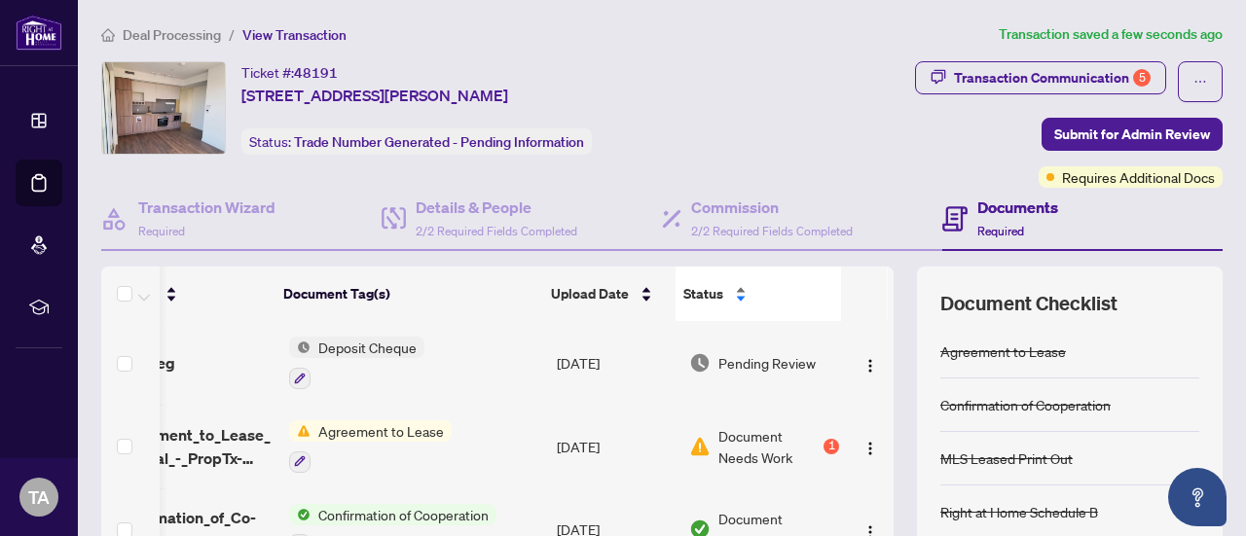
click at [757, 297] on div "Status" at bounding box center [758, 293] width 150 height 21
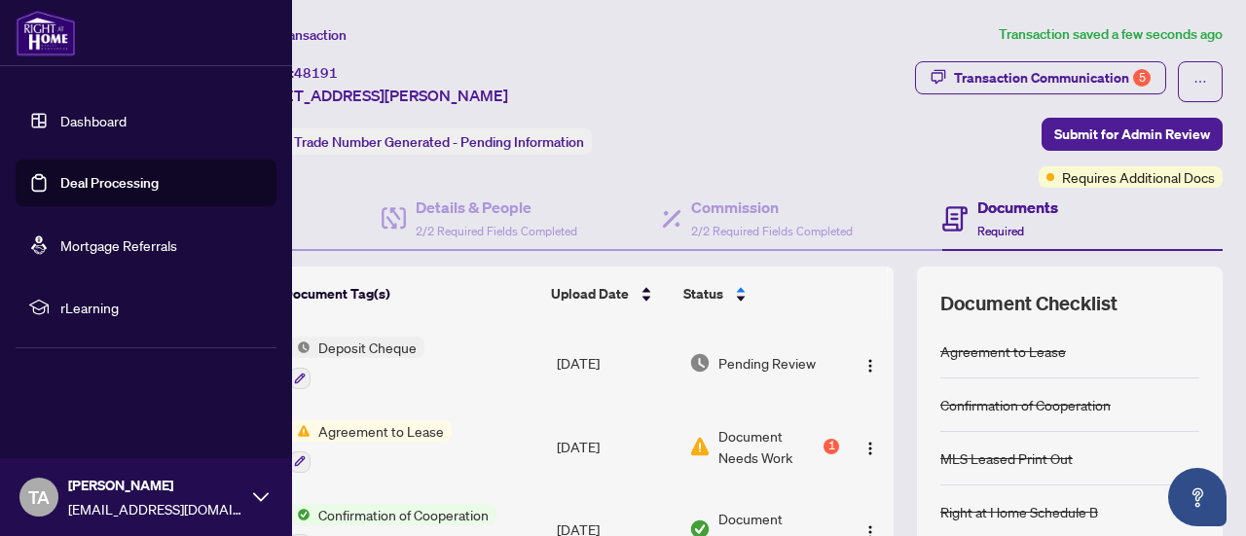
click at [83, 182] on link "Deal Processing" at bounding box center [109, 183] width 98 height 18
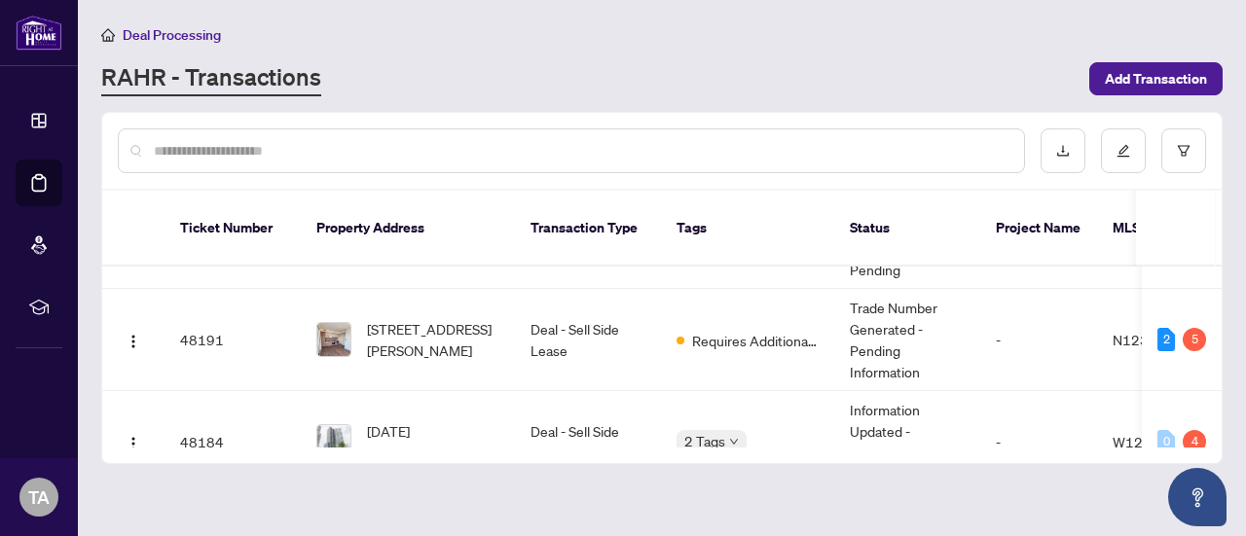
scroll to position [242, 0]
click at [487, 318] on span "1509-950 Portage Pkwy, Vaughan, Ontario L4K 0J7, Canada" at bounding box center [433, 338] width 132 height 43
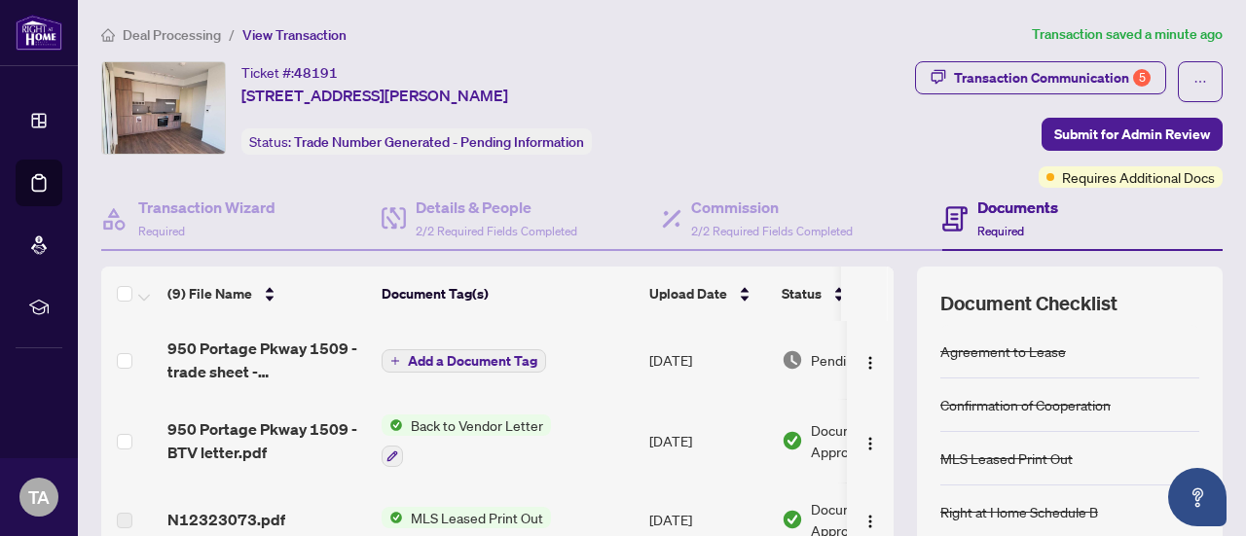
scroll to position [0, 113]
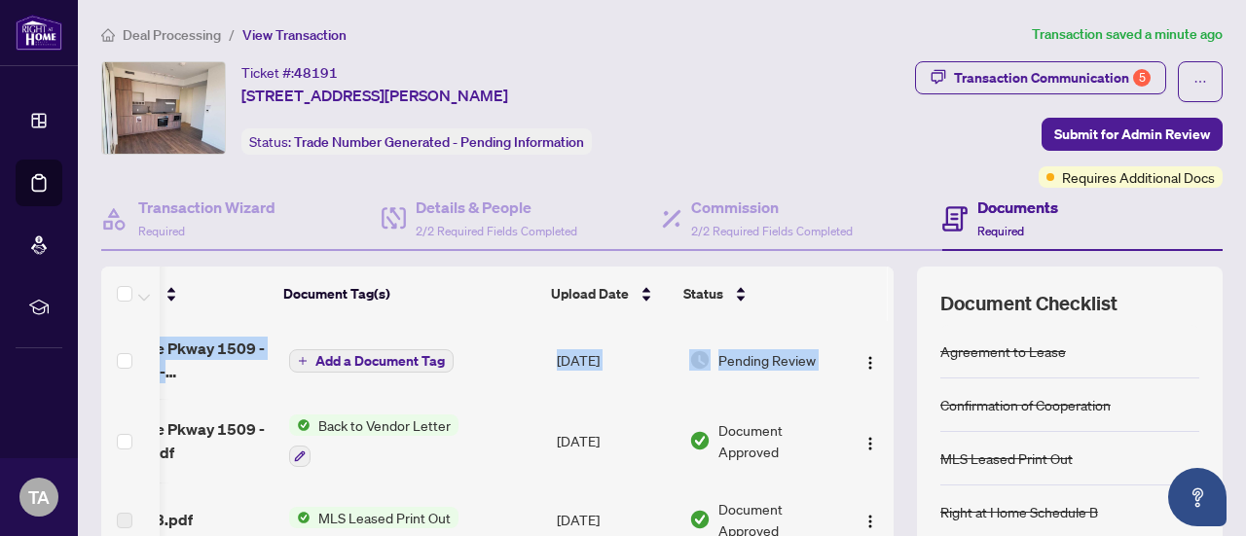
drag, startPoint x: 872, startPoint y: 364, endPoint x: 872, endPoint y: 344, distance: 20.4
click at [872, 344] on div "950 Portage Pkway 1509 - trade sheet - Terry to Review.pdf Add a Document Tag A…" at bounding box center [497, 466] width 792 height 290
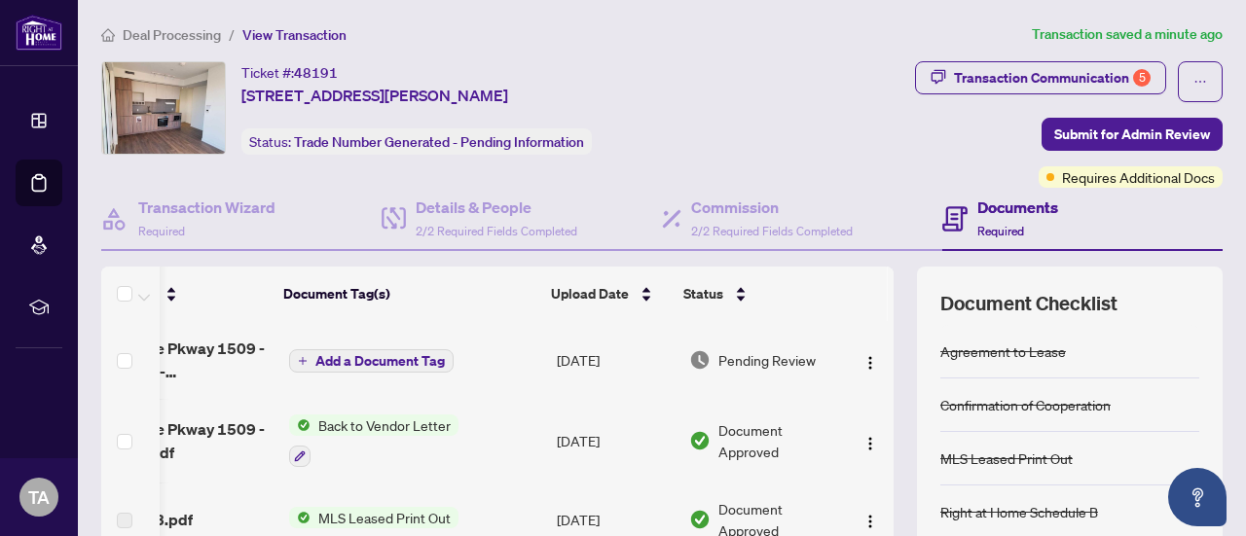
click at [235, 392] on td "950 Portage Pkway 1509 - trade sheet - Terry to Review.pdf" at bounding box center [174, 360] width 214 height 78
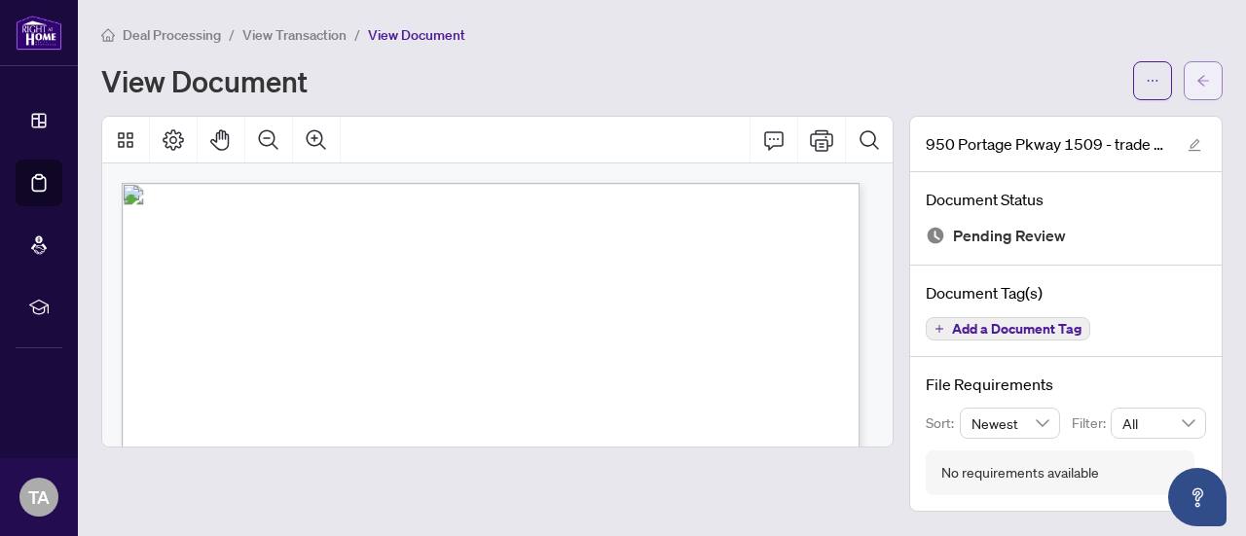
click at [1196, 76] on icon "arrow-left" at bounding box center [1203, 81] width 14 height 14
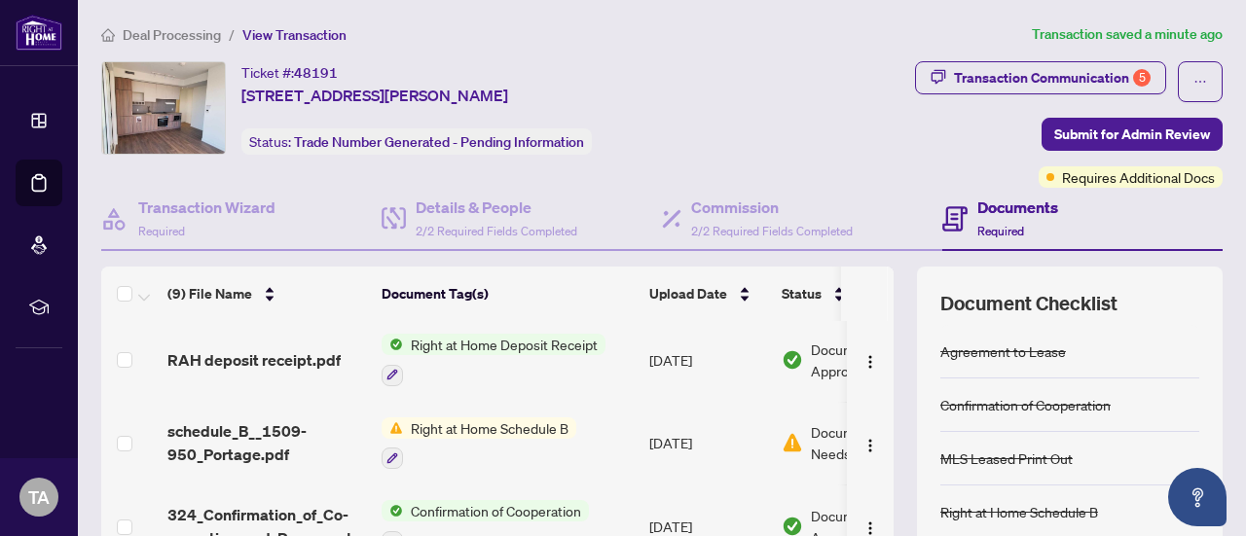
scroll to position [318, 0]
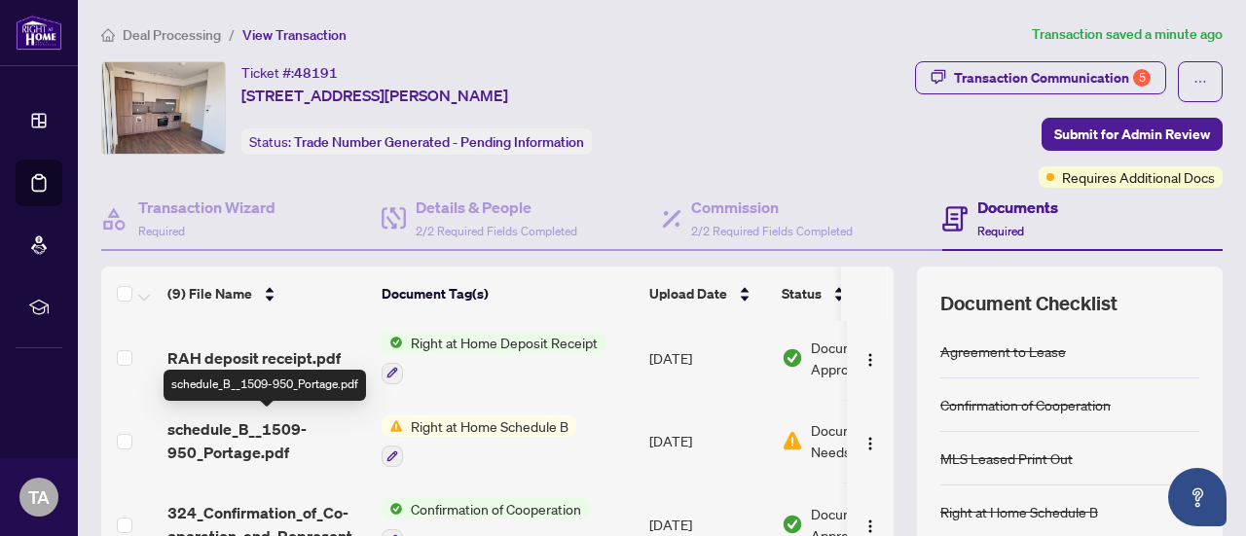
click at [306, 434] on span "schedule_B__1509-950_Portage.pdf" at bounding box center [266, 441] width 199 height 47
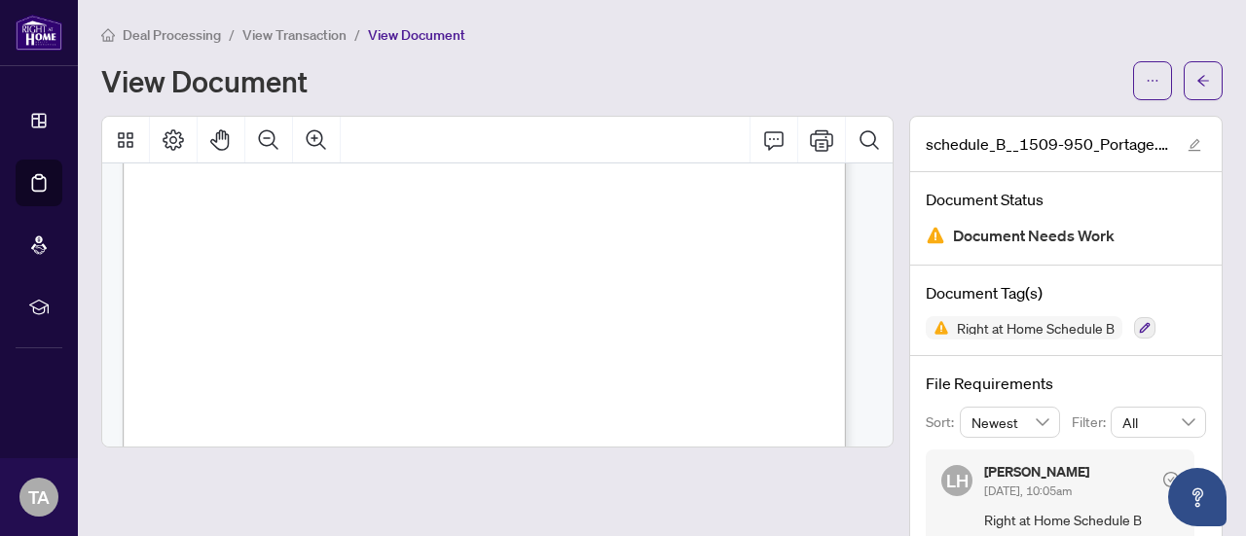
scroll to position [51, 0]
click at [1199, 73] on button "button" at bounding box center [1203, 80] width 39 height 39
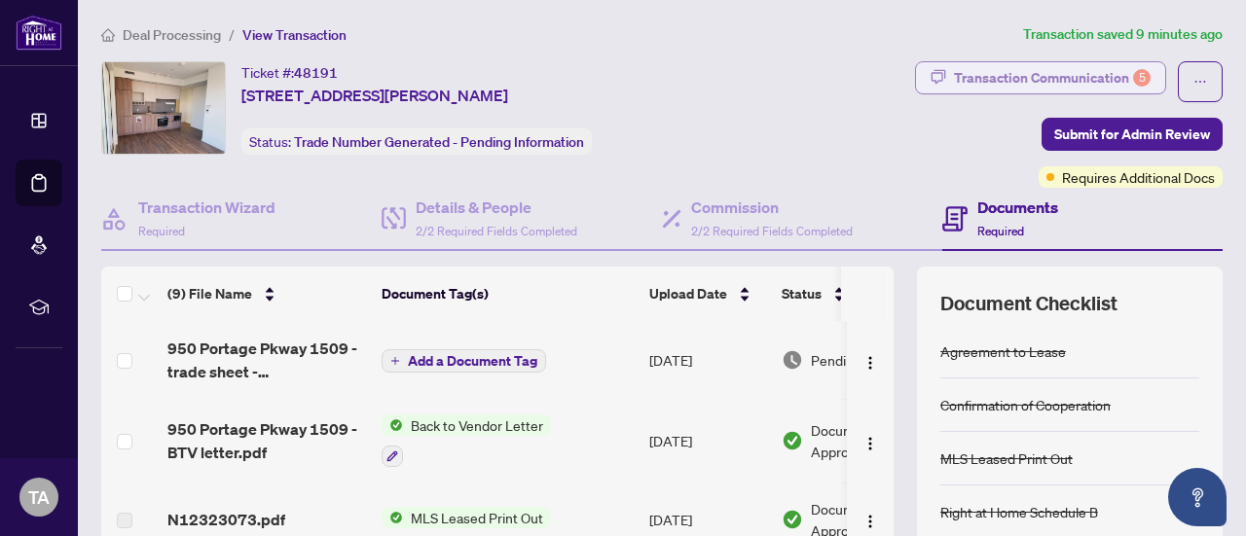
click at [1057, 83] on div "Transaction Communication 5" at bounding box center [1052, 77] width 197 height 31
type textarea "**********"
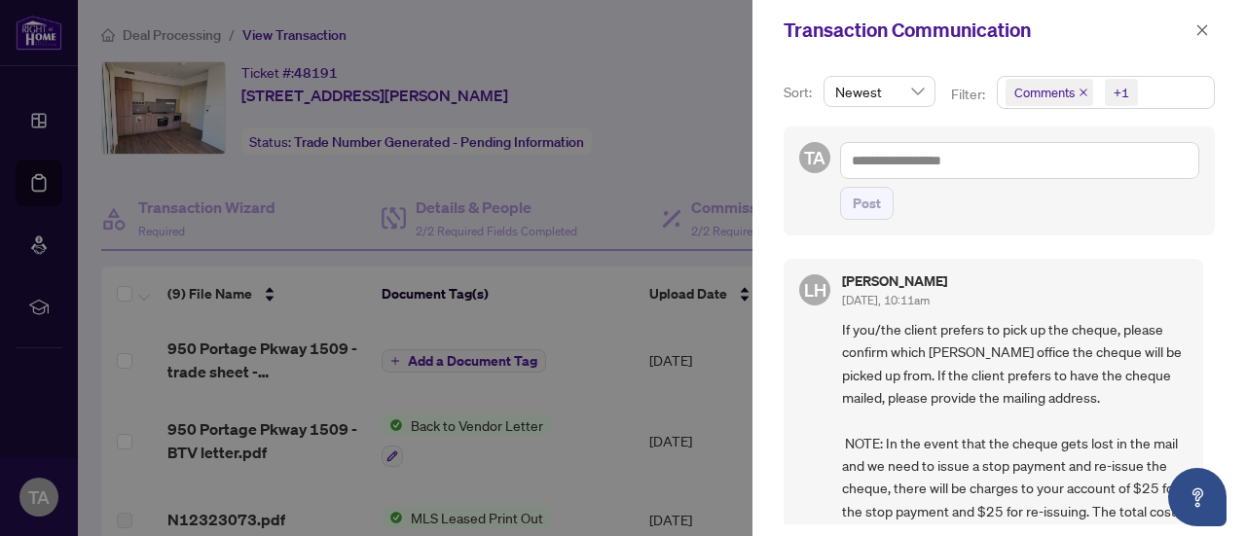
click at [1084, 92] on icon "close" at bounding box center [1083, 93] width 10 height 10
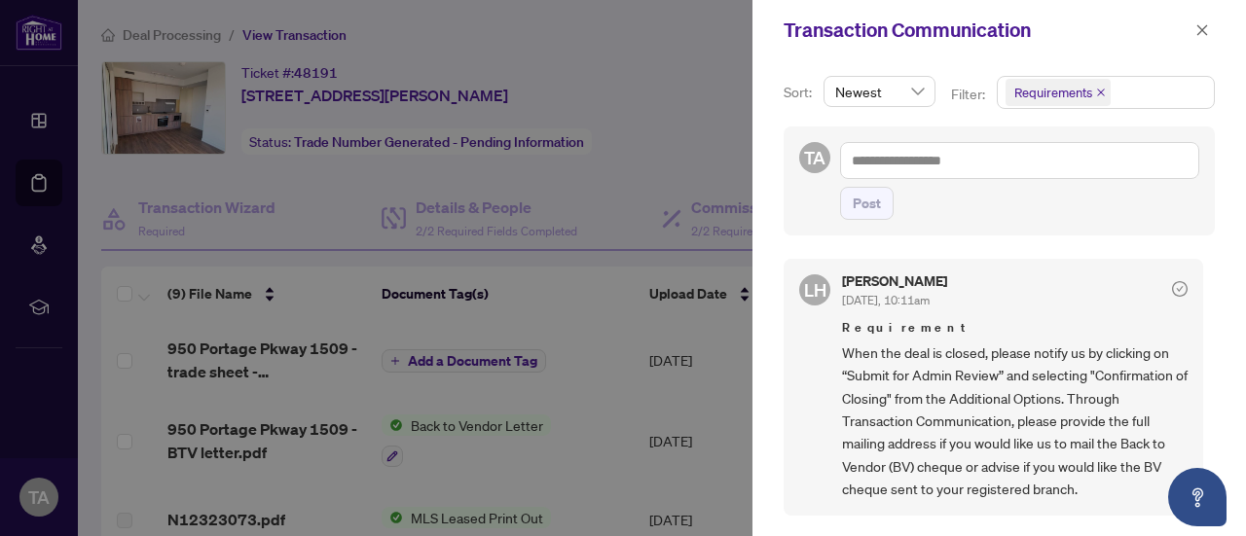
click at [263, 358] on div at bounding box center [623, 268] width 1246 height 536
click at [1202, 26] on icon "close" at bounding box center [1202, 30] width 14 height 14
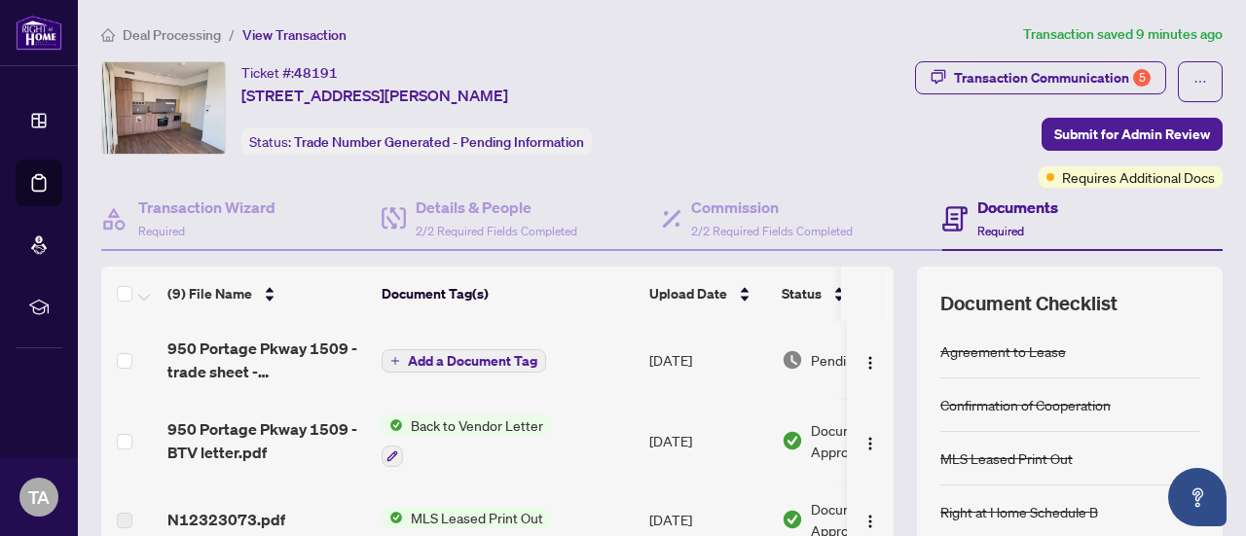
click at [272, 353] on span "950 Portage Pkway 1509 - trade sheet - Terry to Review.pdf" at bounding box center [266, 360] width 199 height 47
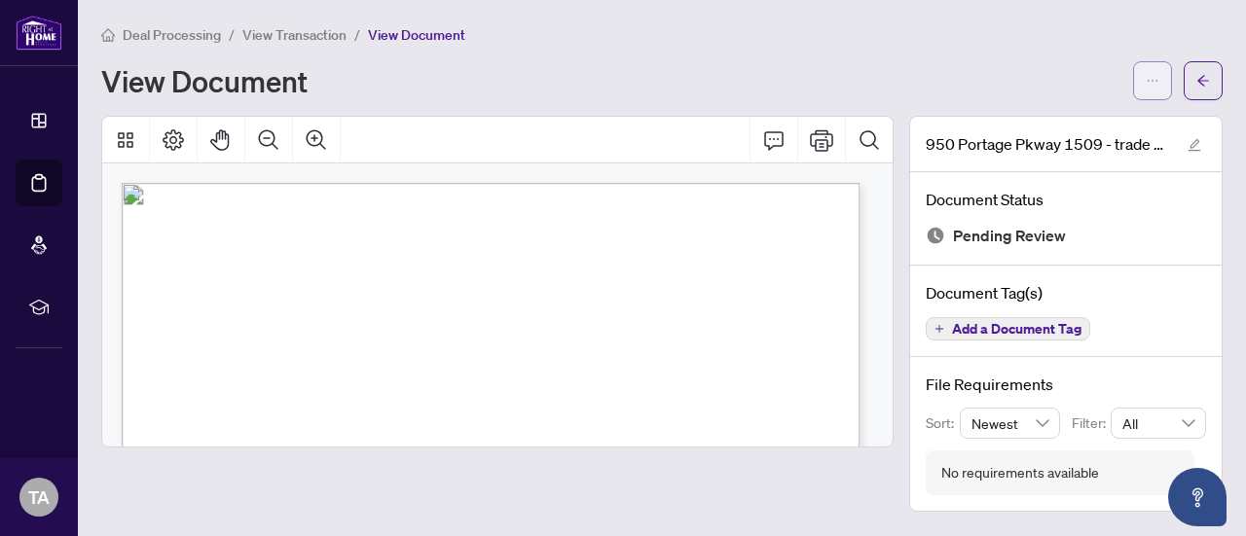
click at [1154, 85] on icon "ellipsis" at bounding box center [1153, 81] width 14 height 14
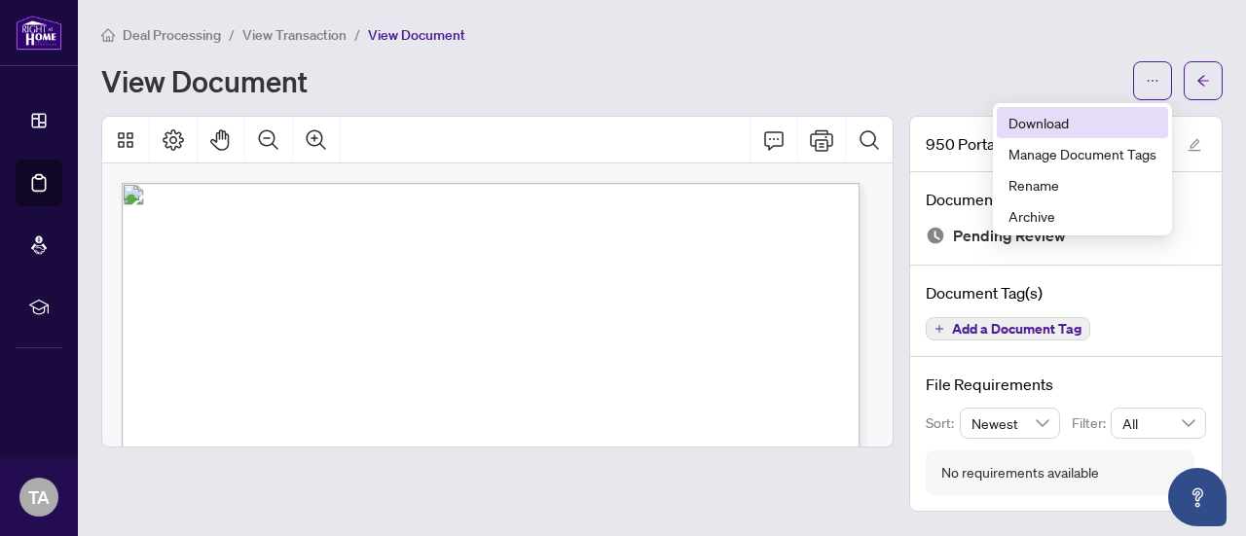
click at [1086, 125] on span "Download" at bounding box center [1082, 122] width 148 height 21
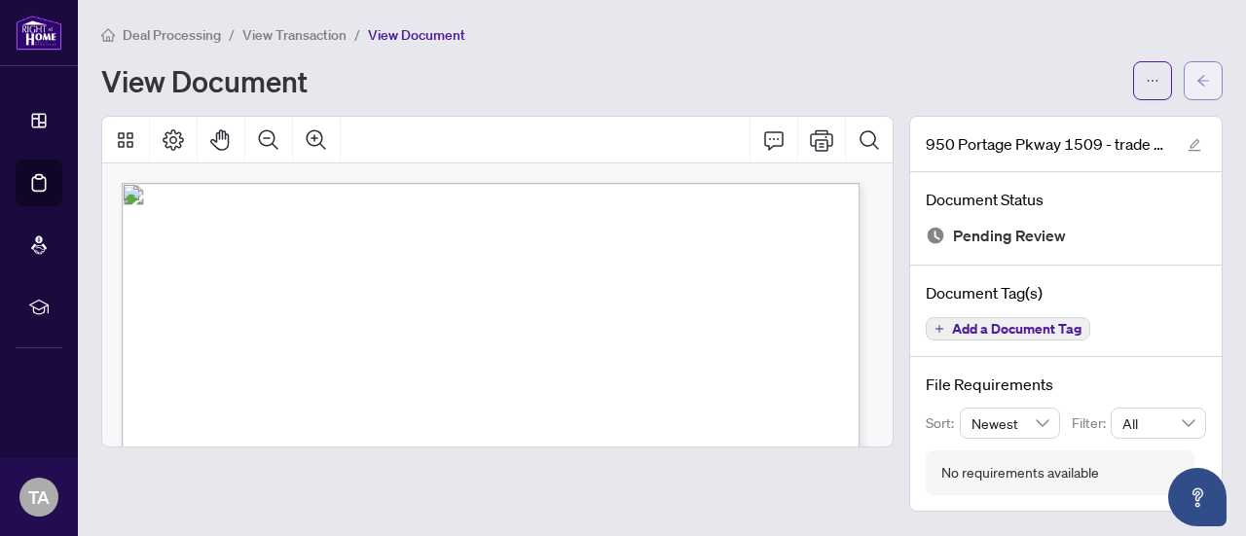
click at [1203, 76] on icon "arrow-left" at bounding box center [1203, 81] width 14 height 14
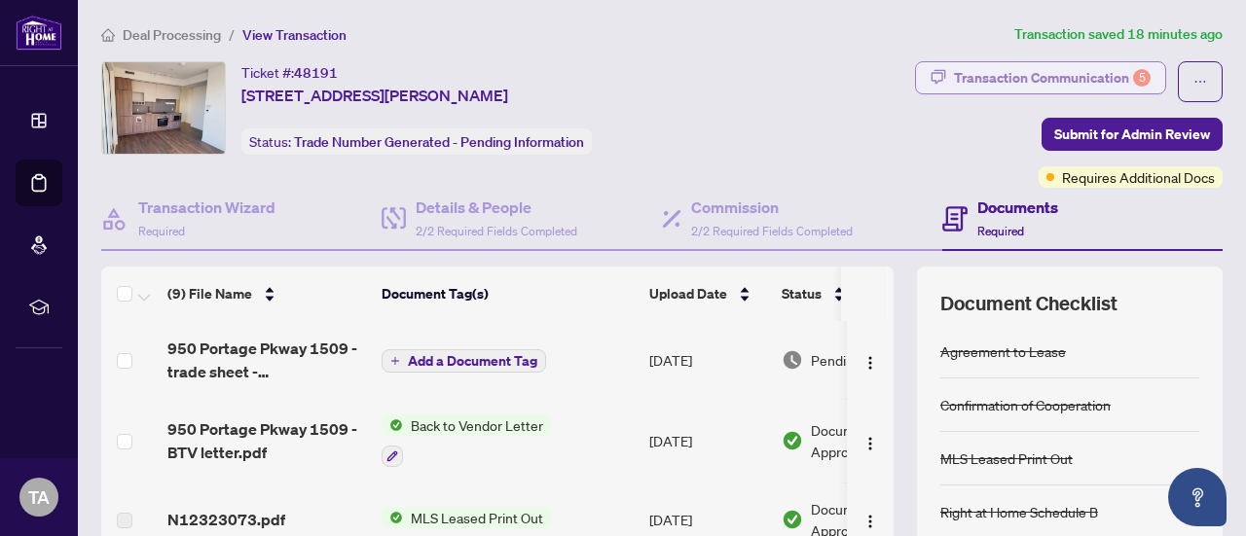
click at [1103, 75] on div "Transaction Communication 5" at bounding box center [1052, 77] width 197 height 31
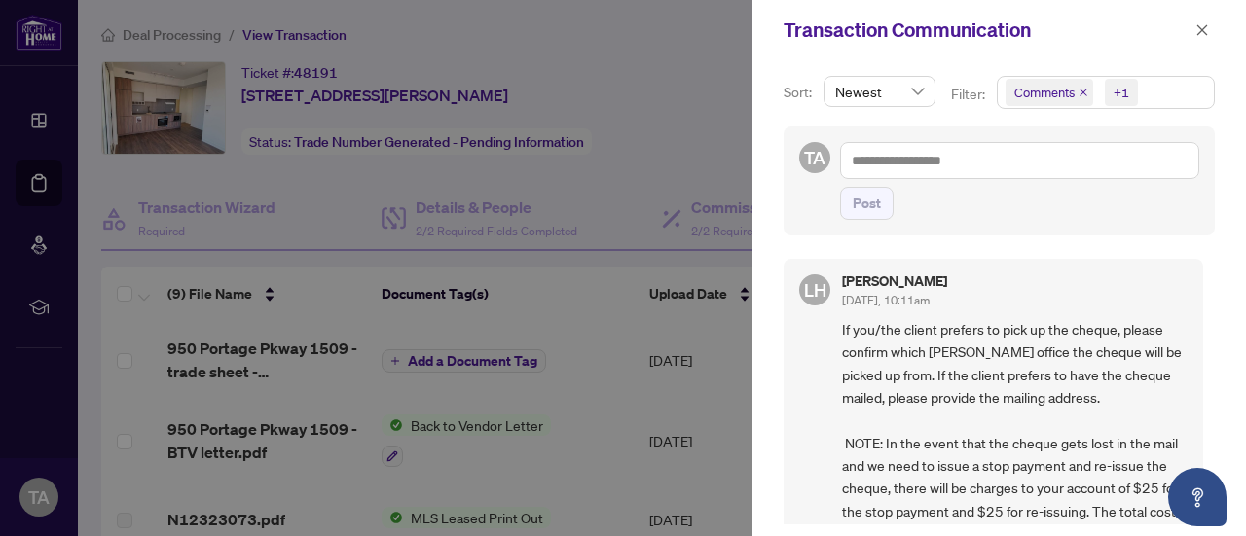
click at [1080, 89] on icon "close" at bounding box center [1083, 93] width 10 height 10
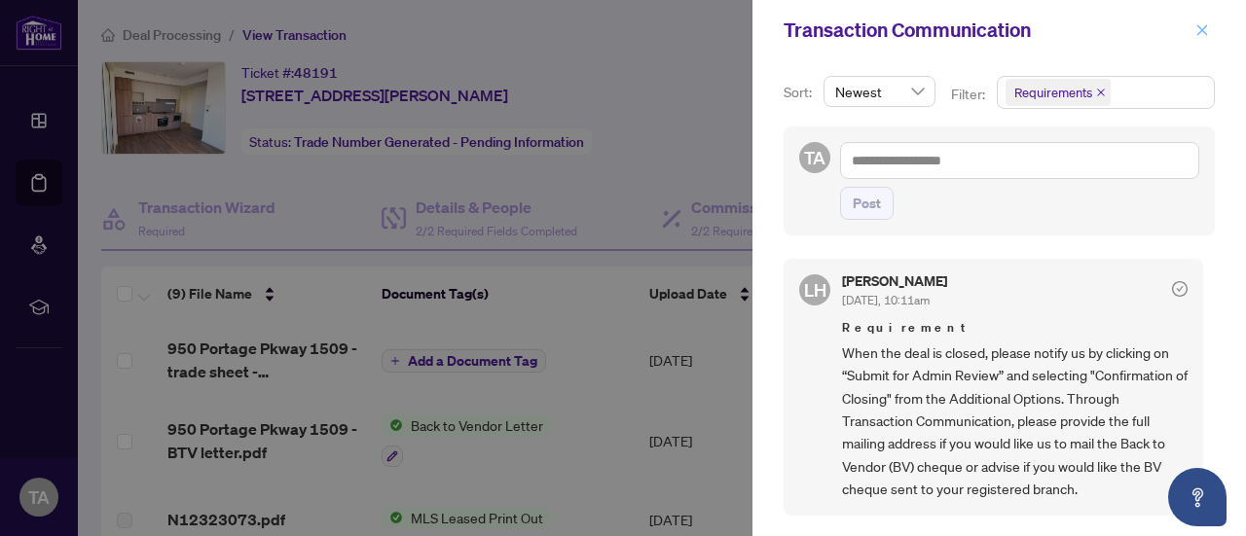
click at [1199, 30] on icon "close" at bounding box center [1202, 30] width 14 height 14
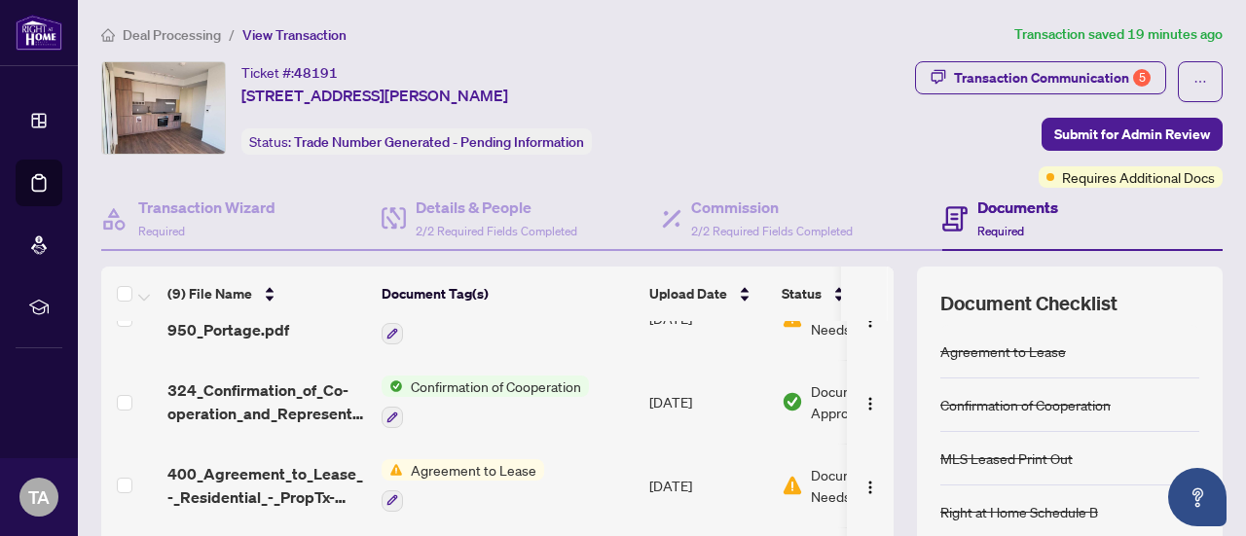
scroll to position [305, 0]
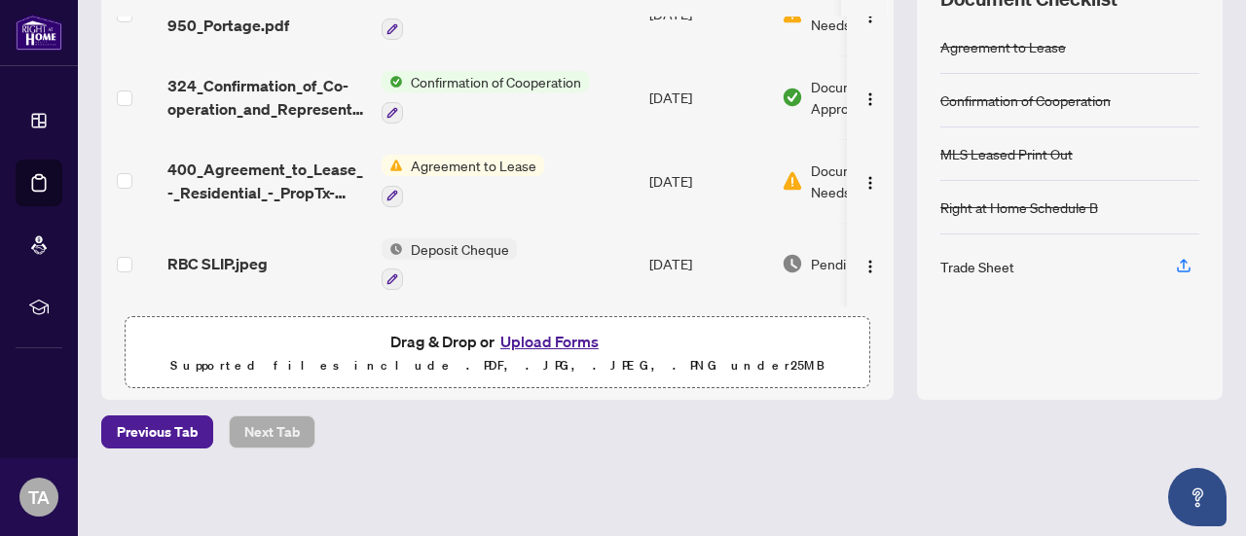
click at [537, 343] on button "Upload Forms" at bounding box center [549, 341] width 110 height 25
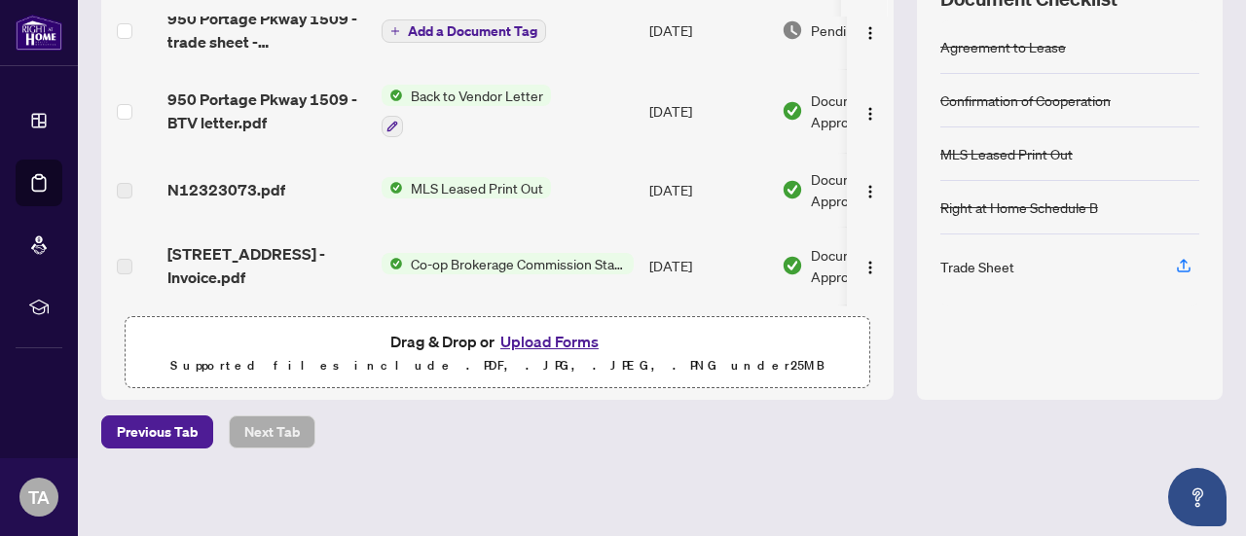
scroll to position [0, 0]
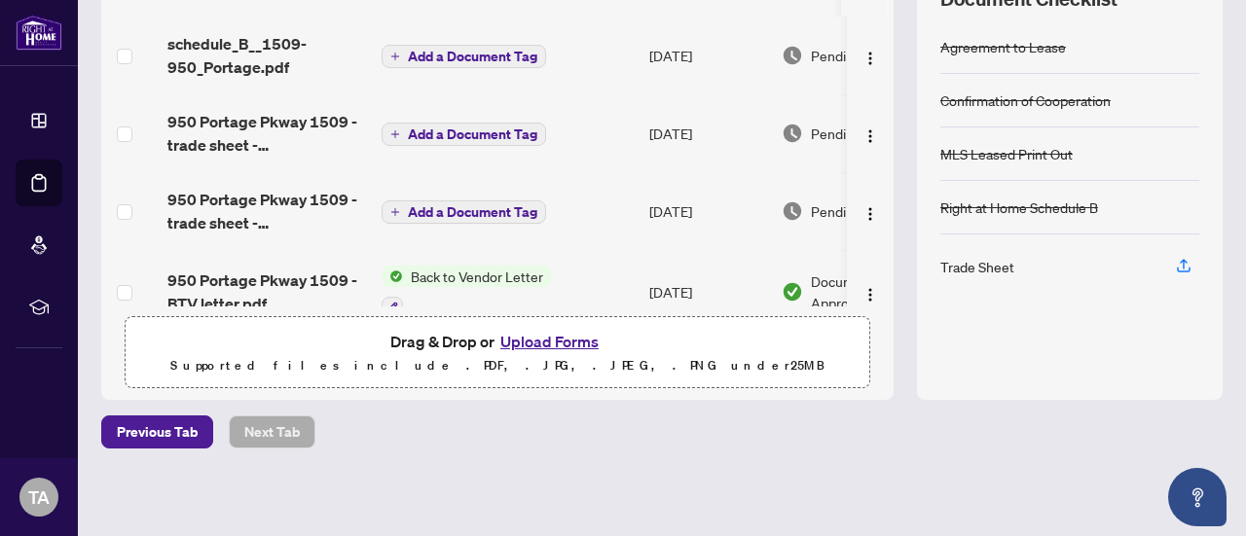
click at [442, 135] on span "Add a Document Tag" at bounding box center [472, 134] width 129 height 14
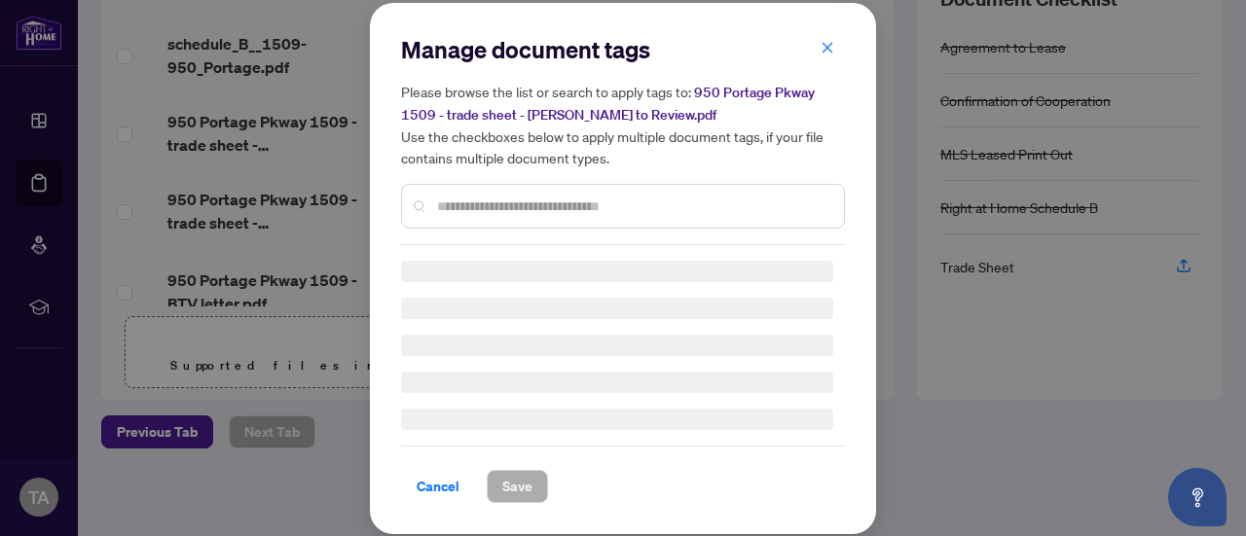
click at [458, 217] on div at bounding box center [623, 206] width 444 height 45
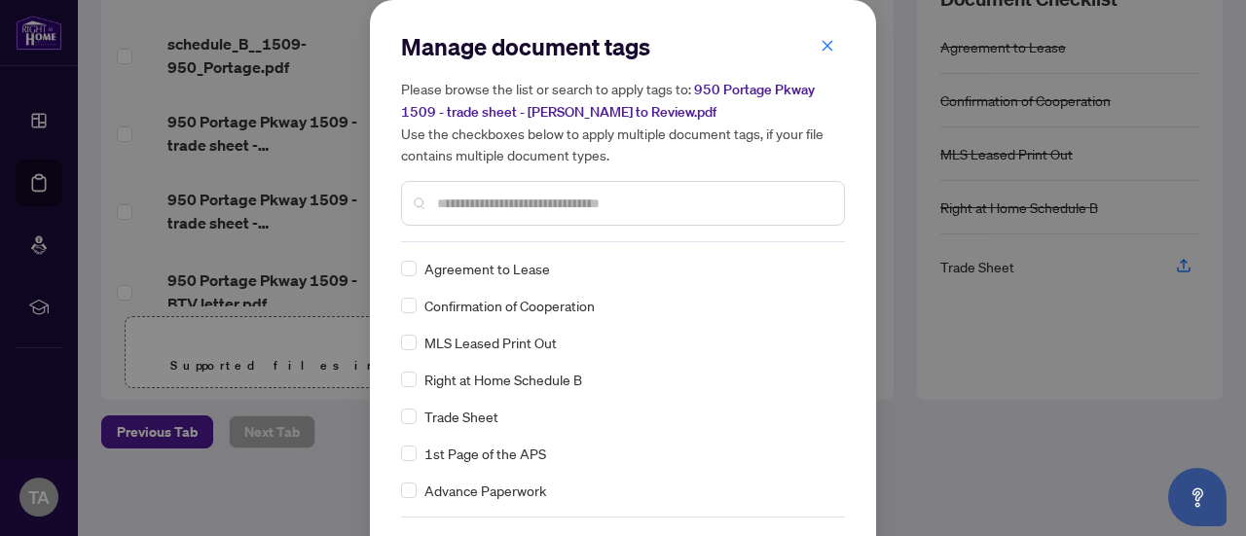
click at [455, 197] on input "text" at bounding box center [632, 203] width 391 height 21
type input "****"
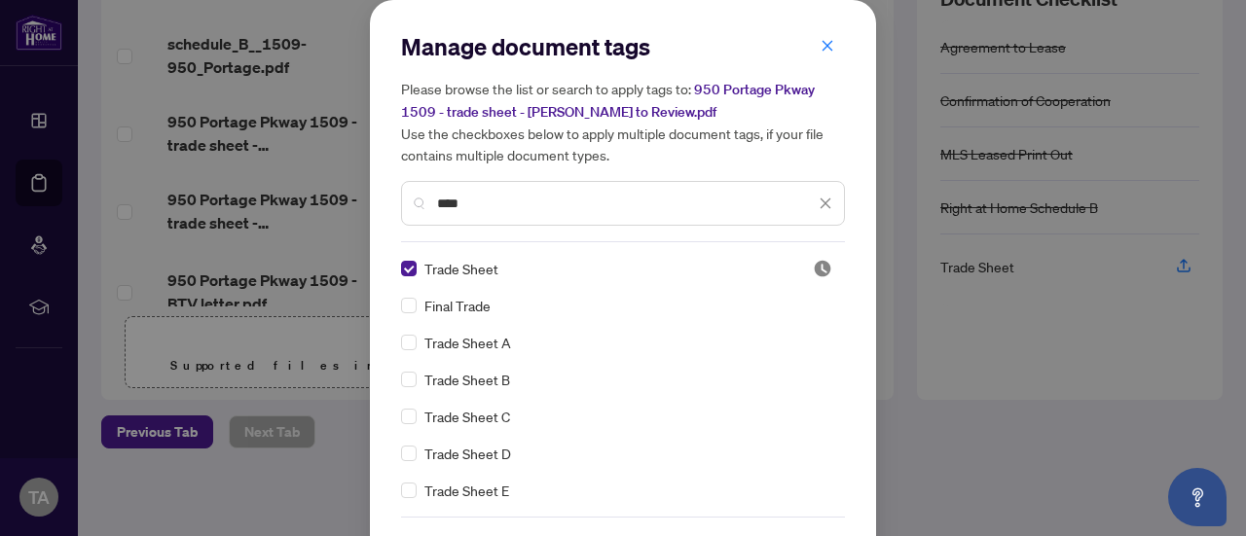
scroll to position [65, 0]
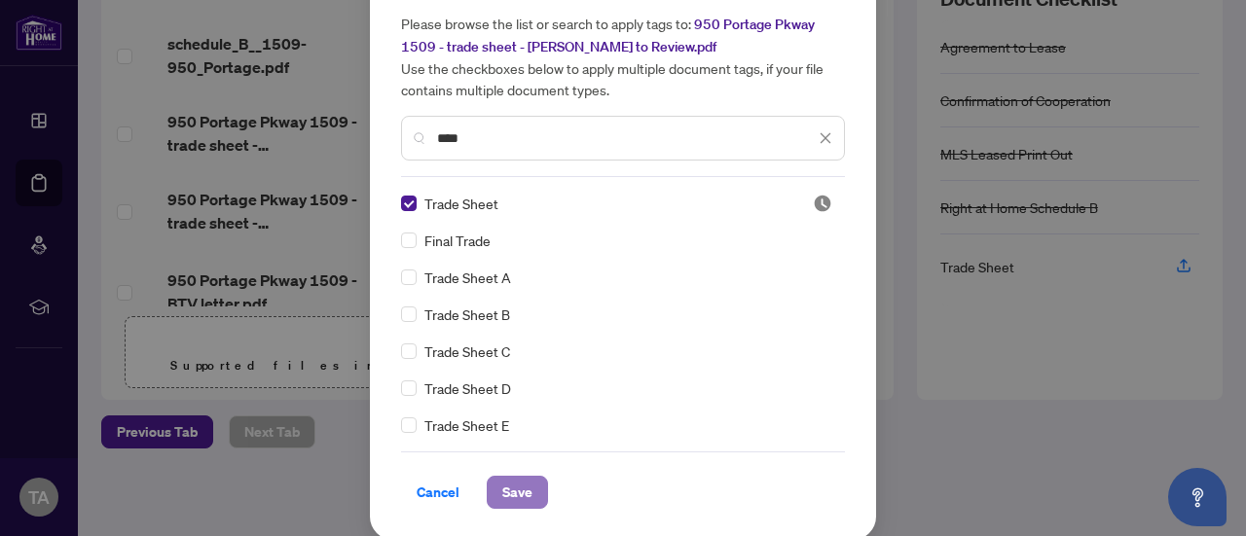
click at [516, 481] on span "Save" at bounding box center [517, 492] width 30 height 31
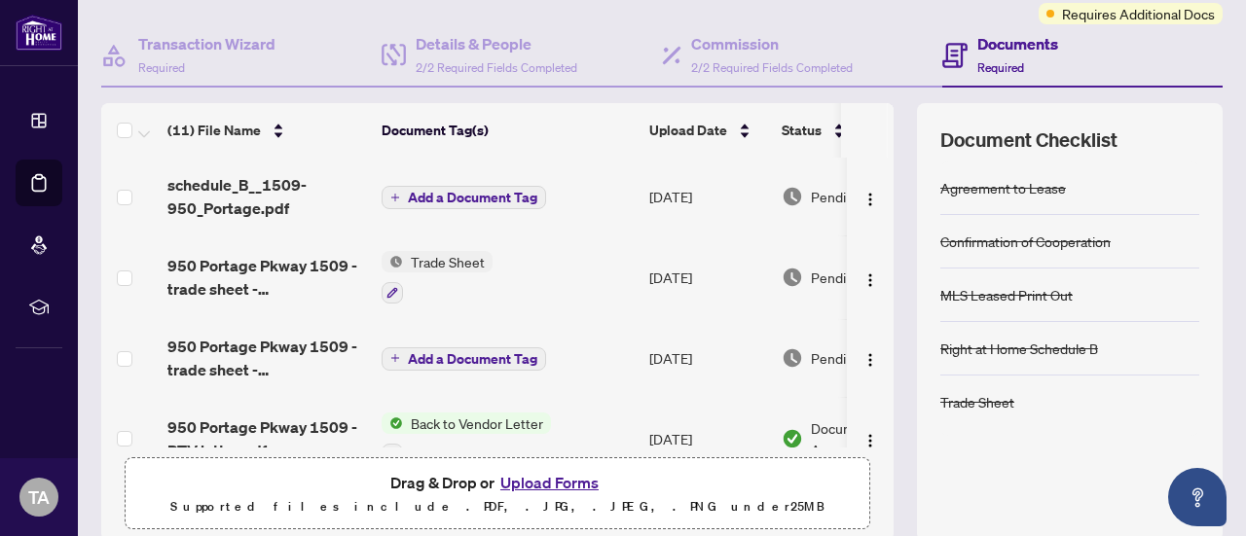
scroll to position [113, 0]
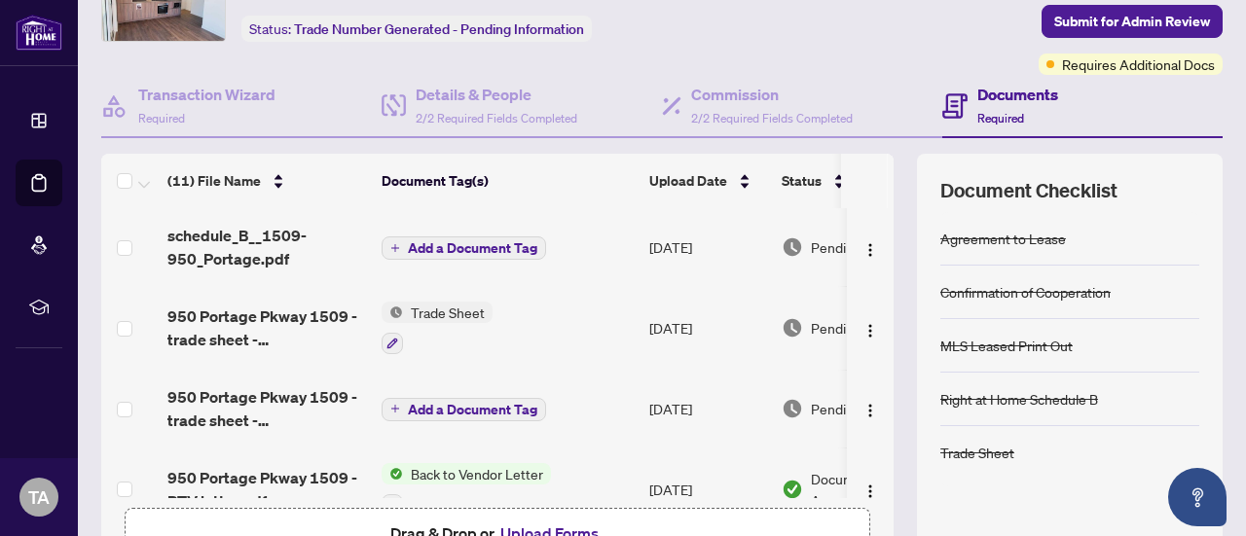
click at [462, 246] on span "Add a Document Tag" at bounding box center [472, 248] width 129 height 14
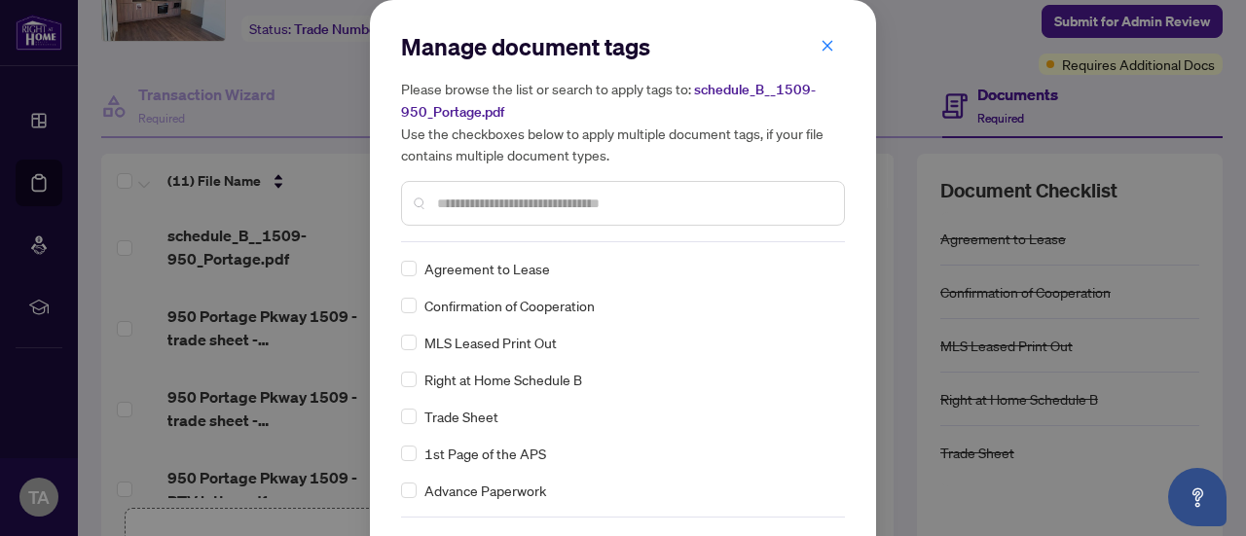
click at [500, 195] on input "text" at bounding box center [632, 203] width 391 height 21
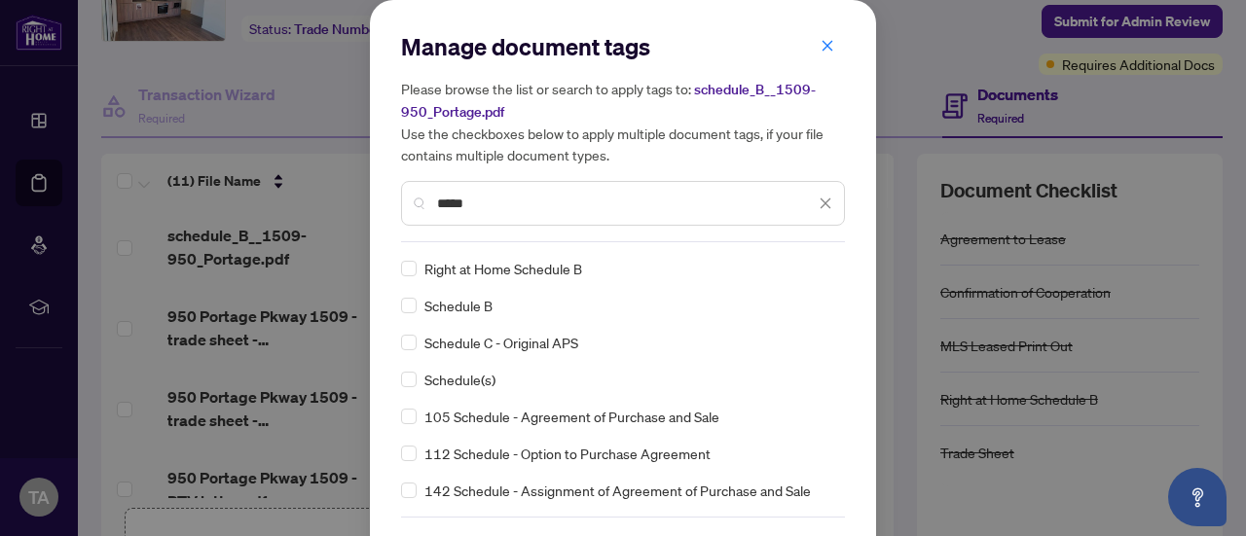
type input "*****"
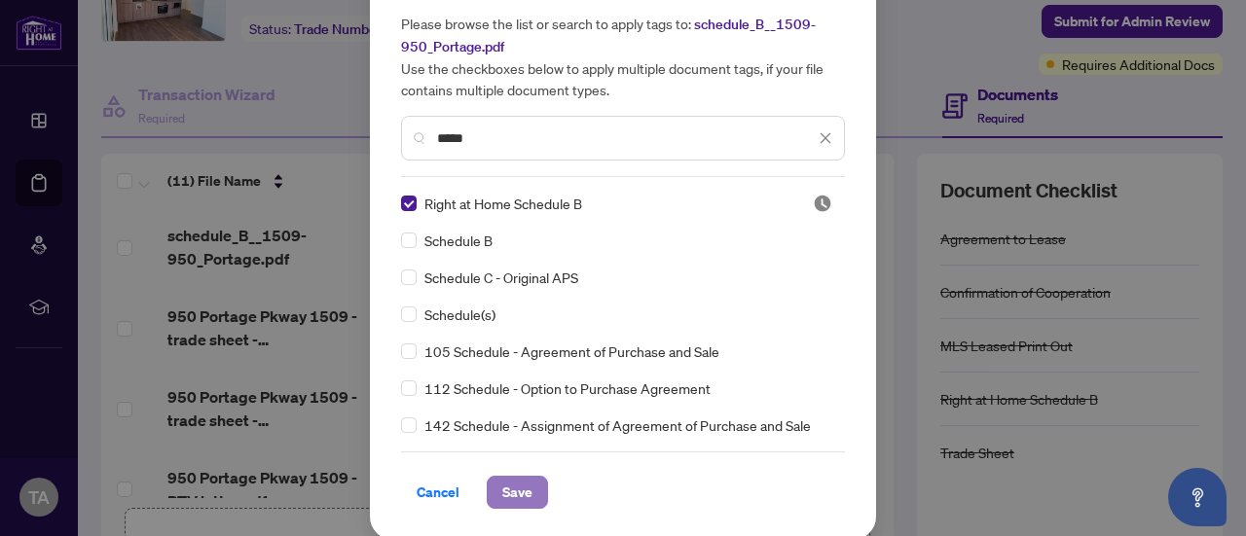
click at [511, 480] on span "Save" at bounding box center [517, 492] width 30 height 31
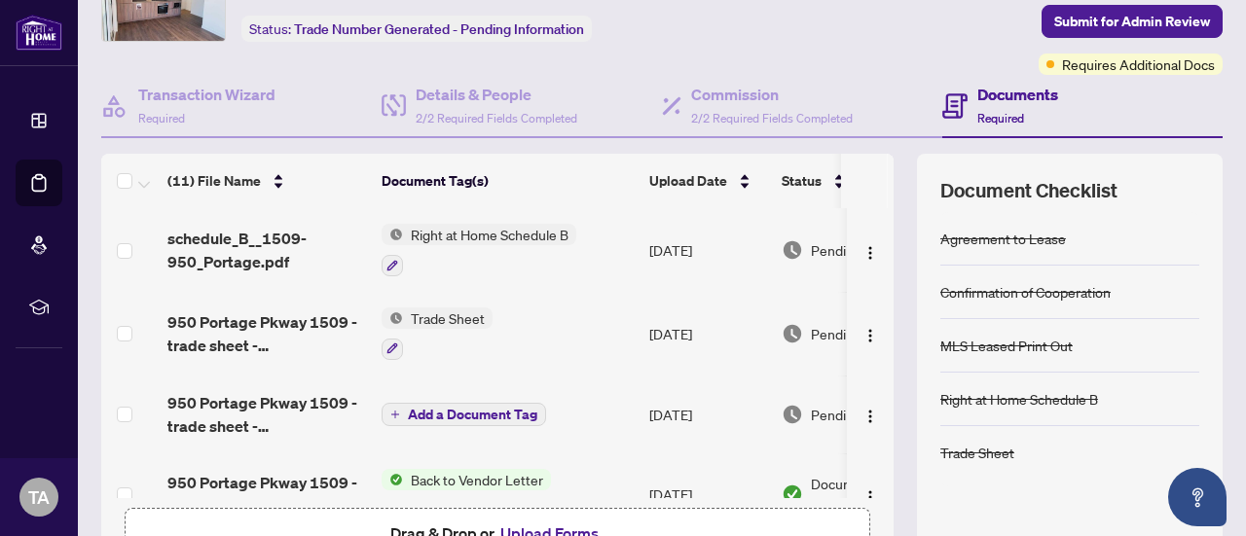
scroll to position [305, 0]
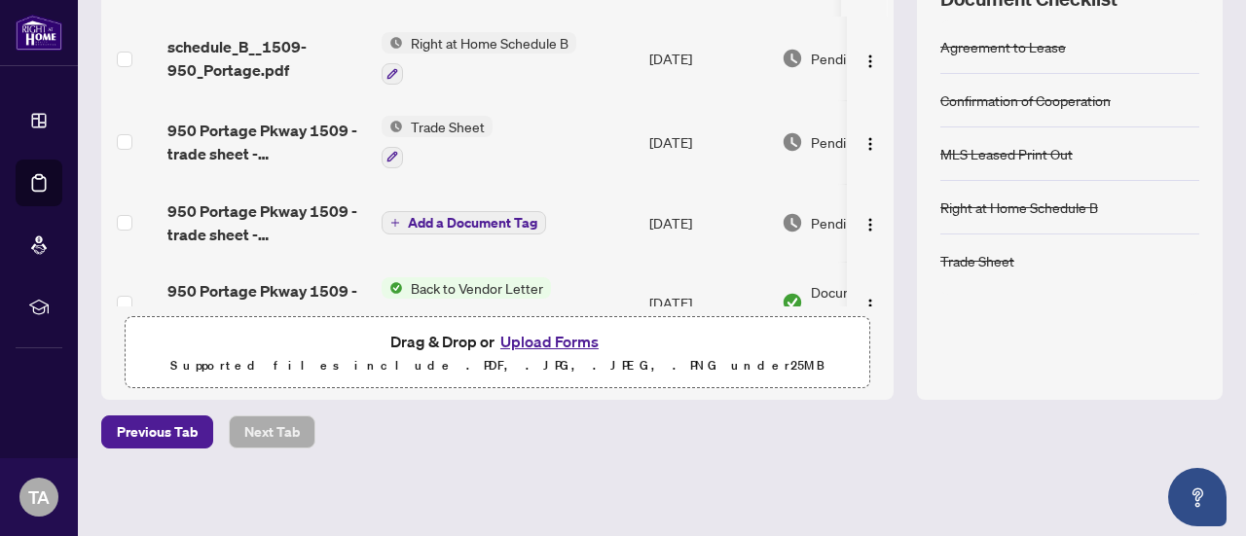
click at [522, 339] on button "Upload Forms" at bounding box center [549, 341] width 110 height 25
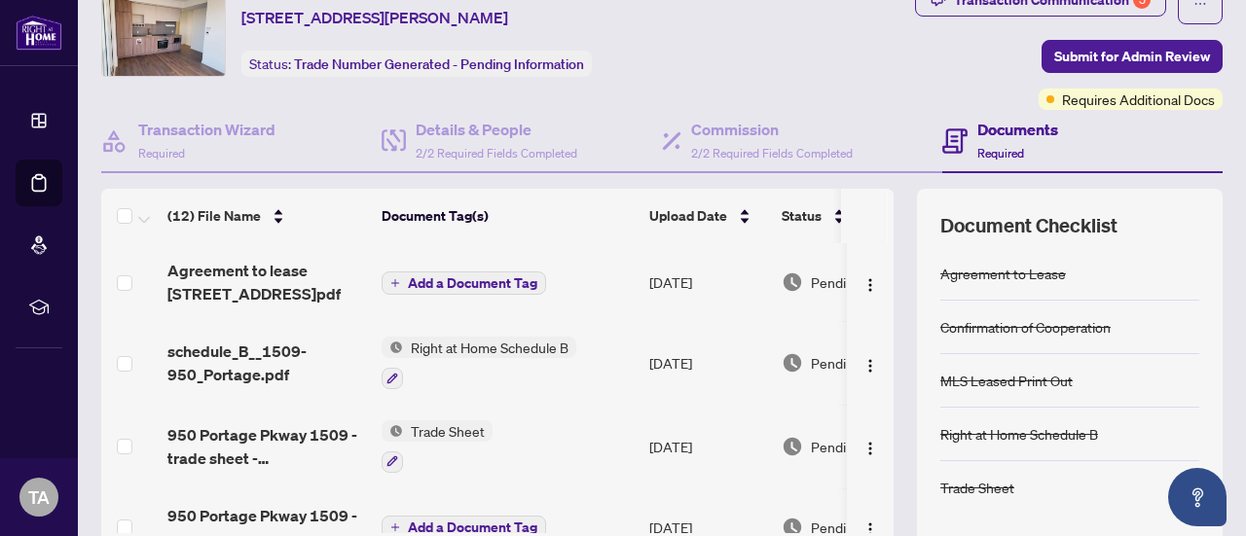
scroll to position [35, 0]
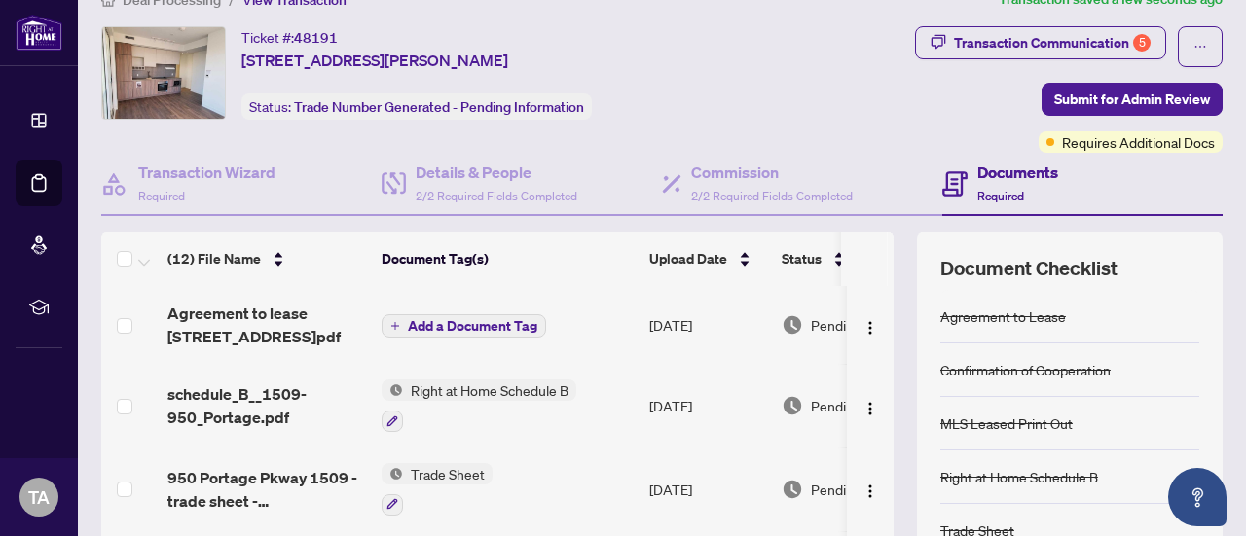
click at [449, 320] on span "Add a Document Tag" at bounding box center [472, 326] width 129 height 14
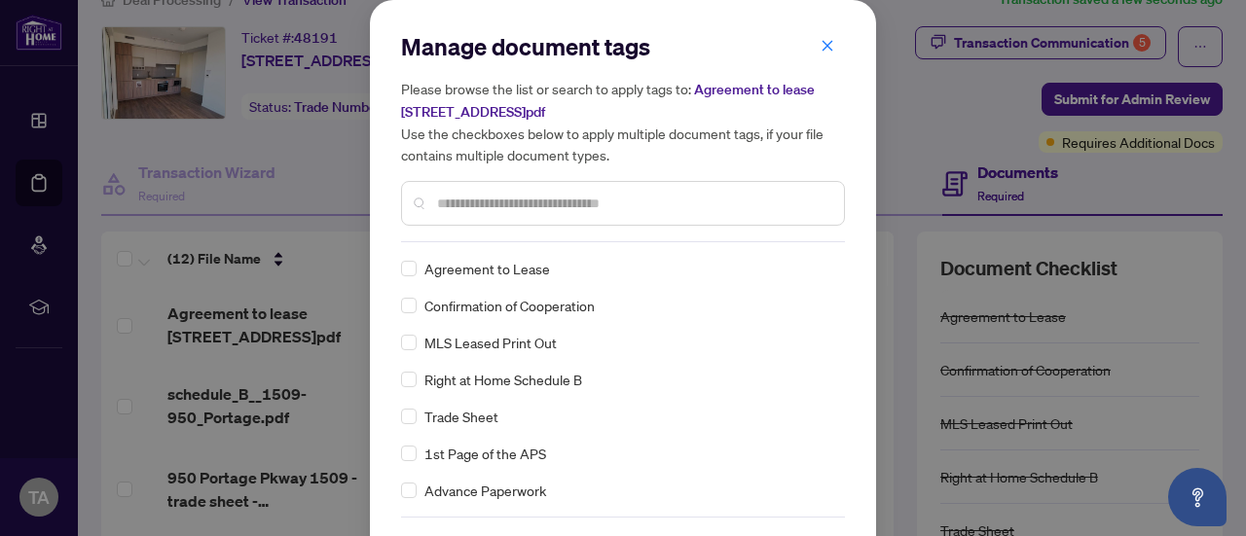
click at [468, 201] on input "text" at bounding box center [632, 203] width 391 height 21
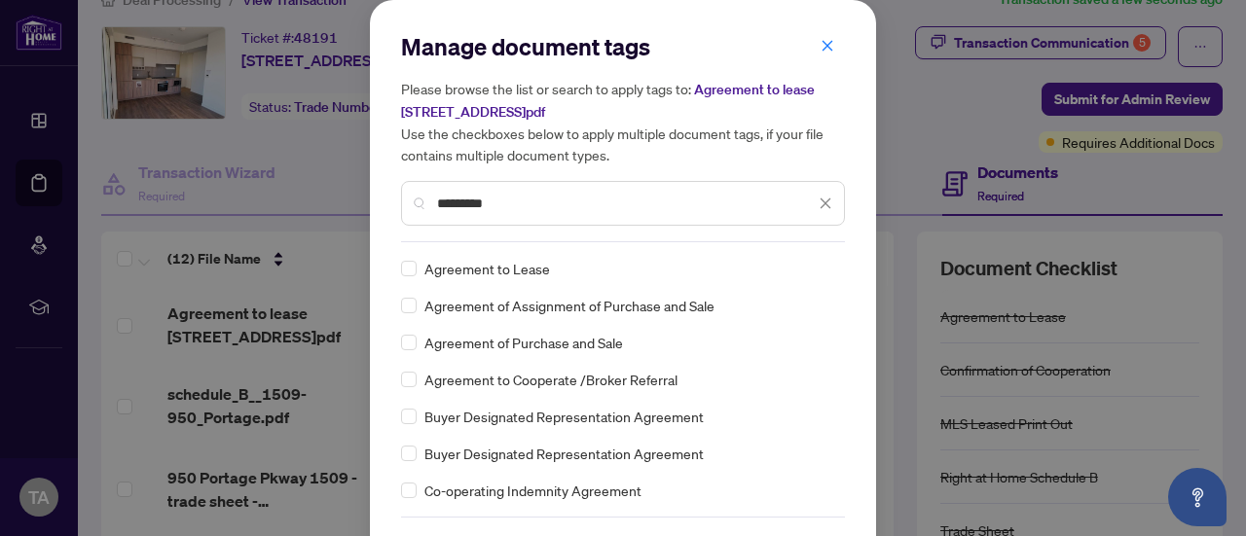
type input "*********"
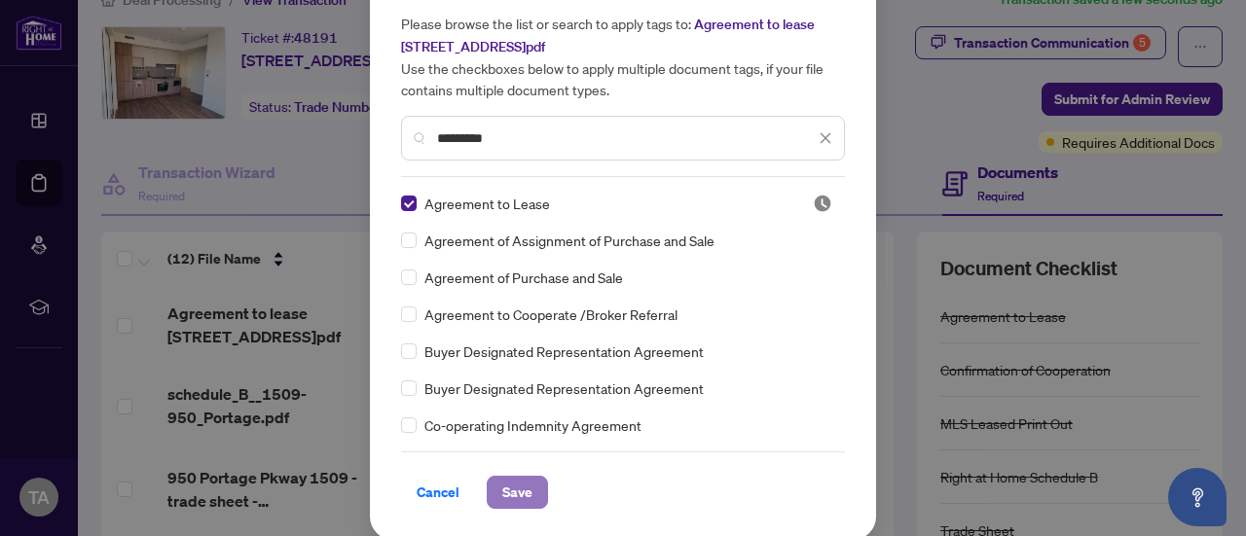
click at [506, 491] on span "Save" at bounding box center [517, 492] width 30 height 31
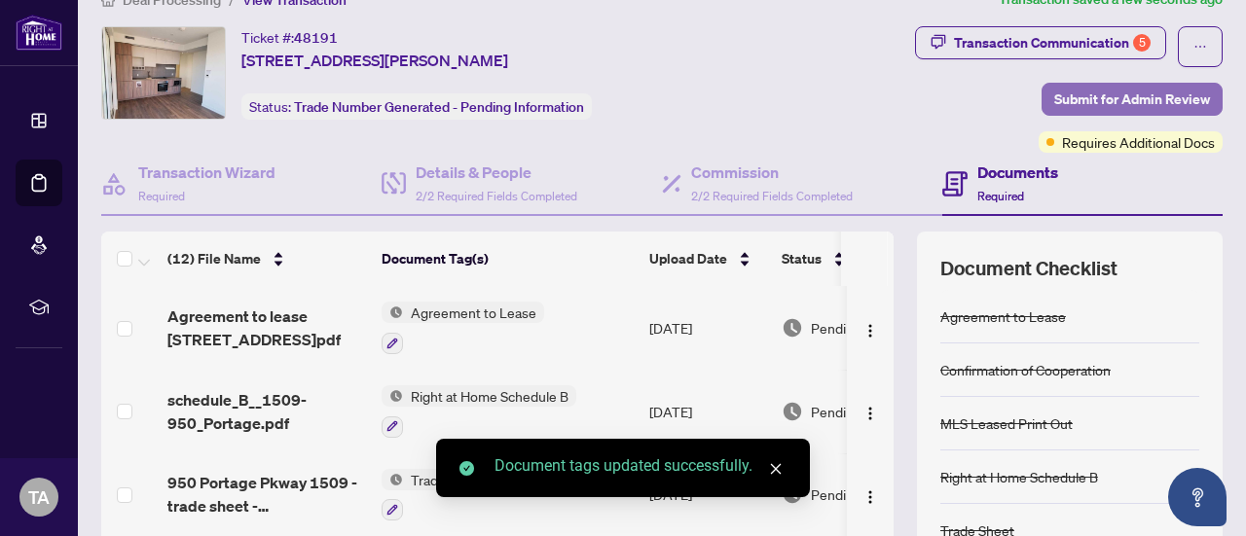
click at [1098, 94] on span "Submit for Admin Review" at bounding box center [1132, 99] width 156 height 31
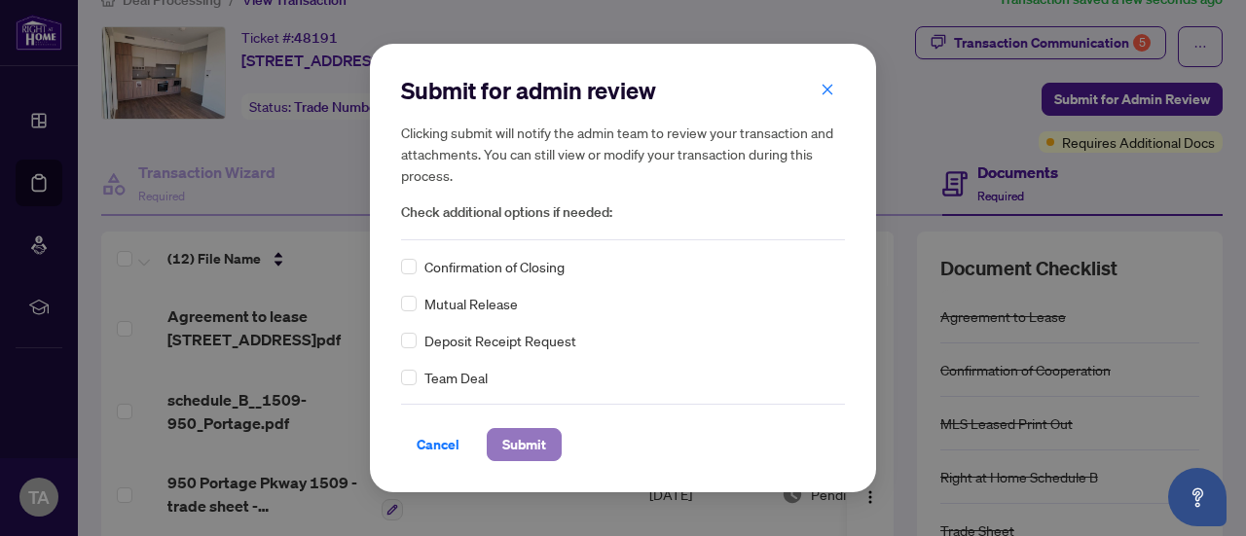
click at [517, 439] on span "Submit" at bounding box center [524, 444] width 44 height 31
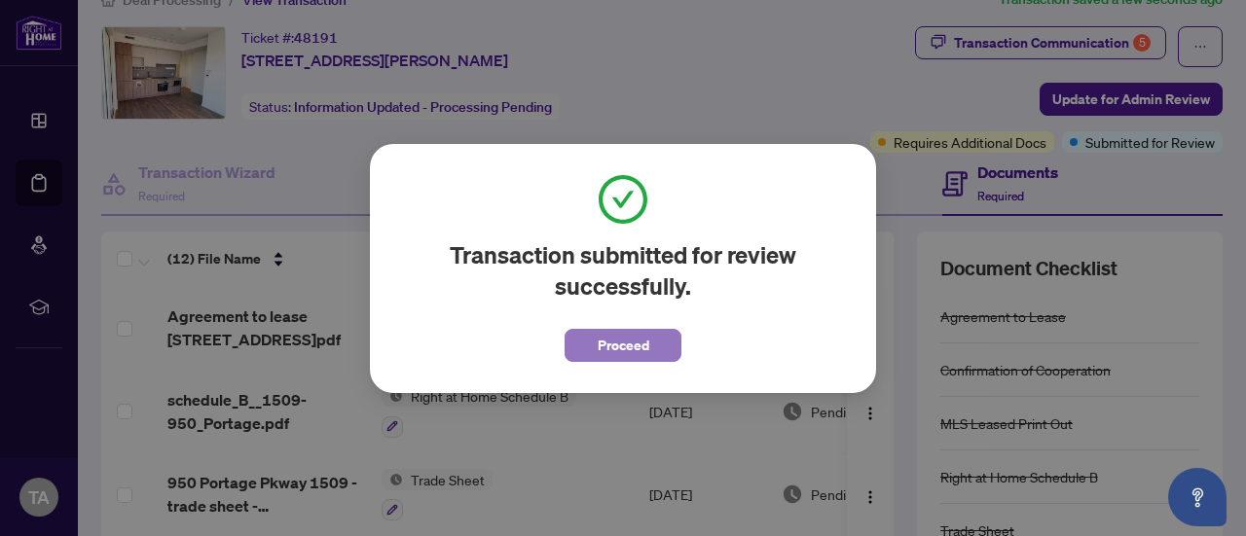
click at [606, 344] on span "Proceed" at bounding box center [624, 345] width 52 height 31
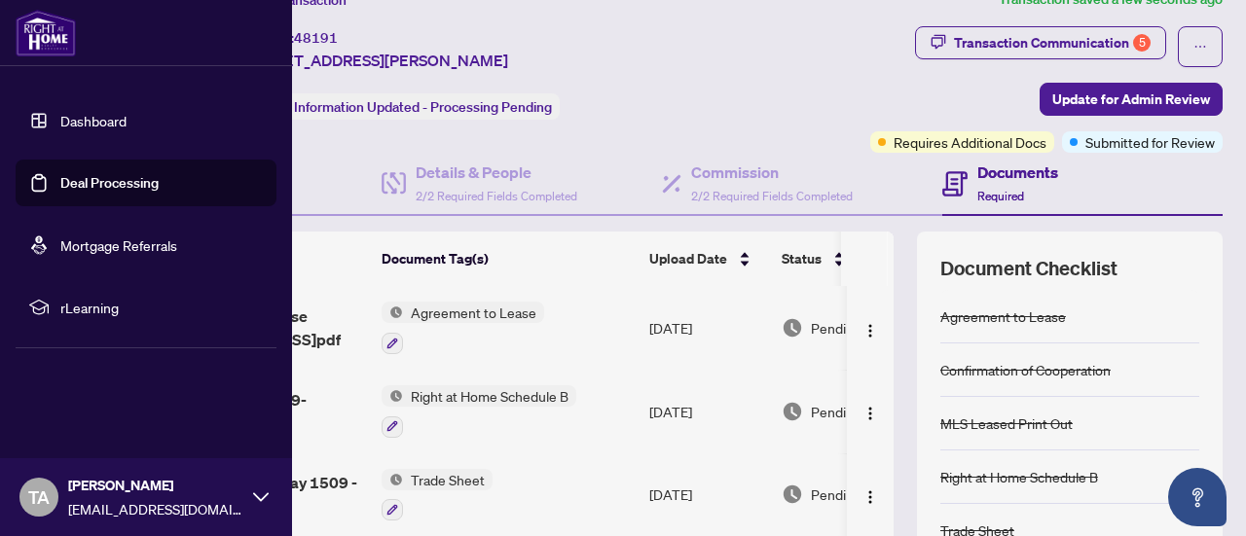
click at [125, 180] on link "Deal Processing" at bounding box center [109, 183] width 98 height 18
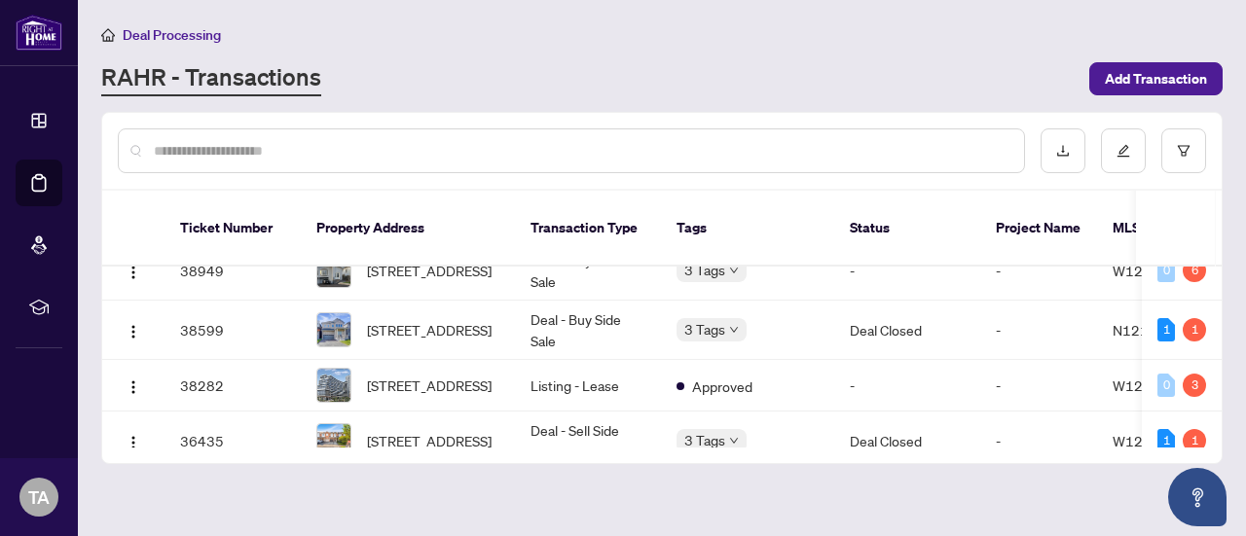
scroll to position [1986, 0]
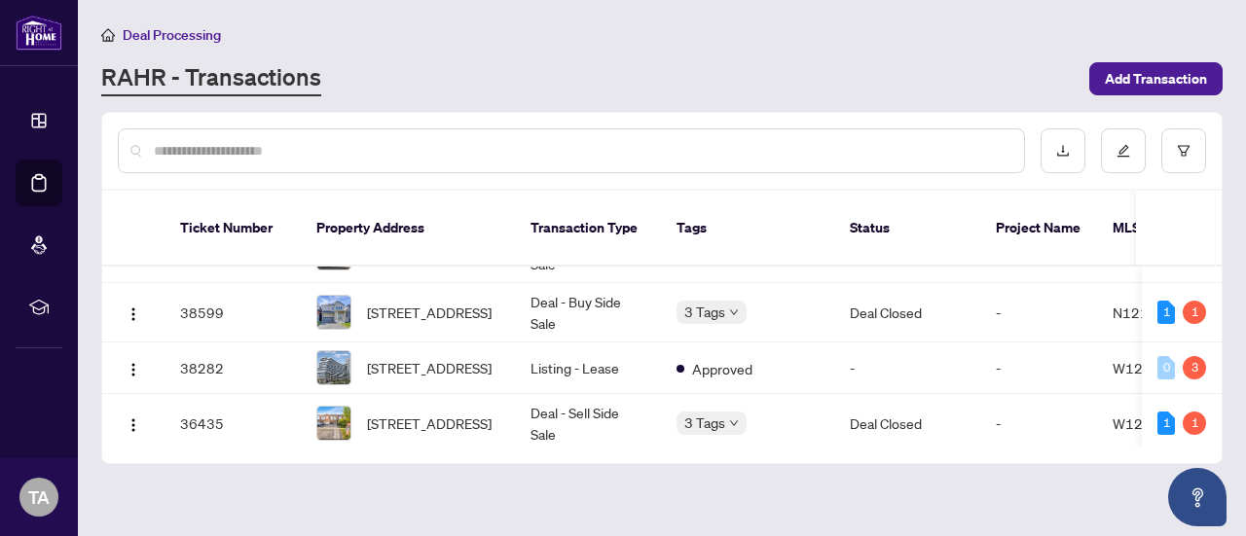
click at [1227, 393] on main "Deal Processing RAHR - Transactions Add Transaction Ticket Number Property Addr…" at bounding box center [662, 268] width 1168 height 536
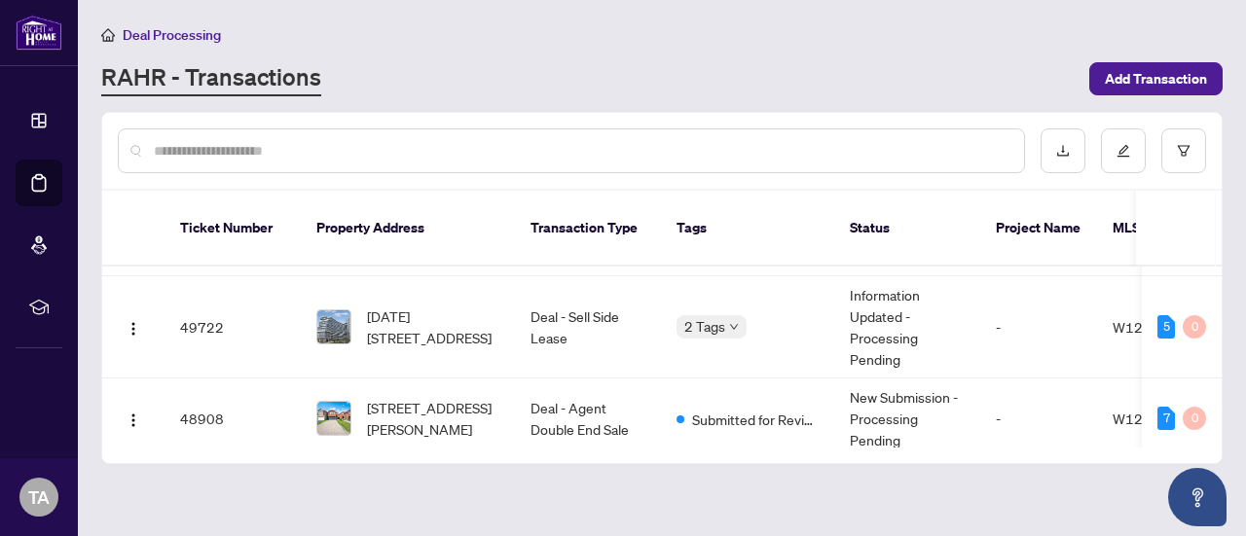
scroll to position [0, 0]
